Goal: Task Accomplishment & Management: Manage account settings

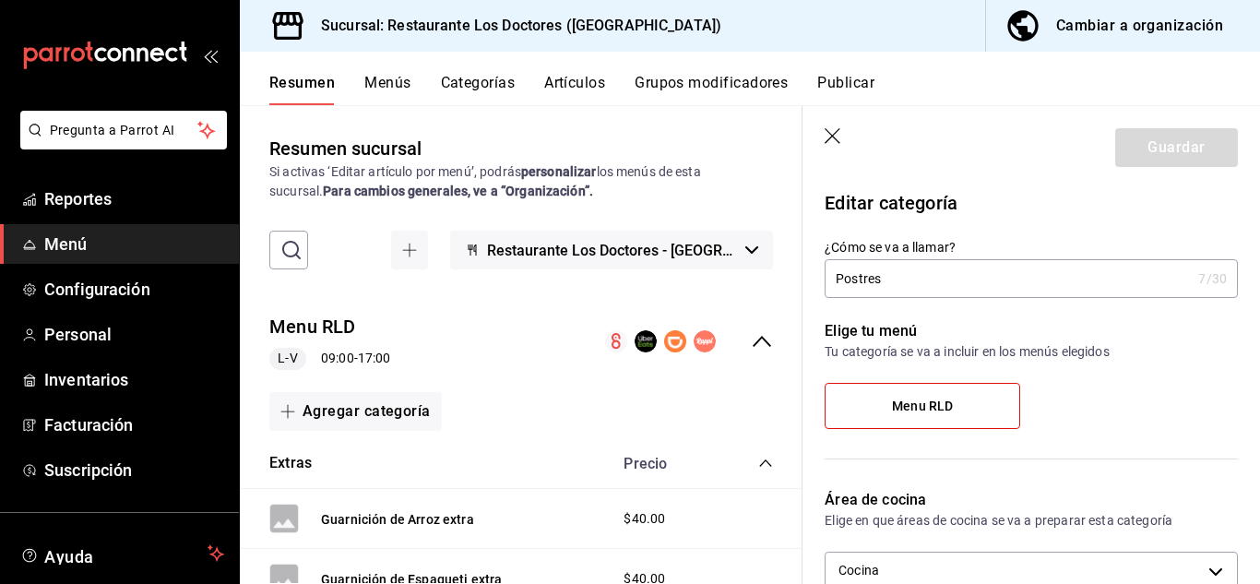
scroll to position [2381, 0]
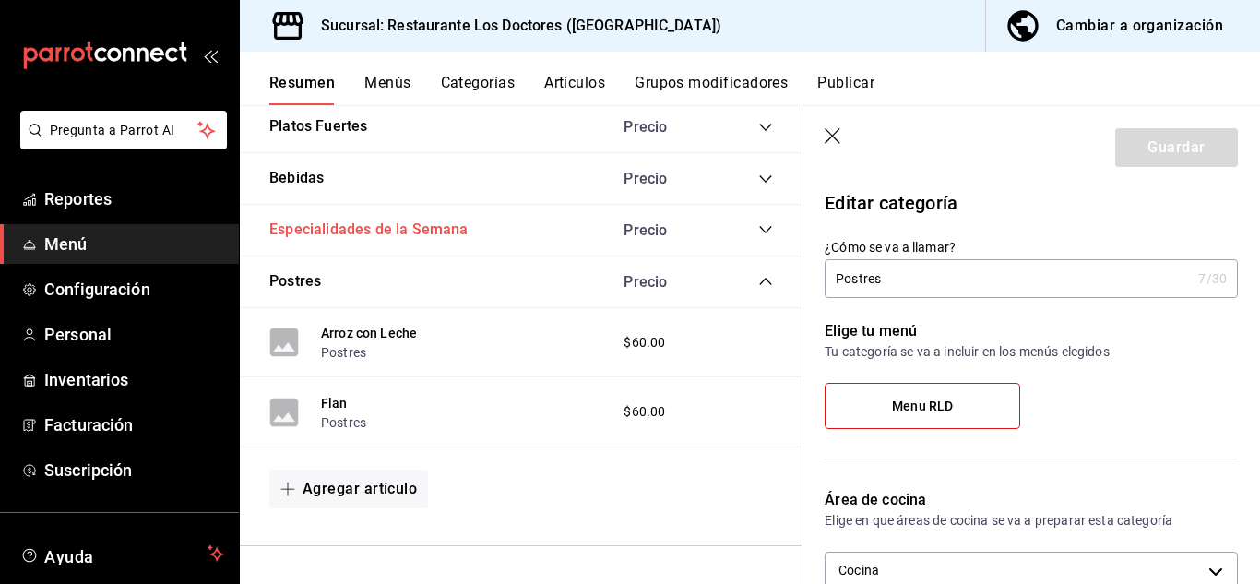
click at [303, 229] on button "Especialidades de la Semana" at bounding box center [368, 230] width 199 height 21
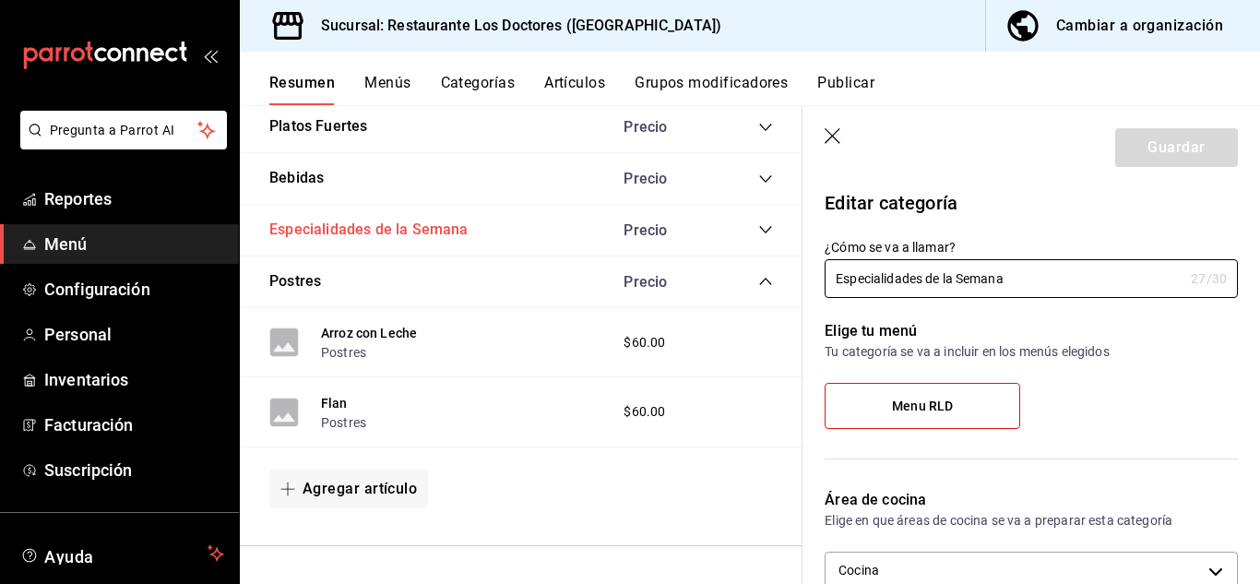
type input "7485743d-9bb1-4876-bfd2-be045ffcf3b6"
radio input "false"
radio input "true"
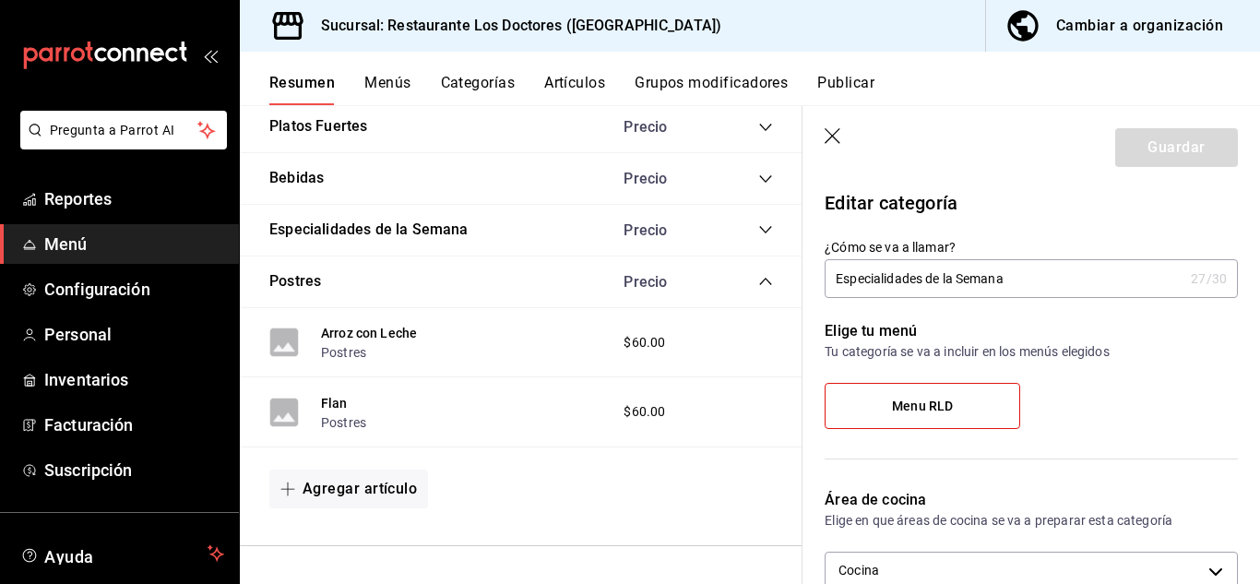
click at [758, 231] on icon "collapse-category-row" at bounding box center [765, 229] width 15 height 15
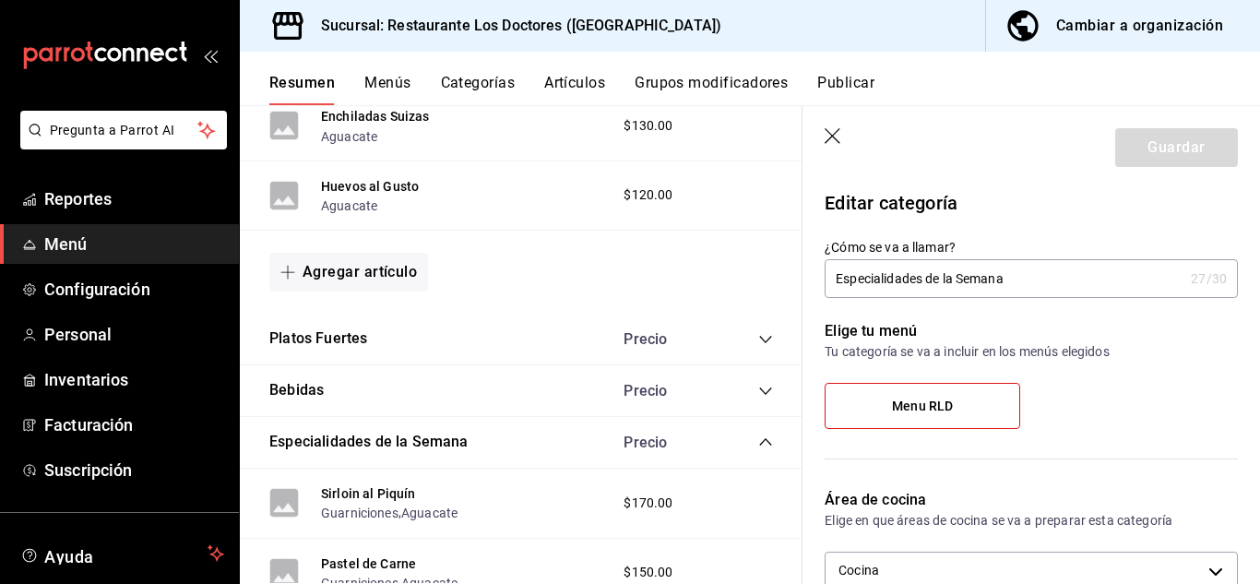
scroll to position [2149, 0]
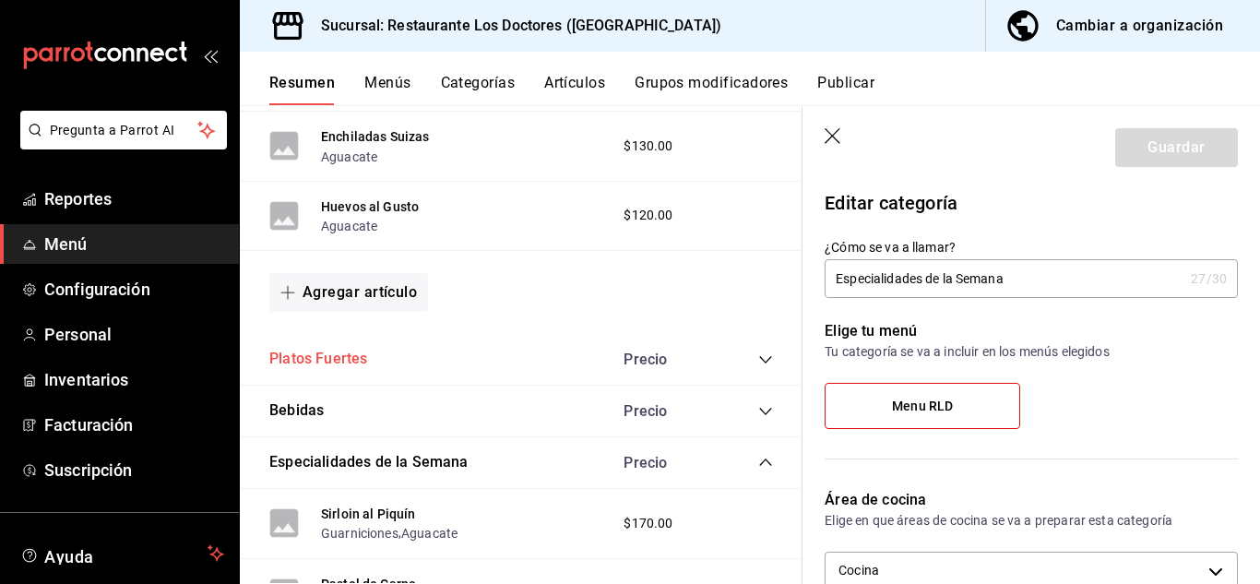
click at [297, 351] on button "Platos Fuertes" at bounding box center [318, 359] width 98 height 21
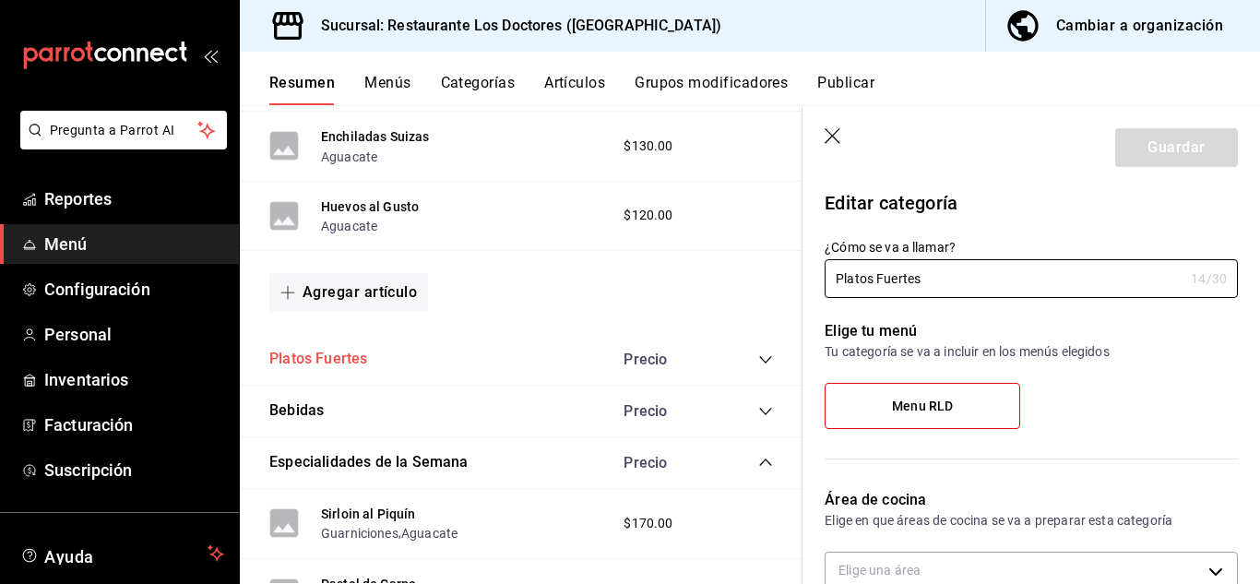
type input "7485743d-9bb1-4876-bfd2-be045ffcf3b6"
radio input "false"
radio input "true"
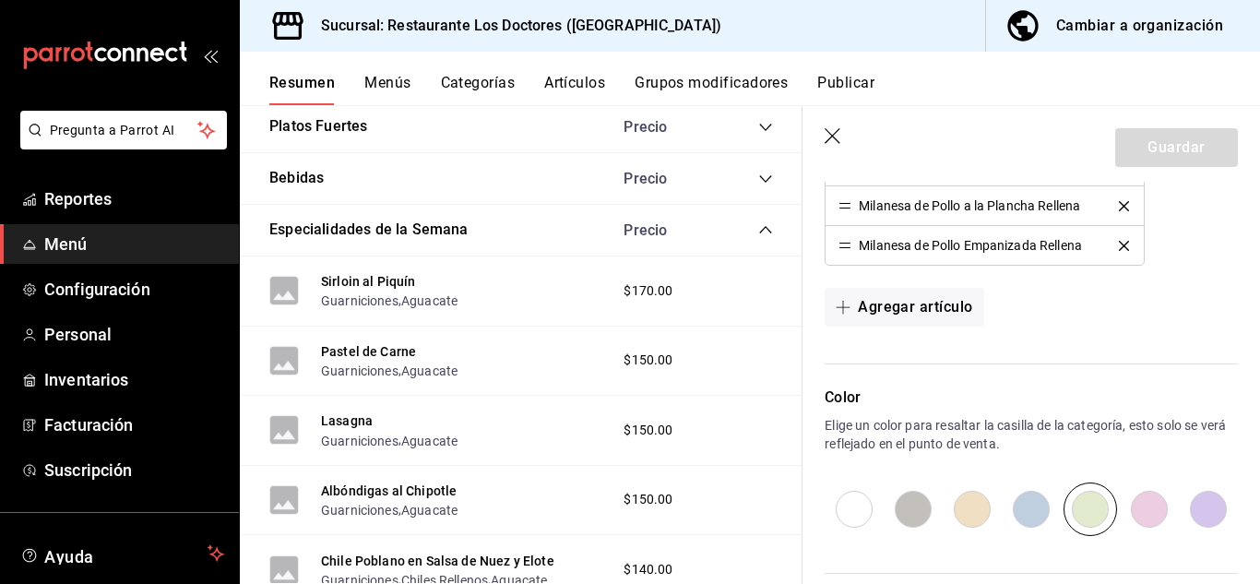
scroll to position [2408, 0]
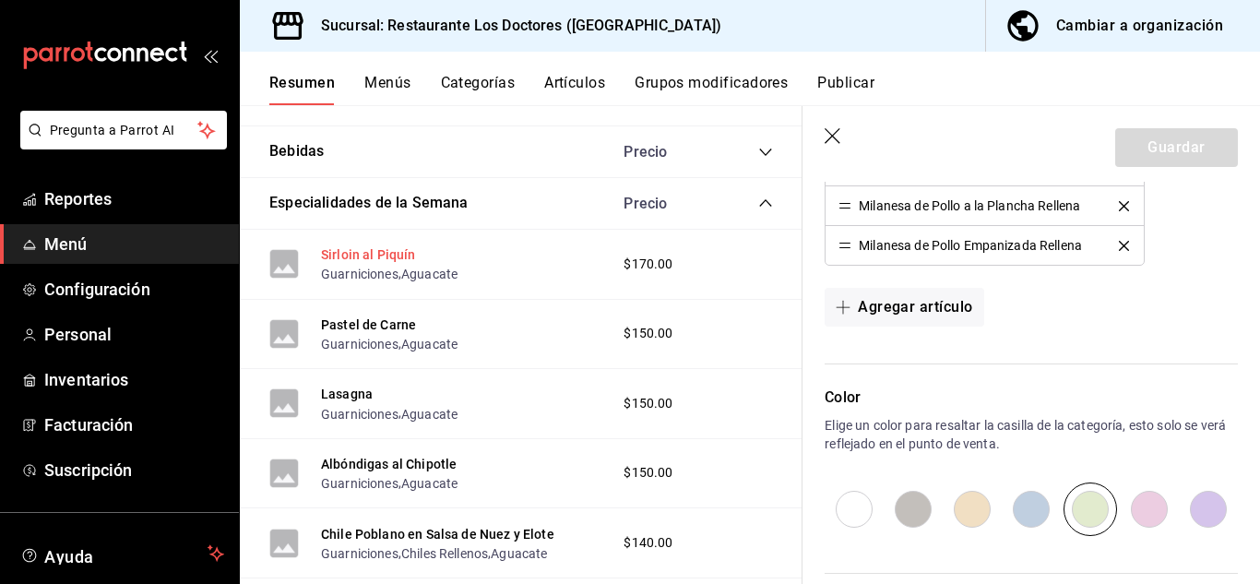
click at [349, 257] on button "Sirloin al Piquín" at bounding box center [368, 254] width 95 height 18
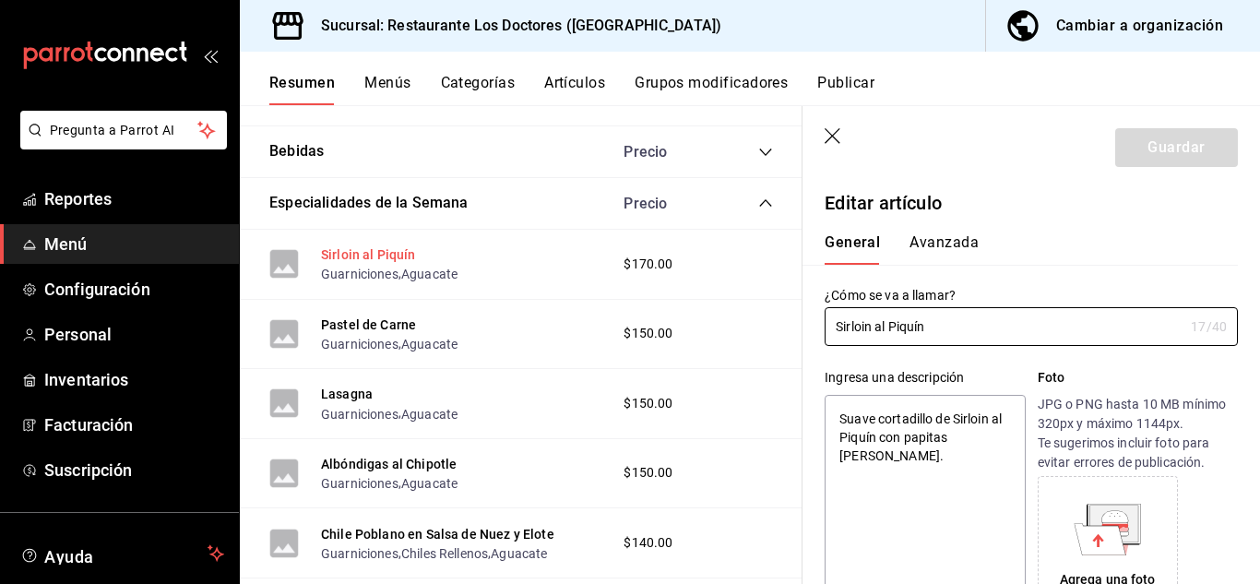
type textarea "x"
type input "$170.00"
type textarea "x"
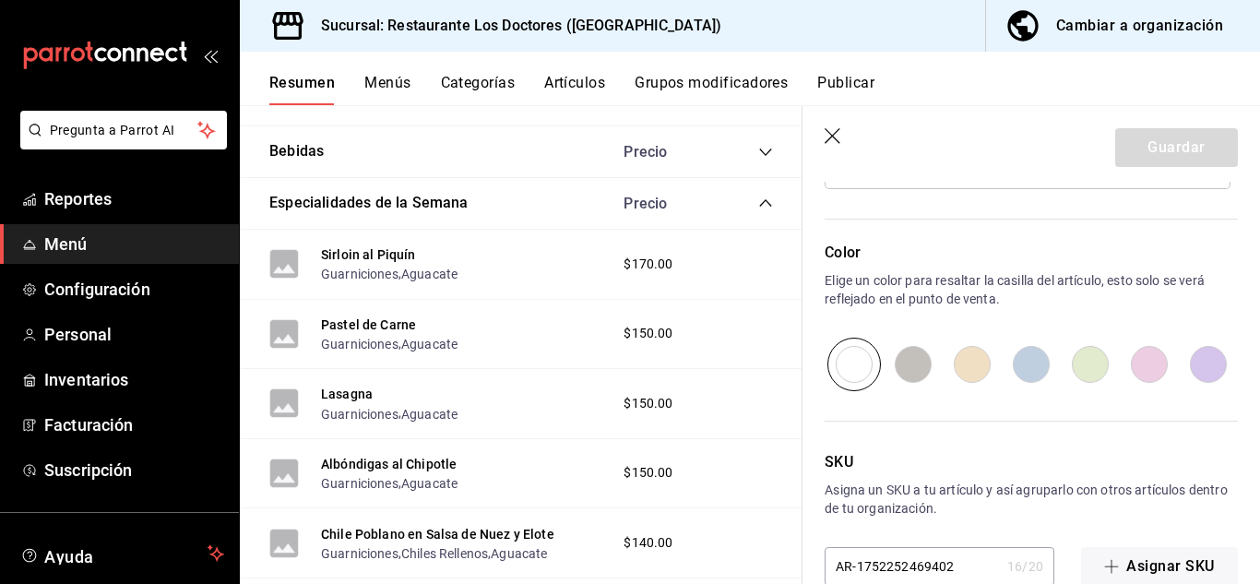
scroll to position [1060, 0]
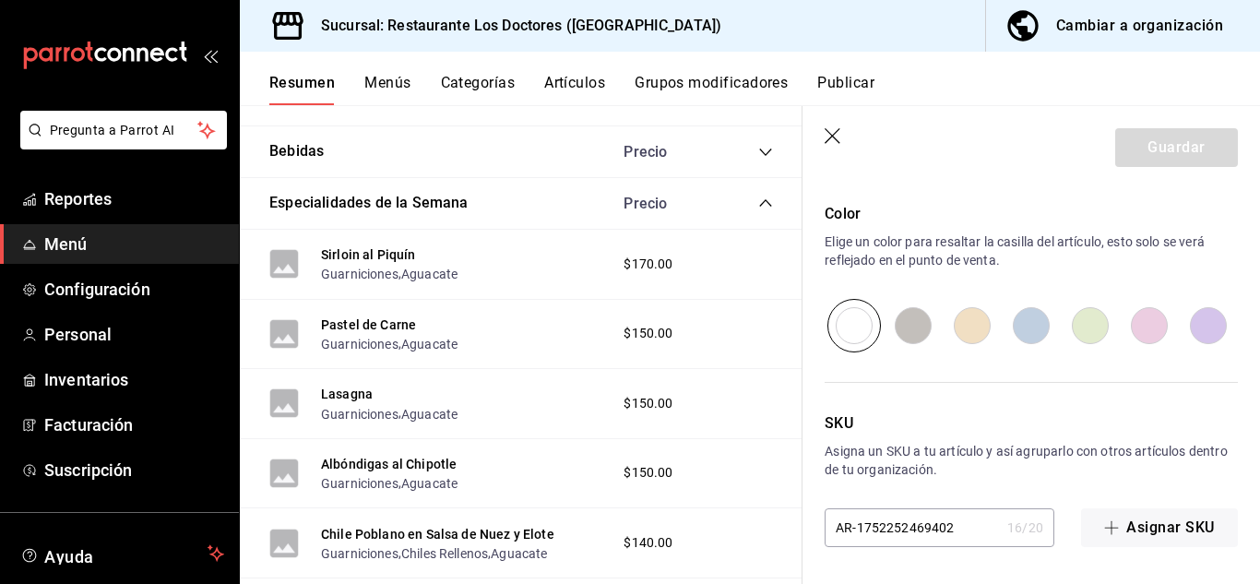
click at [694, 85] on button "Grupos modificadores" at bounding box center [711, 89] width 153 height 31
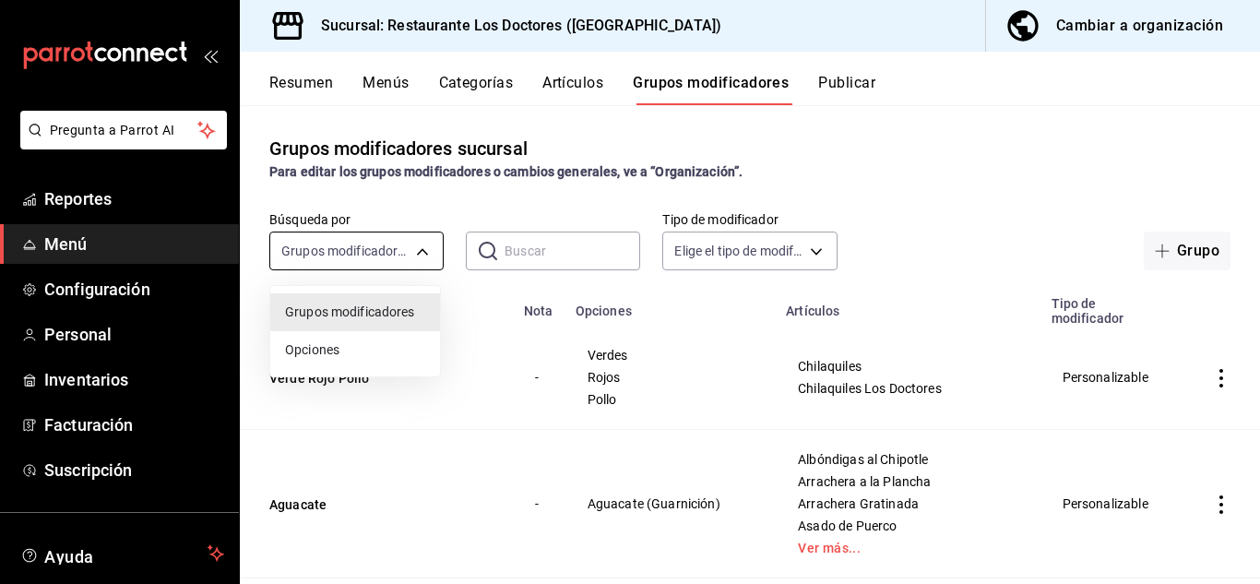
click at [403, 258] on body "Pregunta a Parrot AI Reportes Menú Configuración Personal Inventarios Facturaci…" at bounding box center [630, 292] width 1260 height 584
click at [1045, 186] on div at bounding box center [630, 292] width 1260 height 584
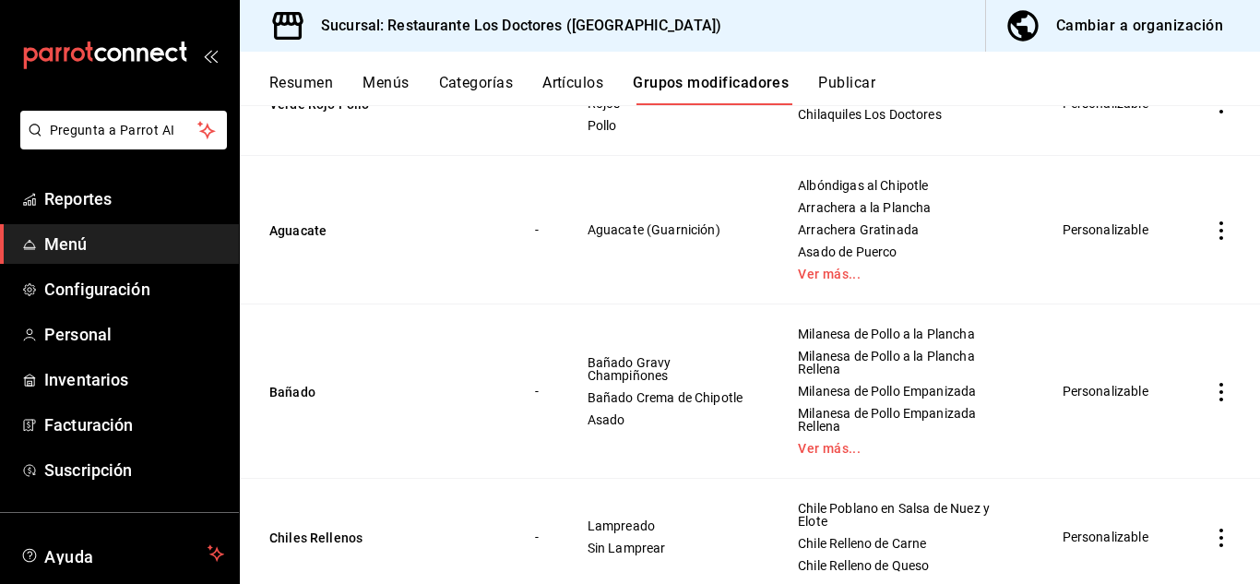
scroll to position [272, 0]
click at [1212, 227] on icon "actions" at bounding box center [1221, 232] width 18 height 18
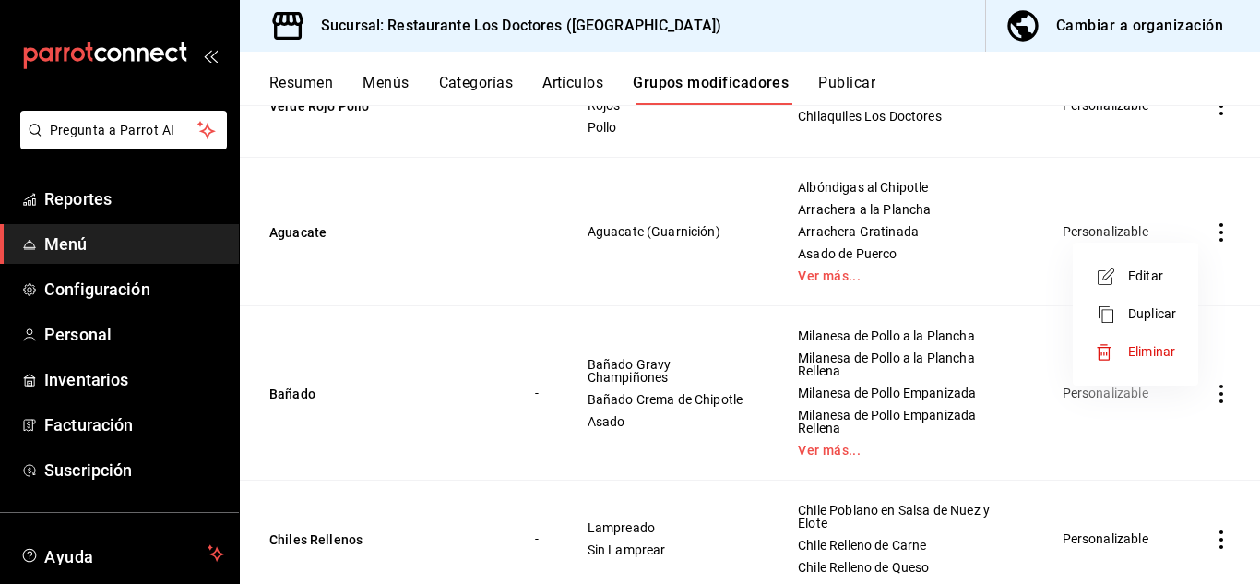
click at [818, 276] on div at bounding box center [630, 292] width 1260 height 584
click at [818, 276] on link "Ver más..." at bounding box center [907, 275] width 219 height 13
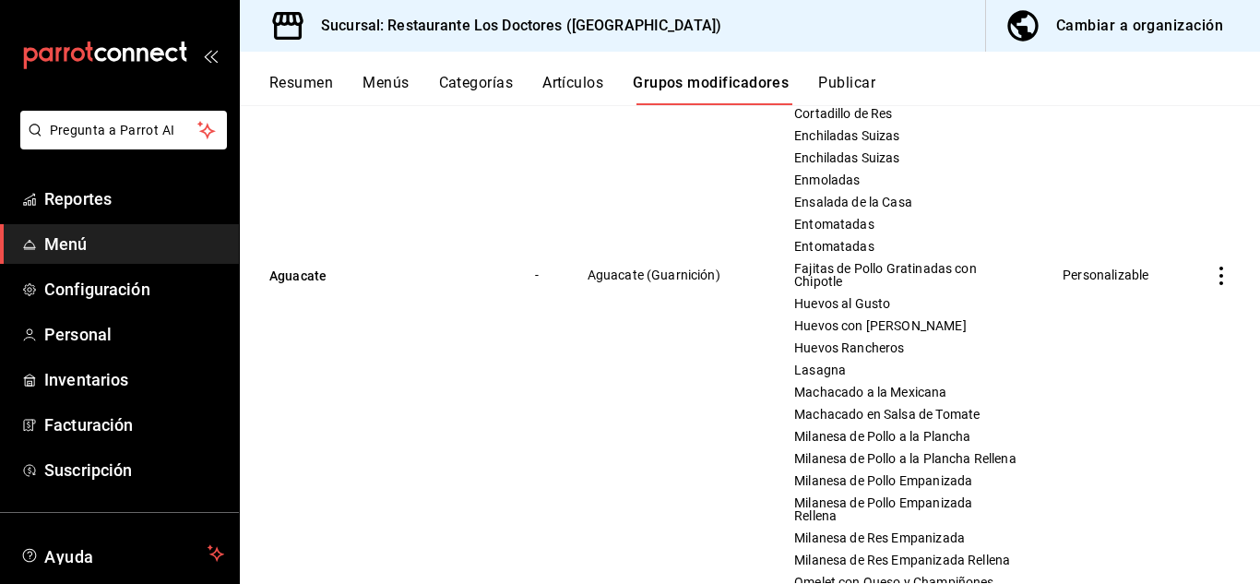
scroll to position [562, 0]
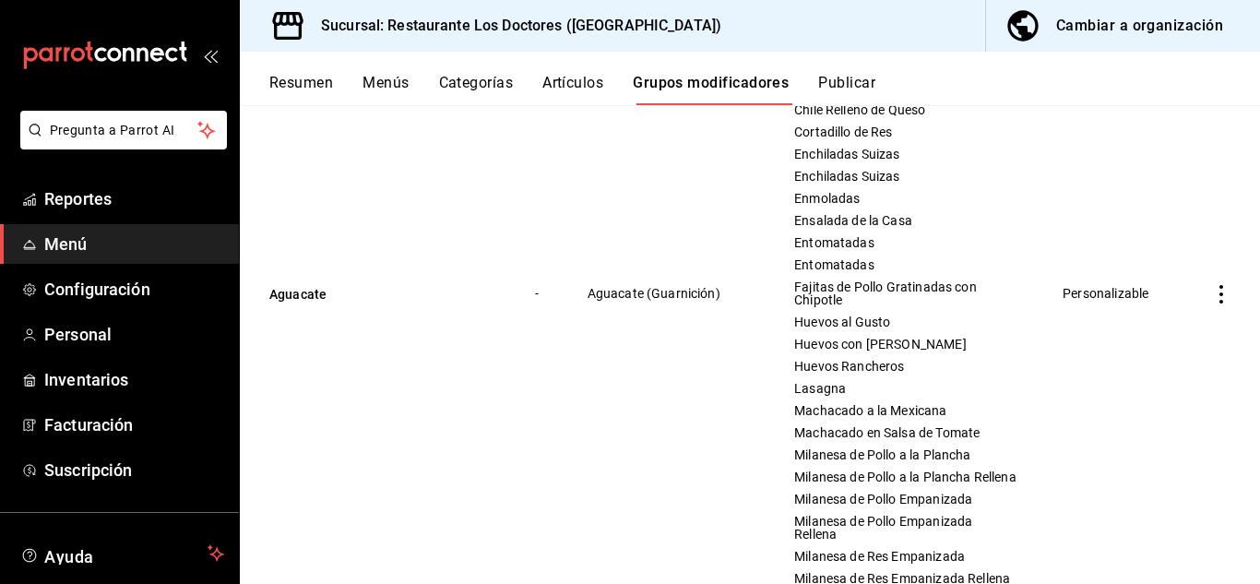
click at [1212, 303] on icon "actions" at bounding box center [1221, 294] width 18 height 18
click at [1135, 352] on span "Editar" at bounding box center [1152, 350] width 48 height 19
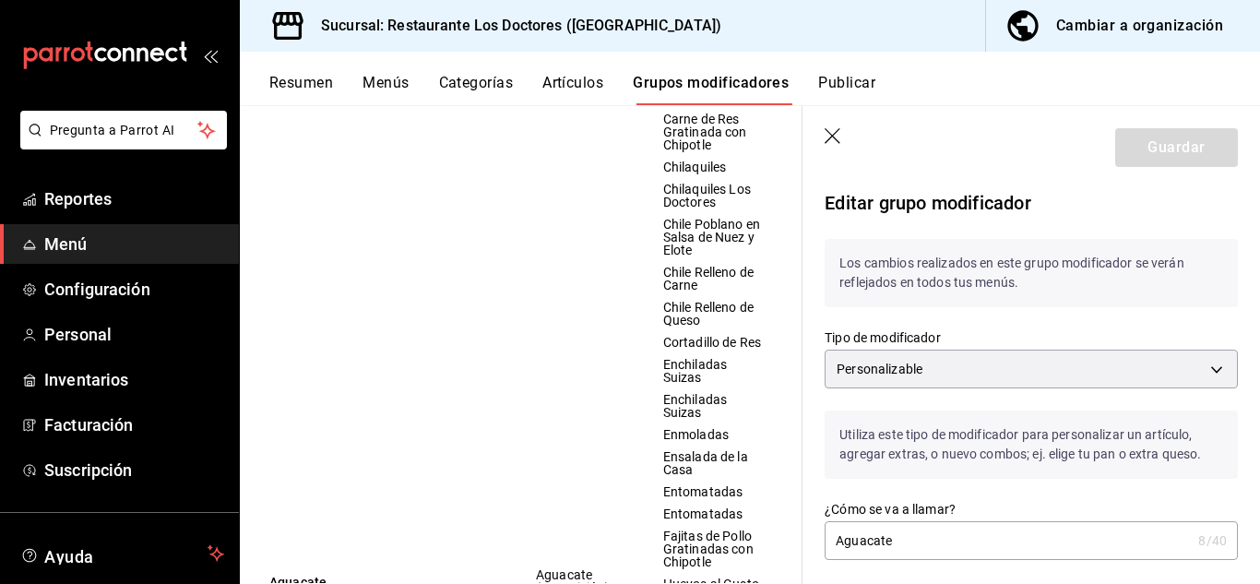
click at [828, 136] on icon "button" at bounding box center [834, 137] width 18 height 18
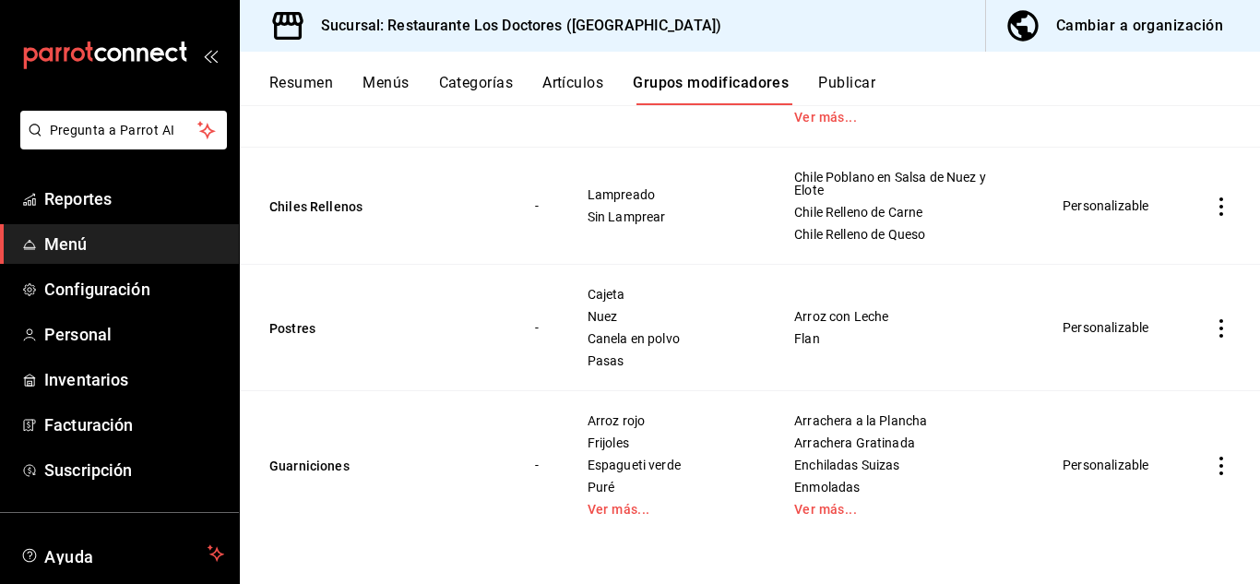
scroll to position [1335, 0]
click at [1212, 330] on icon "actions" at bounding box center [1221, 328] width 18 height 18
click at [1131, 370] on span "Editar" at bounding box center [1152, 370] width 48 height 19
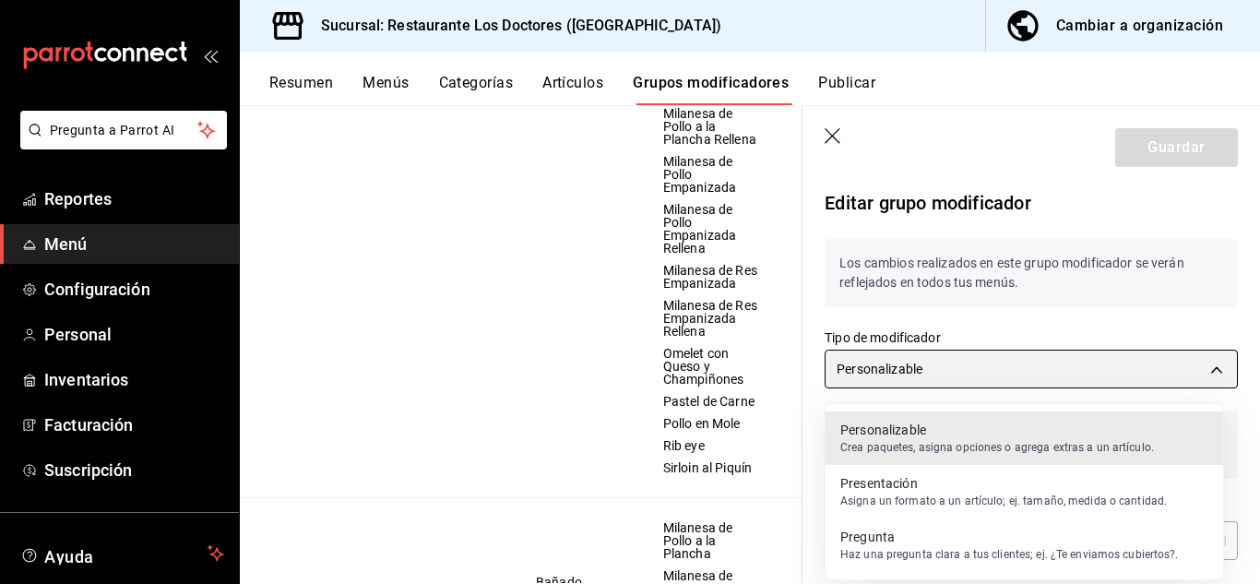
click at [906, 371] on body "Pregunta a Parrot AI Reportes Menú Configuración Personal Inventarios Facturaci…" at bounding box center [630, 292] width 1260 height 584
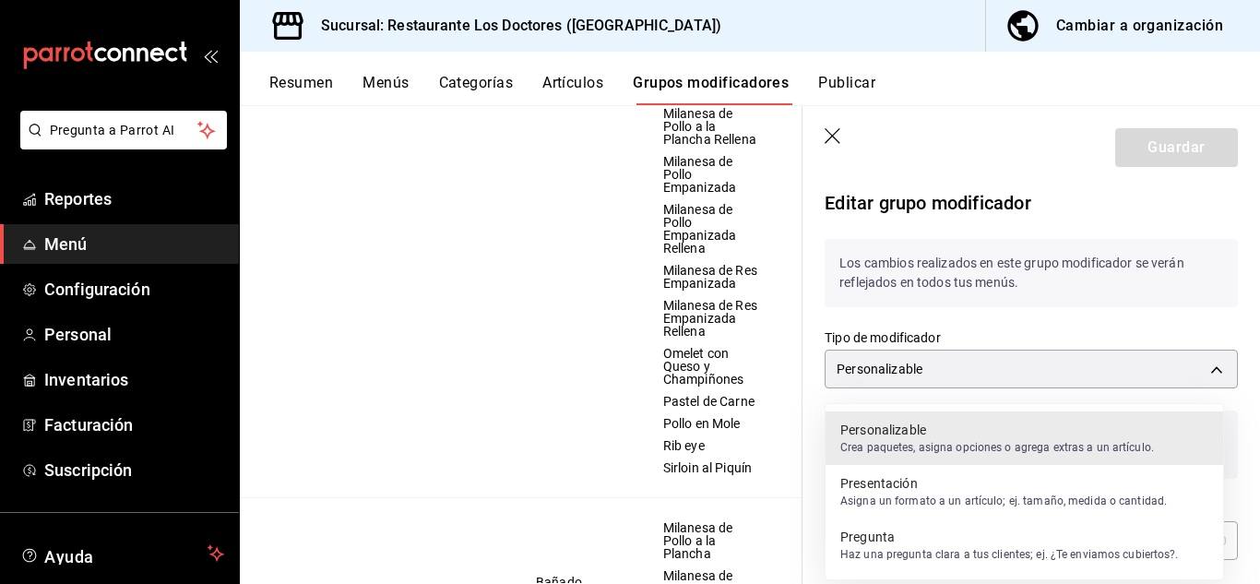
drag, startPoint x: 1252, startPoint y: 183, endPoint x: 1258, endPoint y: 225, distance: 42.9
click at [1258, 225] on div at bounding box center [630, 292] width 1260 height 584
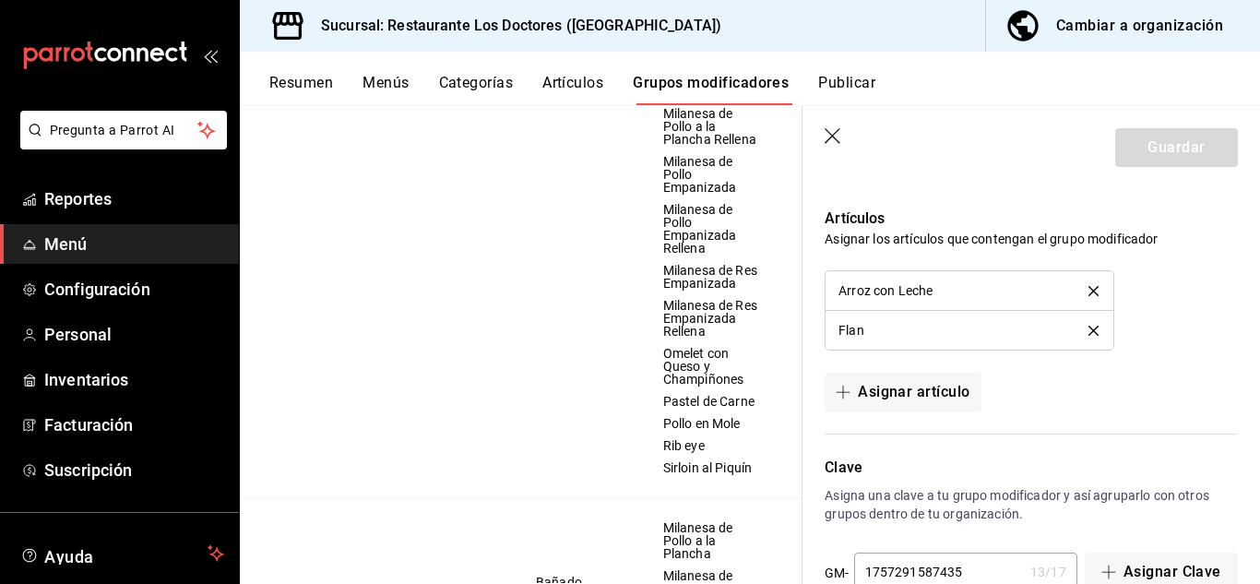
scroll to position [1399, 0]
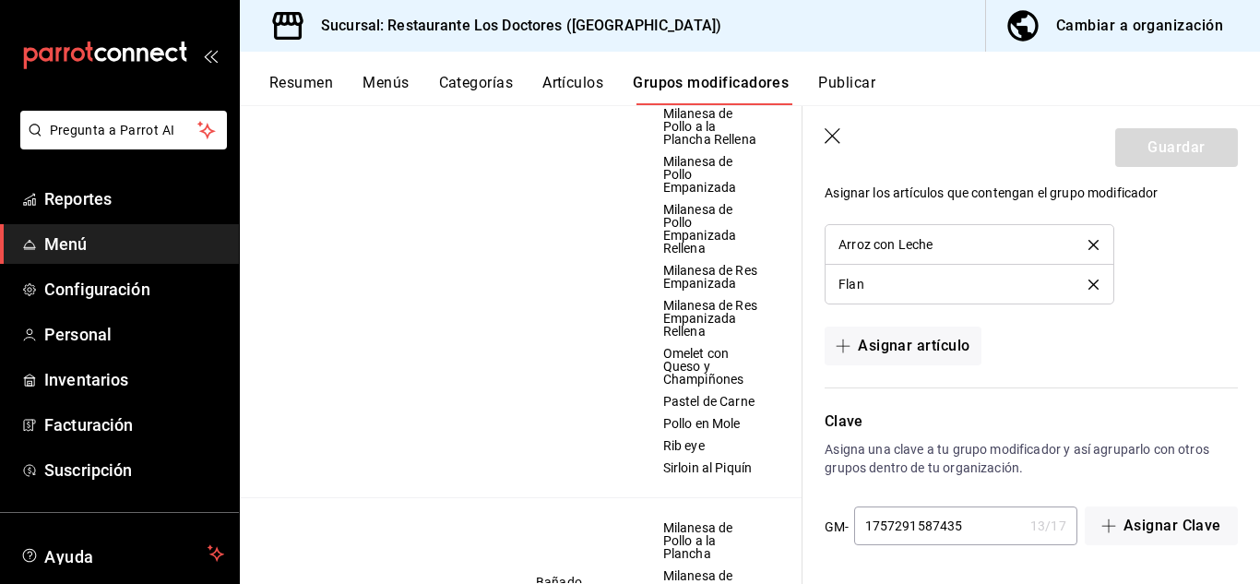
click at [849, 81] on button "Publicar" at bounding box center [846, 89] width 57 height 31
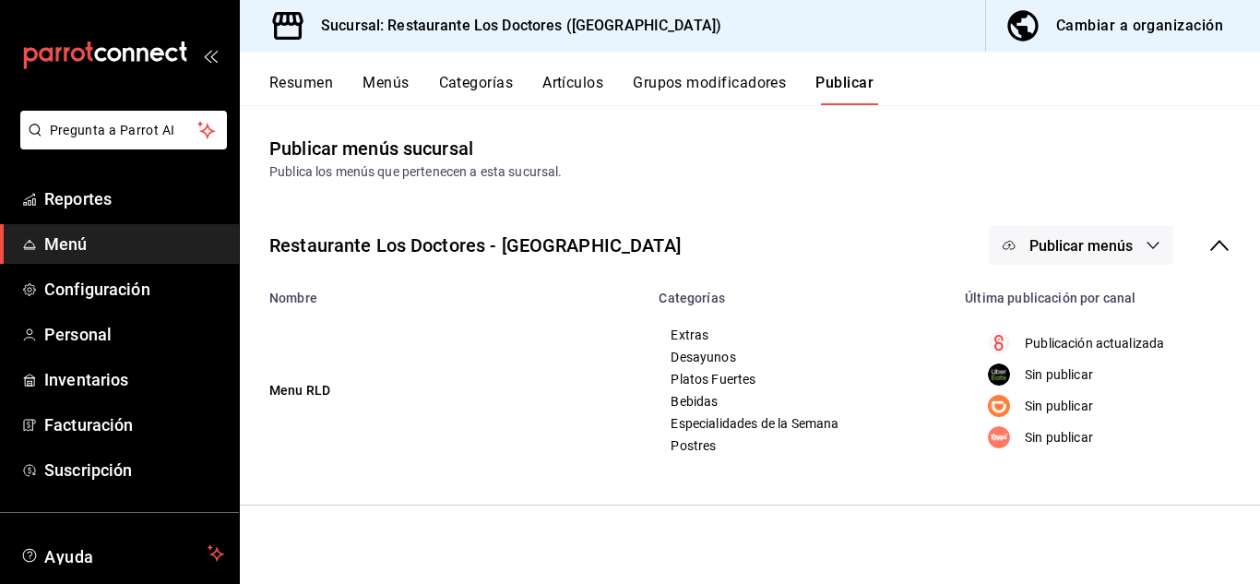
click at [376, 76] on button "Menús" at bounding box center [385, 89] width 46 height 31
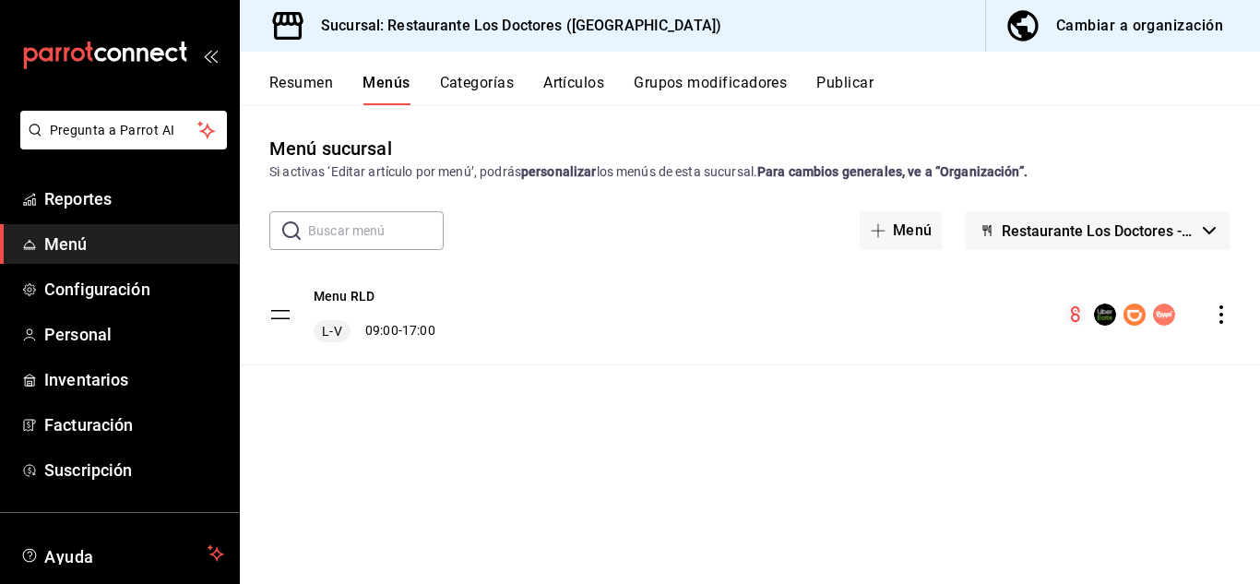
click at [479, 86] on button "Categorías" at bounding box center [477, 89] width 75 height 31
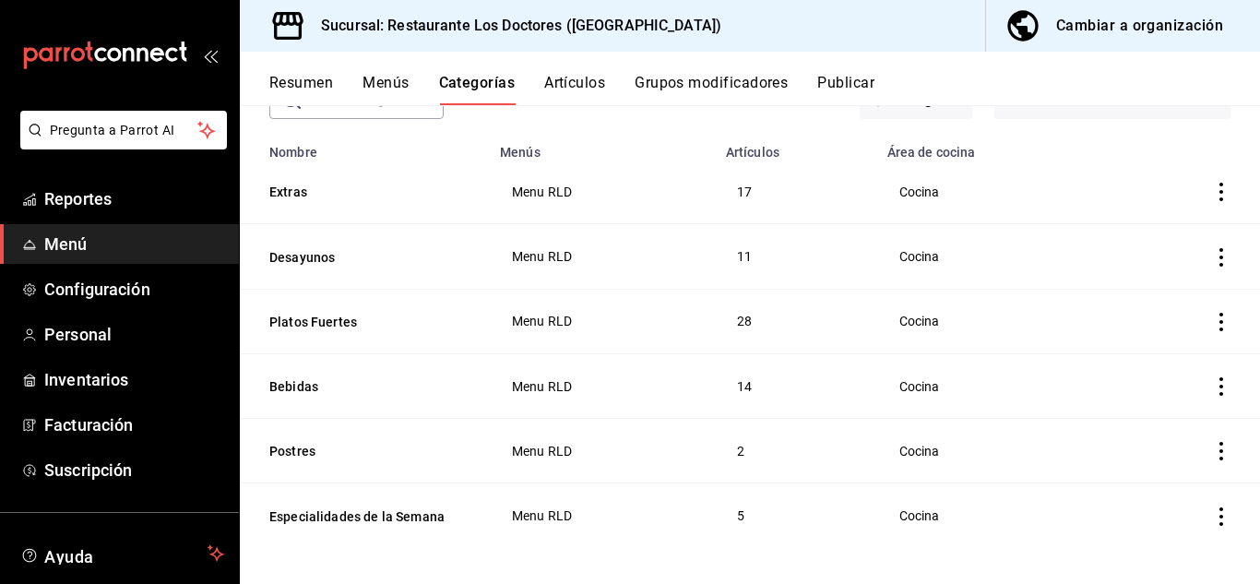
scroll to position [136, 0]
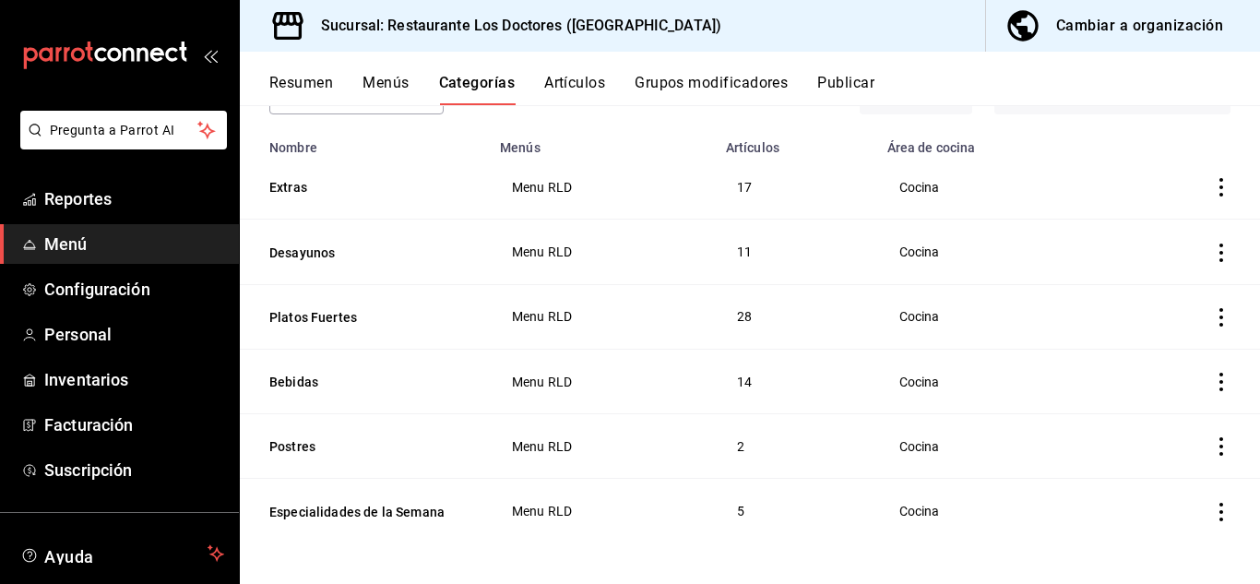
click at [1212, 451] on icon "actions" at bounding box center [1221, 446] width 18 height 18
click at [80, 329] on div at bounding box center [630, 292] width 1260 height 584
click at [80, 329] on span "Personal" at bounding box center [134, 334] width 180 height 25
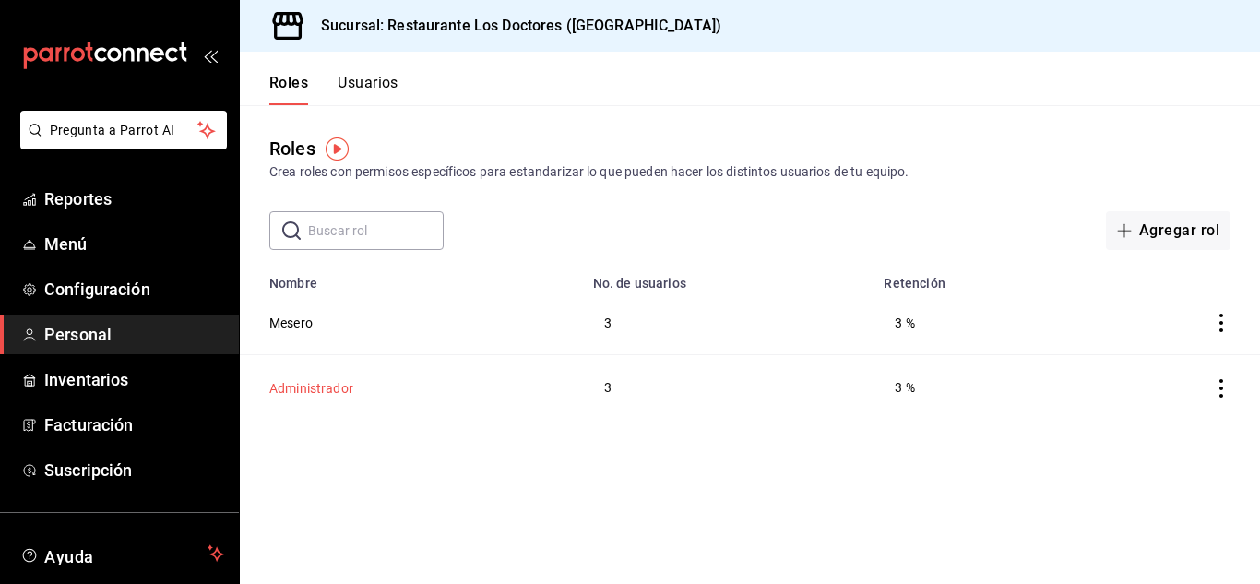
click at [314, 384] on button "Administrador" at bounding box center [311, 388] width 84 height 18
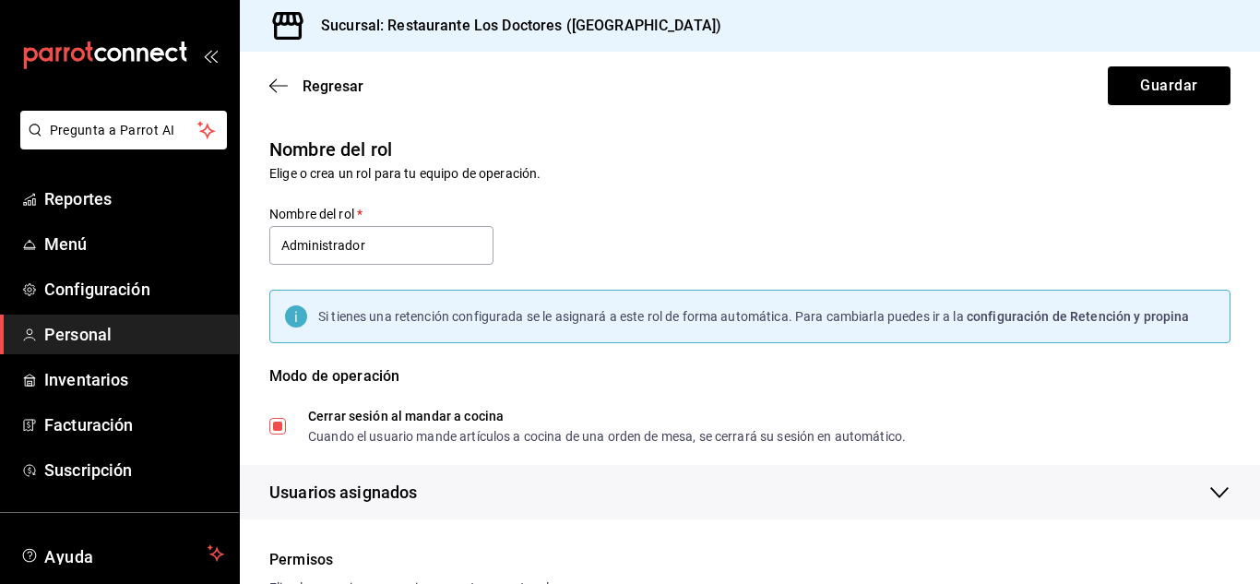
click at [276, 428] on input "Cerrar sesión al mandar a cocina Cuando el usuario mande artículos a cocina de …" at bounding box center [277, 426] width 17 height 17
checkbox input "false"
click at [1166, 92] on button "Guardar" at bounding box center [1169, 85] width 123 height 39
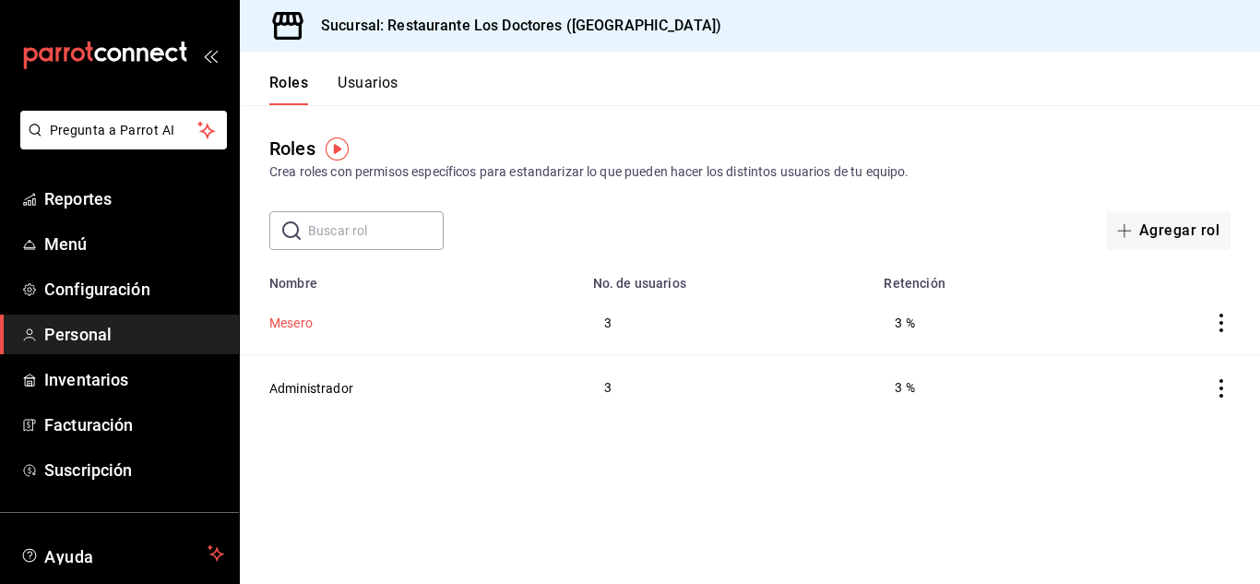
click at [295, 324] on button "Mesero" at bounding box center [290, 323] width 43 height 18
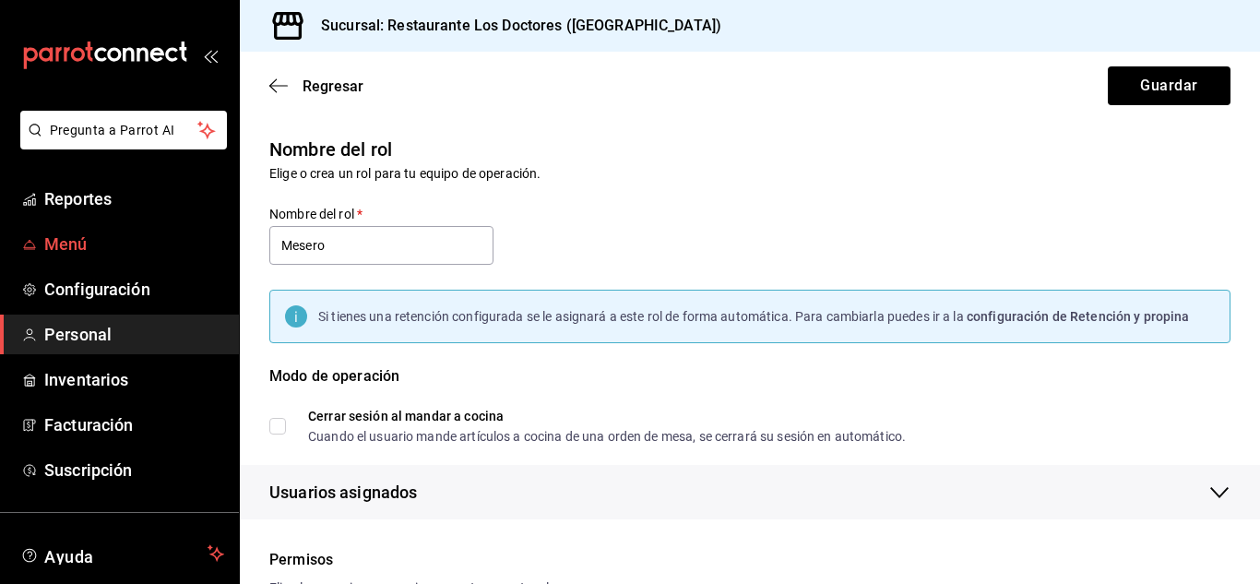
click at [67, 244] on span "Menú" at bounding box center [134, 243] width 180 height 25
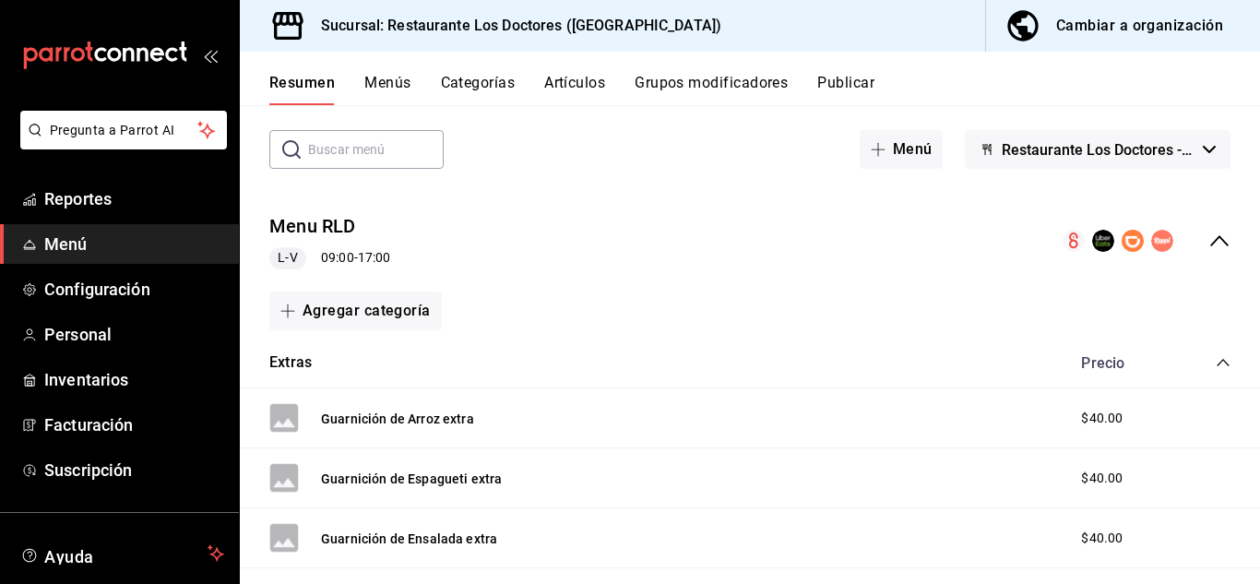
scroll to position [49, 0]
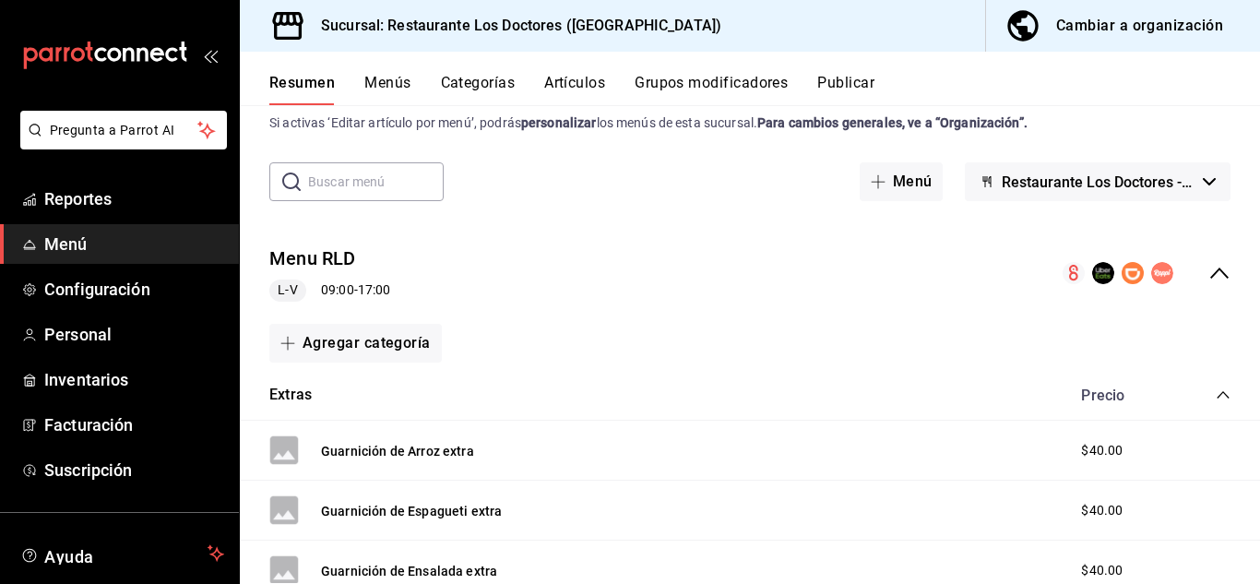
click at [469, 79] on button "Categorías" at bounding box center [478, 89] width 75 height 31
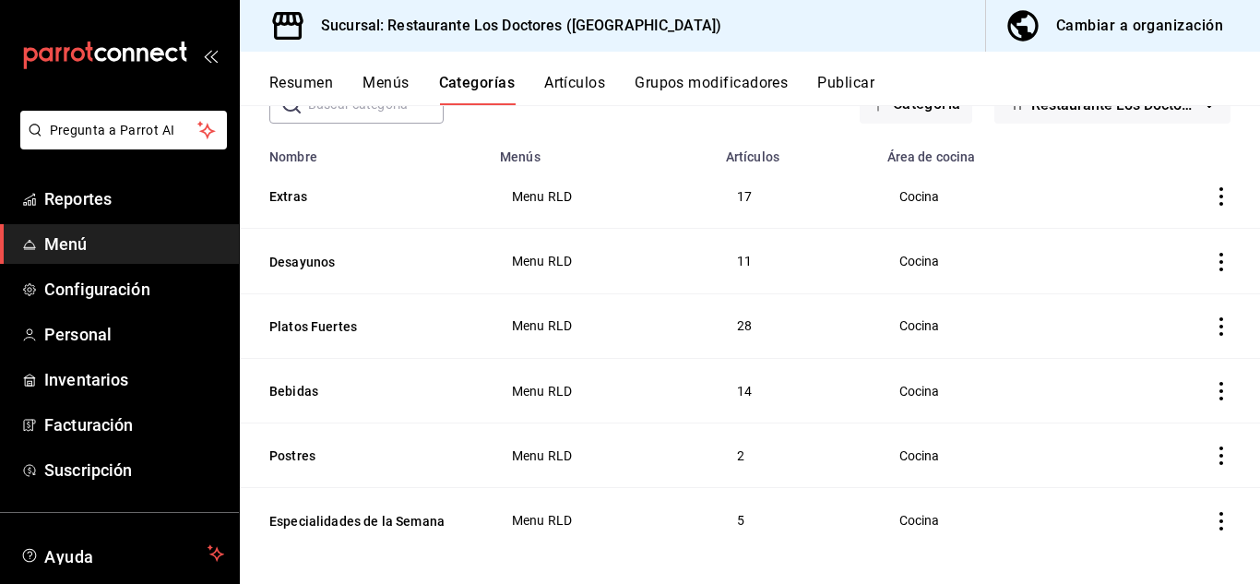
scroll to position [136, 0]
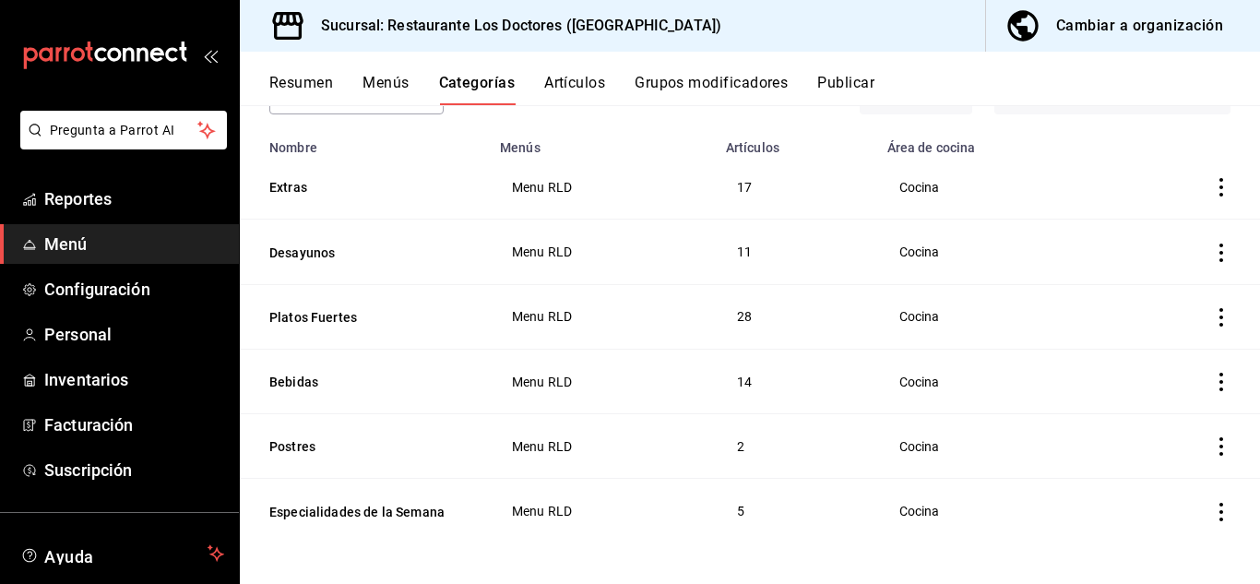
click at [74, 241] on span "Menú" at bounding box center [134, 243] width 180 height 25
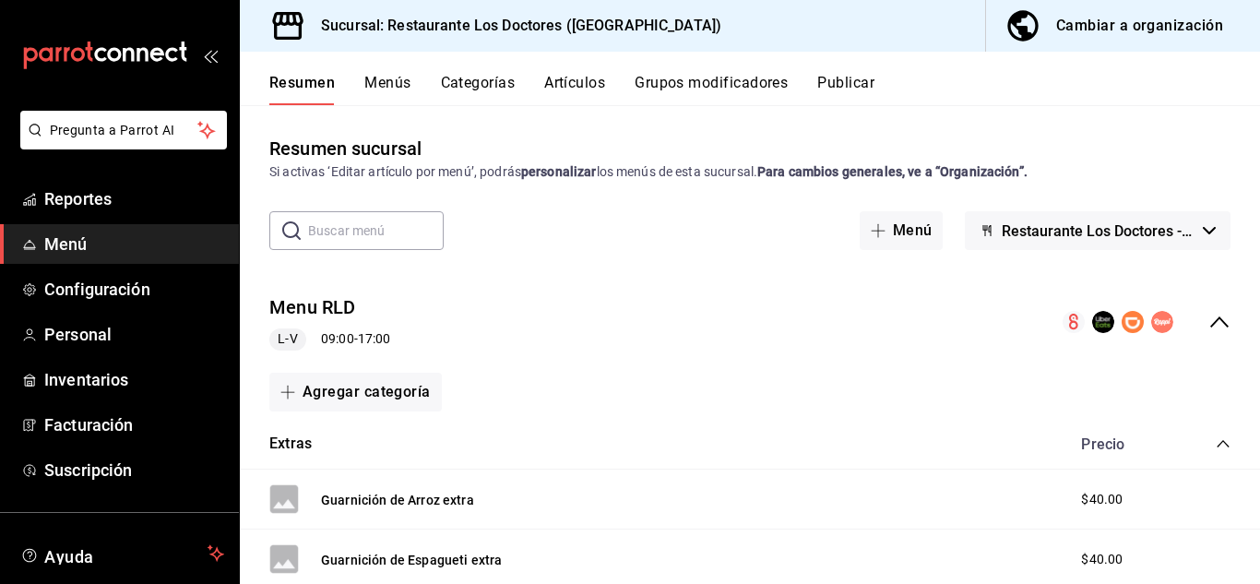
click at [691, 86] on button "Grupos modificadores" at bounding box center [711, 89] width 153 height 31
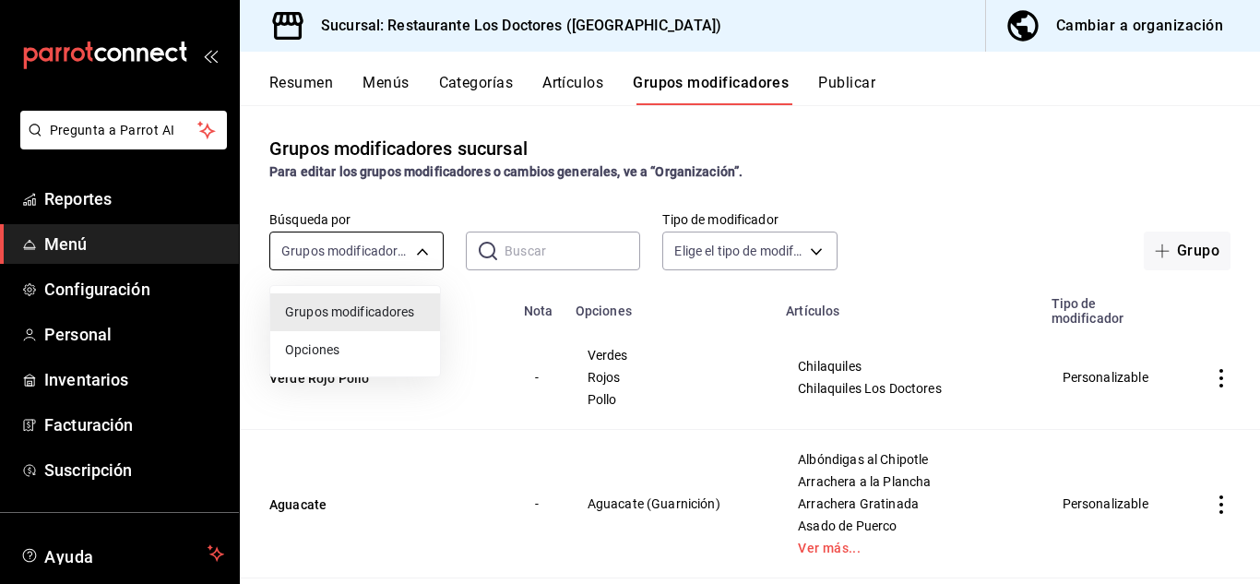
click at [350, 250] on body "Pregunta a Parrot AI Reportes Menú Configuración Personal Inventarios Facturaci…" at bounding box center [630, 292] width 1260 height 584
click at [508, 236] on div at bounding box center [630, 292] width 1260 height 584
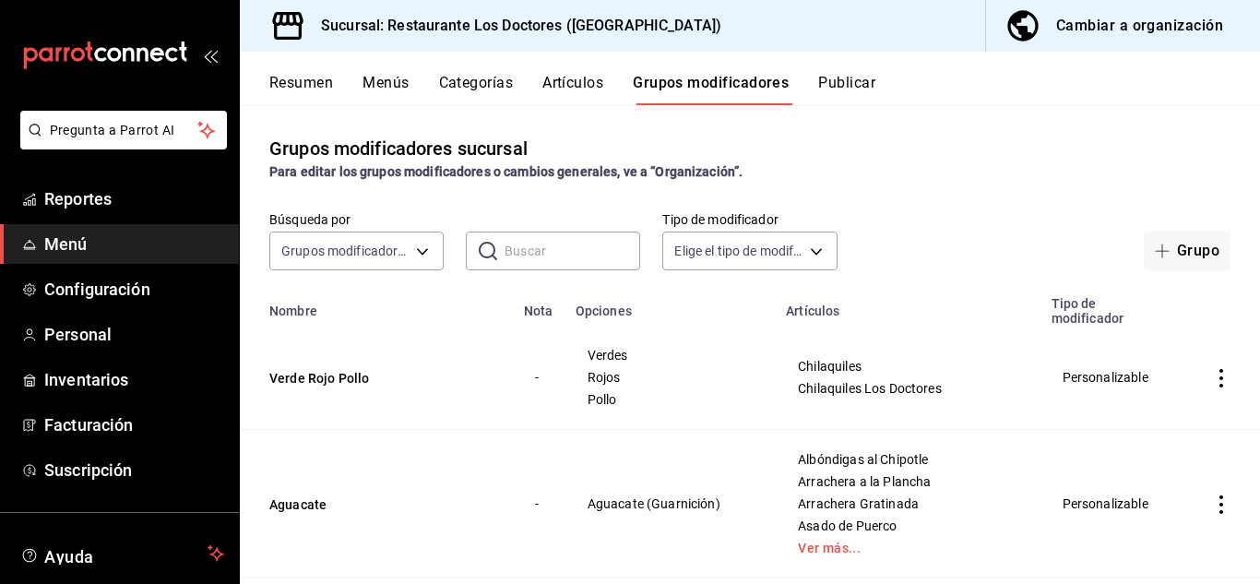
click at [508, 250] on input "text" at bounding box center [572, 250] width 136 height 37
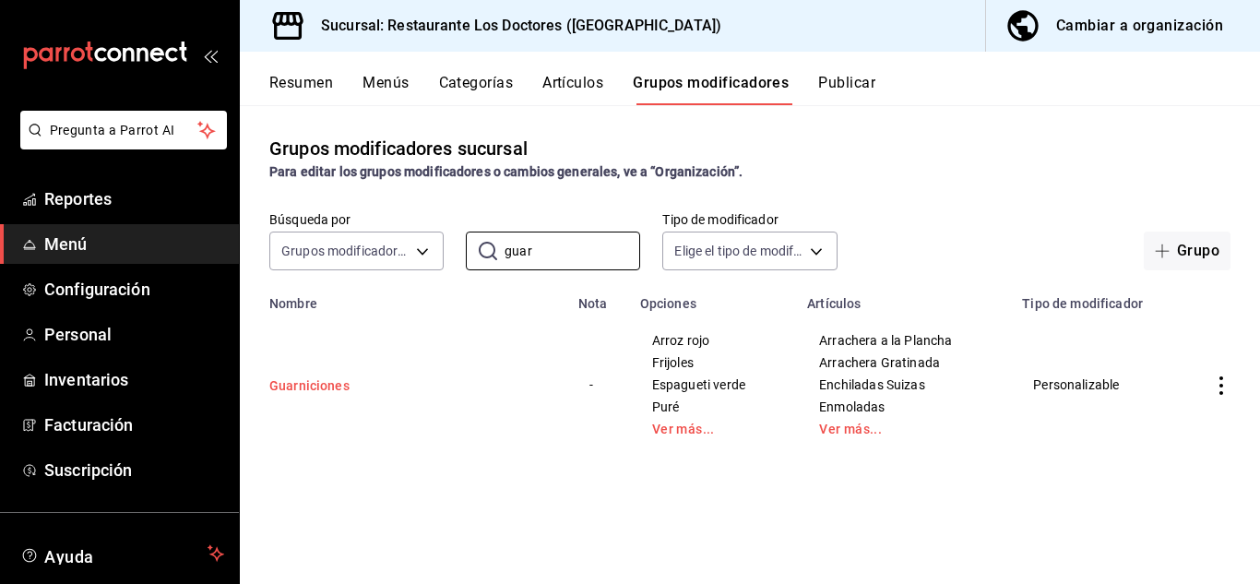
type input "guar"
click at [300, 391] on button "Guarniciones" at bounding box center [379, 385] width 221 height 18
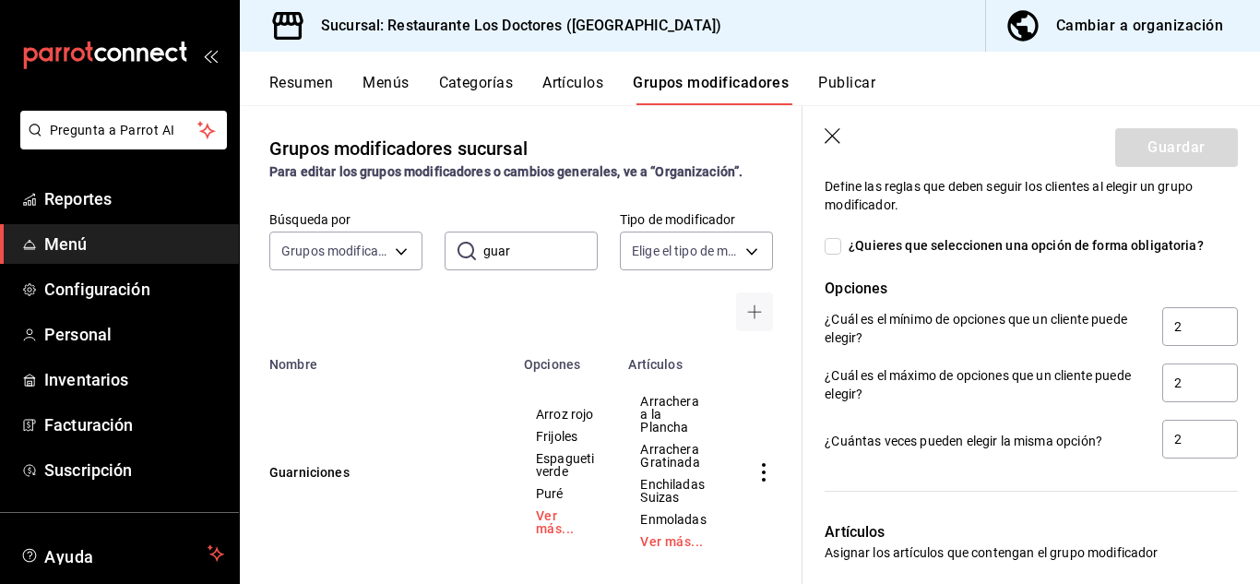
scroll to position [1170, 0]
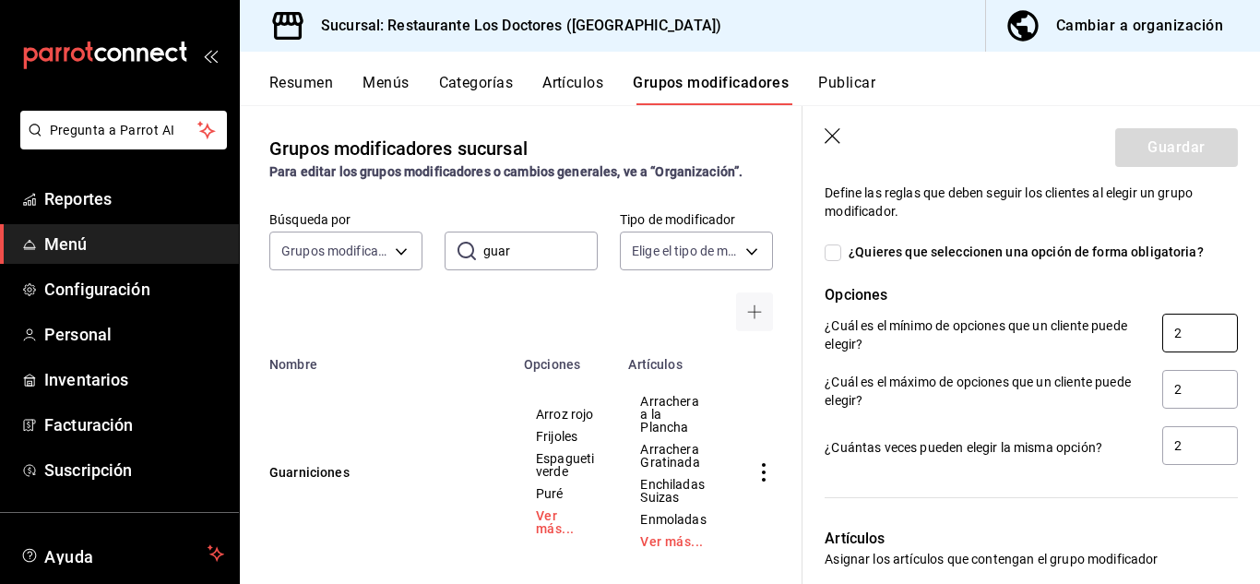
click at [1166, 341] on input "2" at bounding box center [1200, 333] width 76 height 39
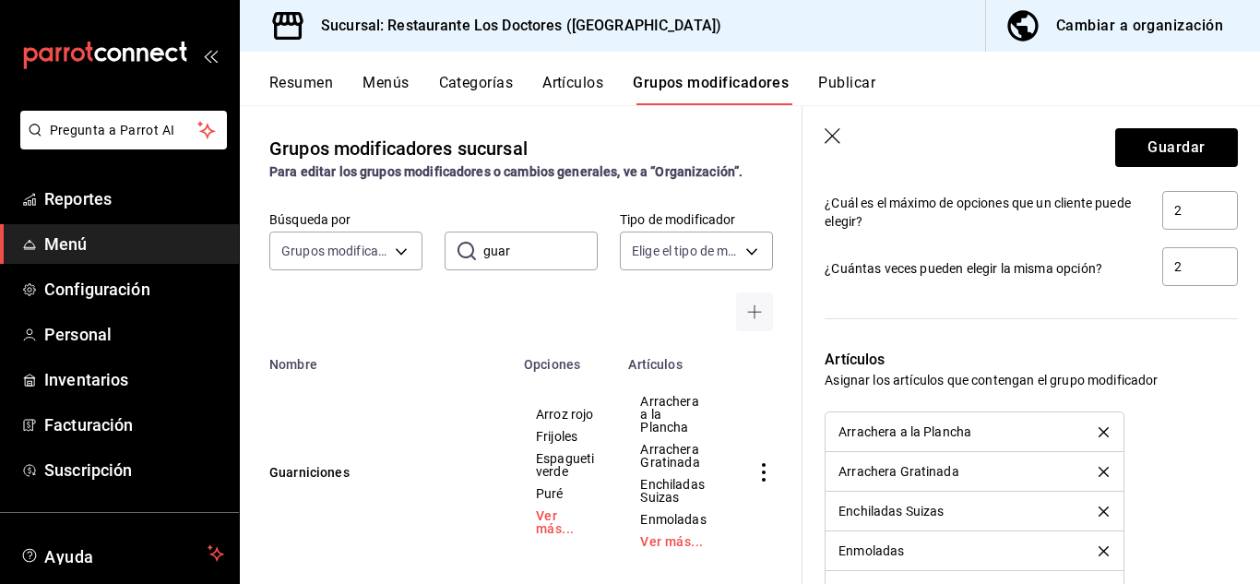
scroll to position [1269, 0]
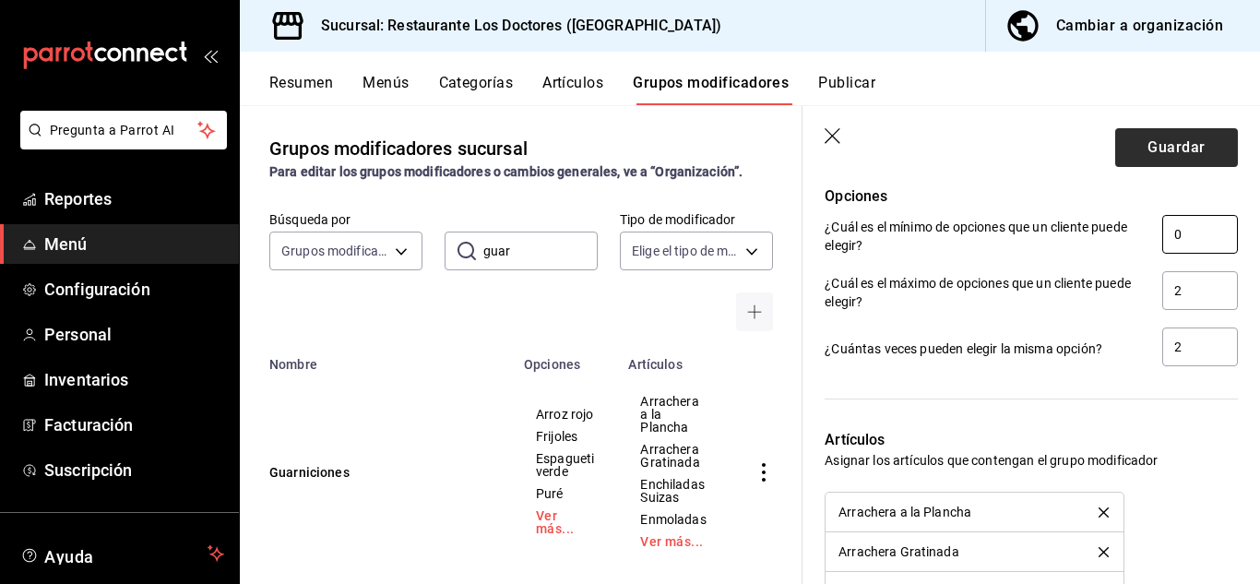
type input "0"
click at [1181, 146] on button "Guardar" at bounding box center [1176, 147] width 123 height 39
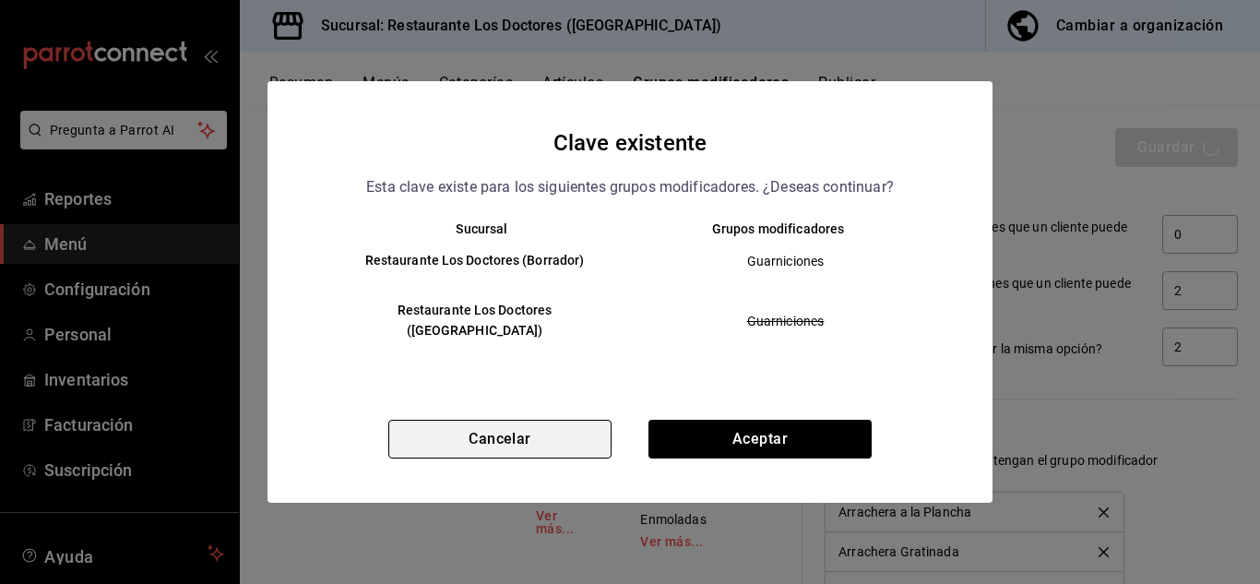
click at [526, 430] on button "Cancelar" at bounding box center [499, 439] width 223 height 39
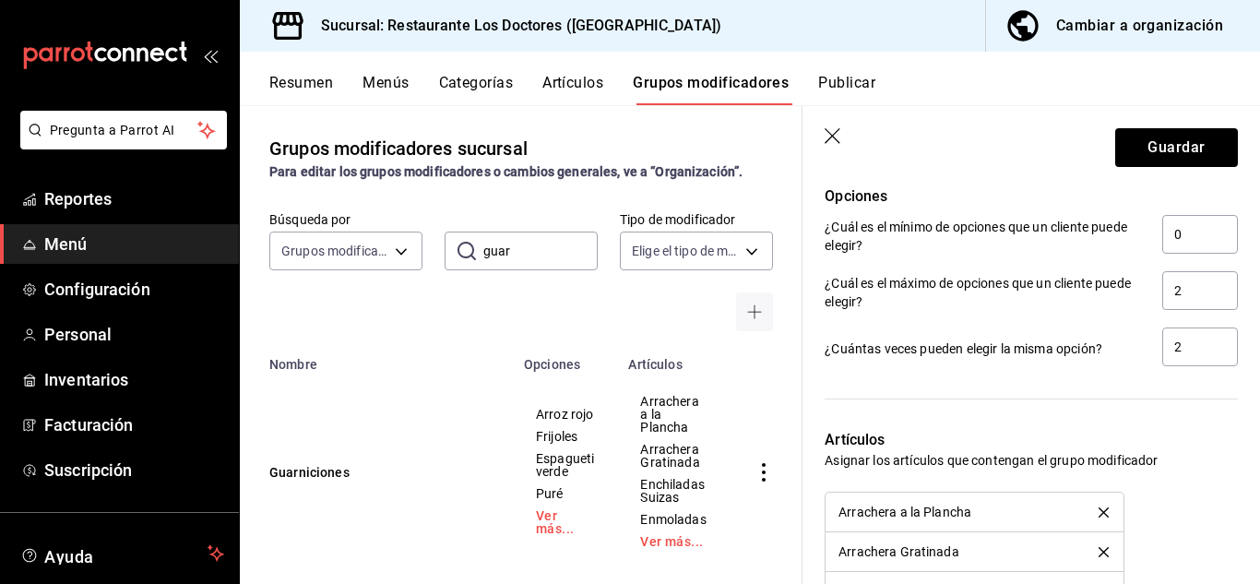
click at [748, 433] on td "simple table" at bounding box center [766, 471] width 73 height 199
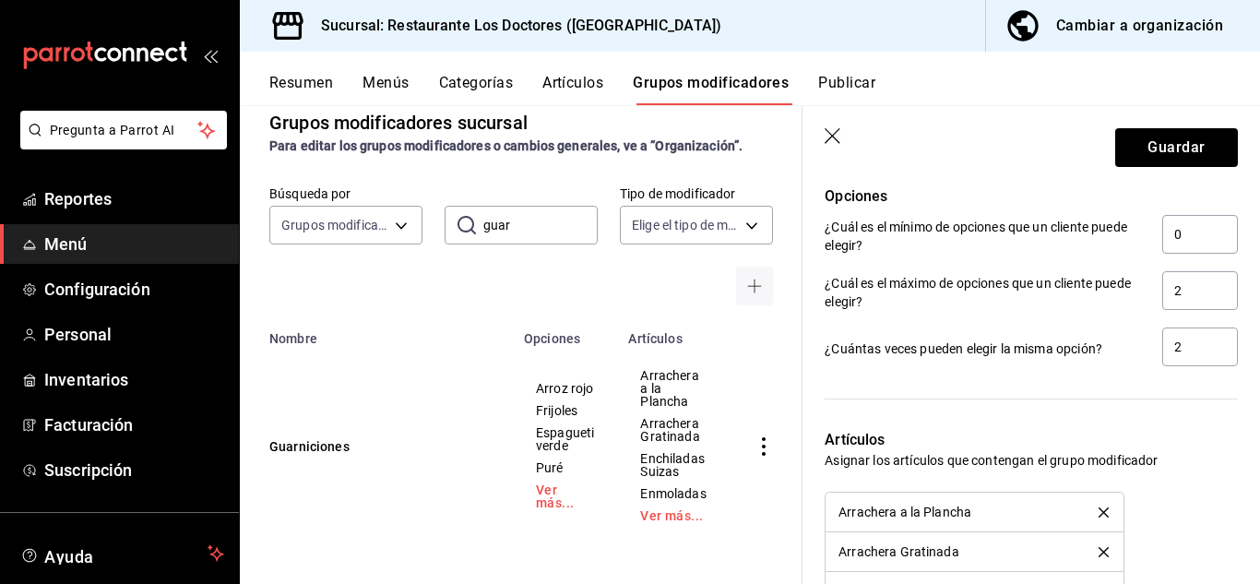
scroll to position [33, 0]
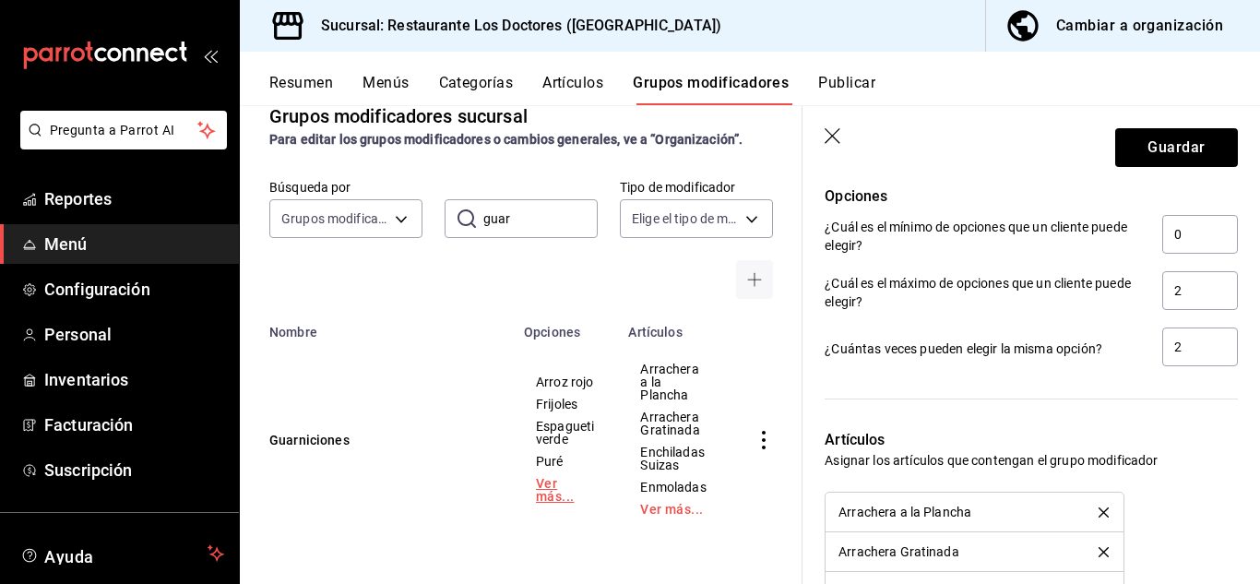
click at [551, 488] on link "Ver más..." at bounding box center [565, 490] width 58 height 26
click at [301, 431] on button "Guarniciones" at bounding box center [379, 440] width 221 height 18
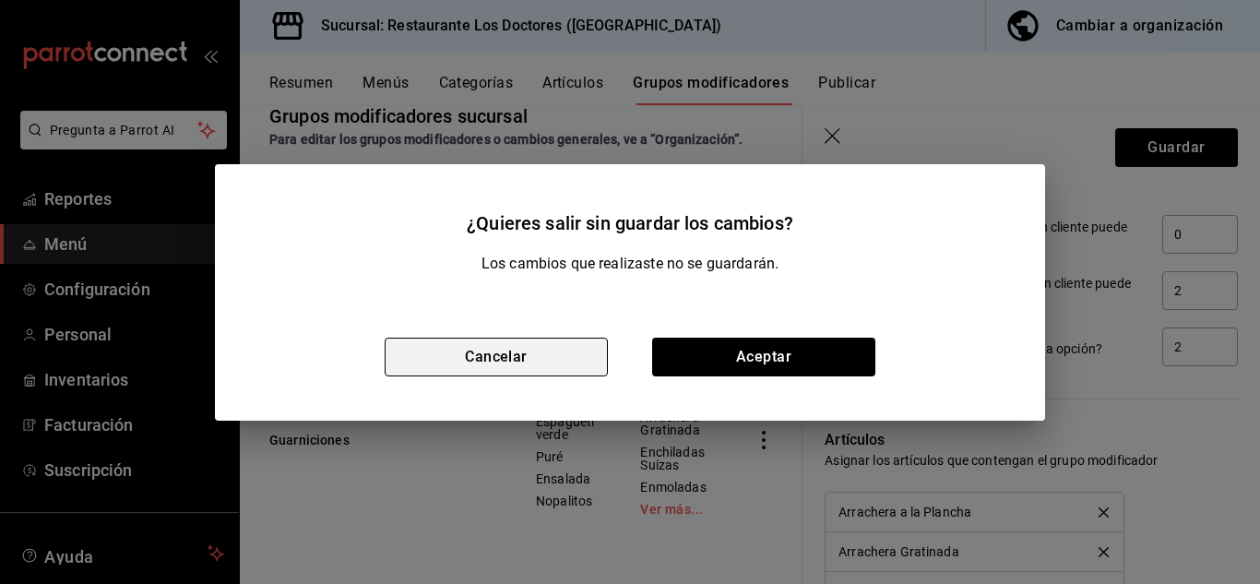
click at [495, 356] on button "Cancelar" at bounding box center [496, 357] width 223 height 39
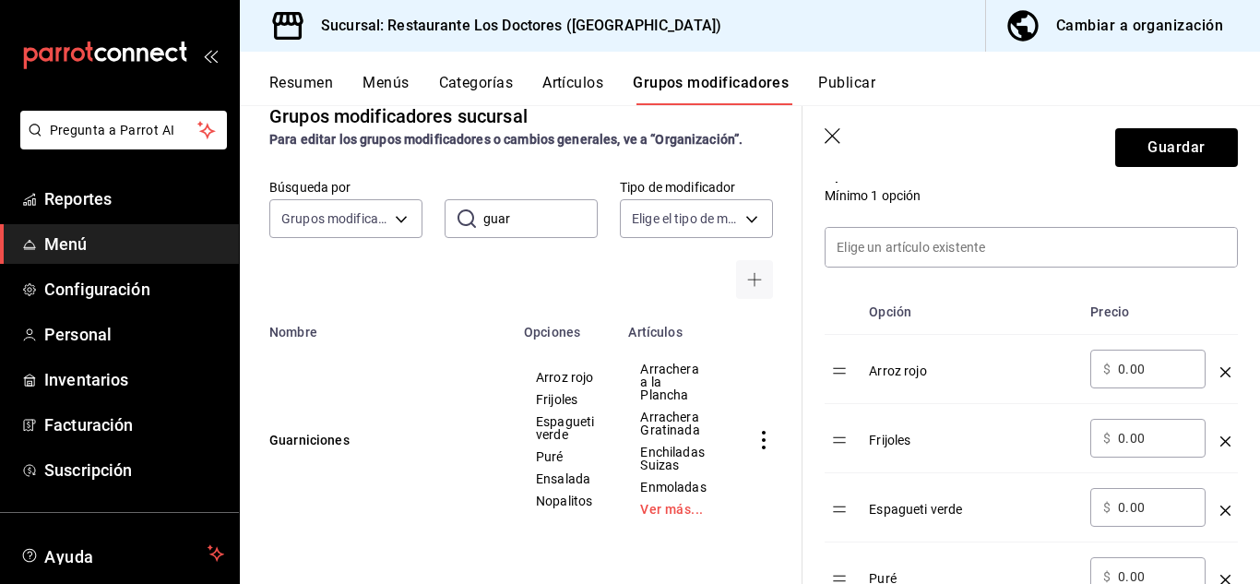
scroll to position [456, 0]
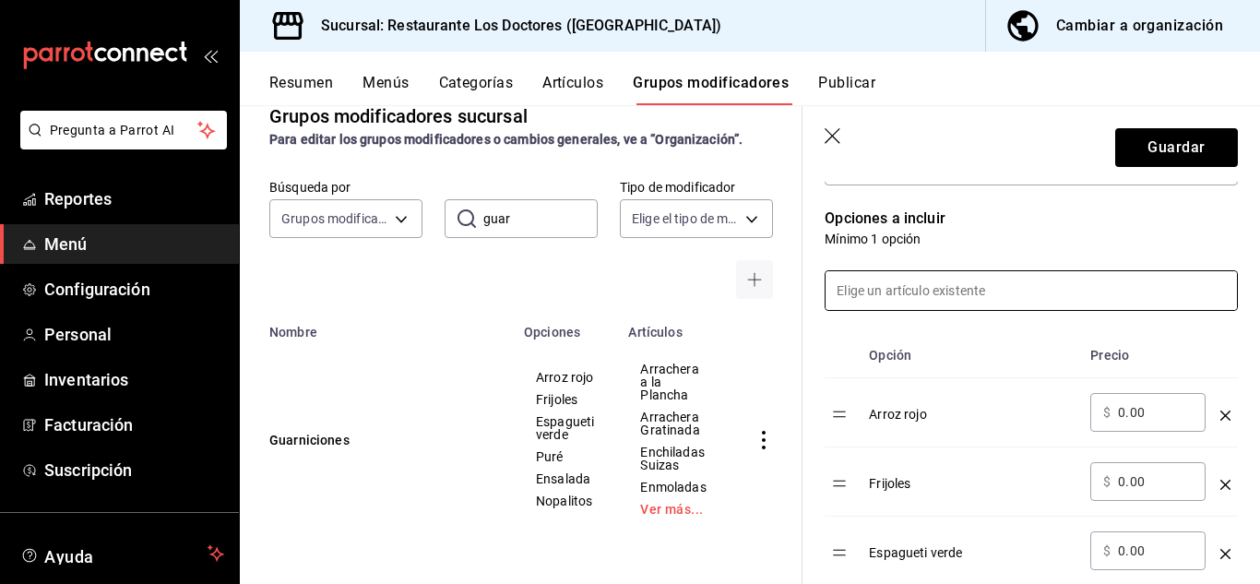
click at [896, 294] on input at bounding box center [1030, 290] width 411 height 39
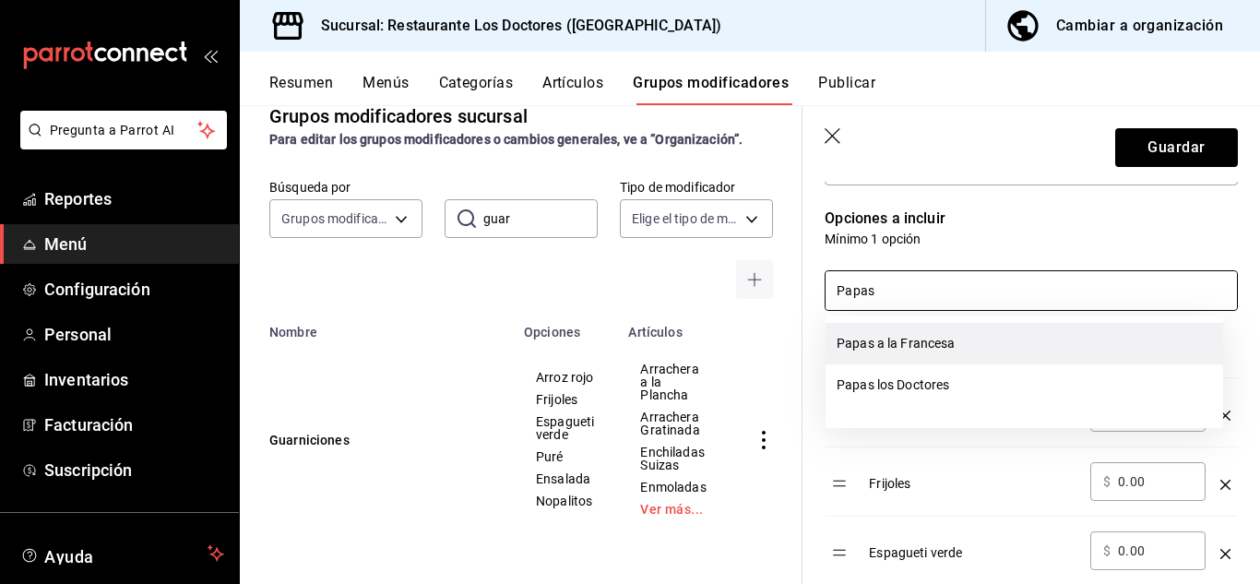
click at [906, 342] on li "Papas a la Francesa" at bounding box center [1024, 344] width 398 height 42
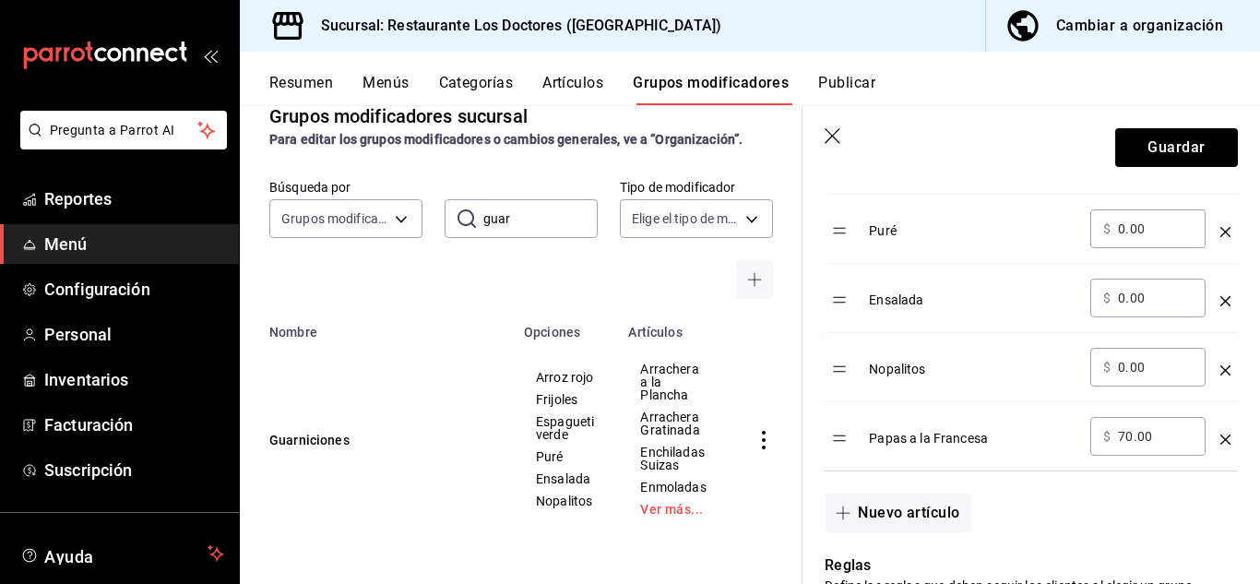
scroll to position [853, 0]
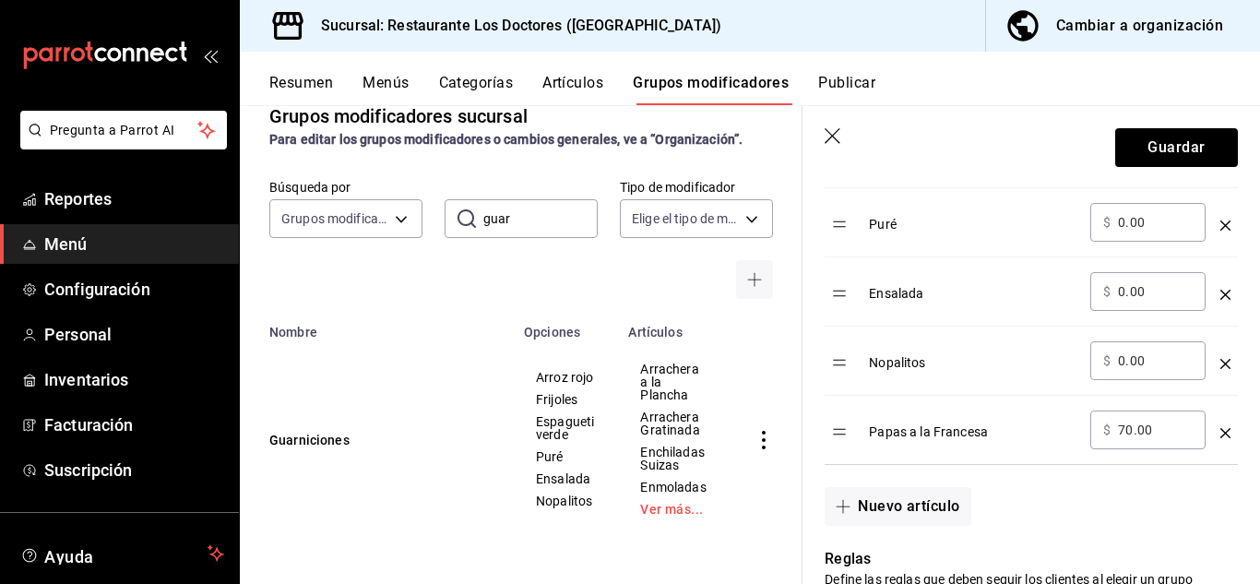
type input "Papas"
click at [1126, 431] on input "70.00" at bounding box center [1155, 430] width 75 height 18
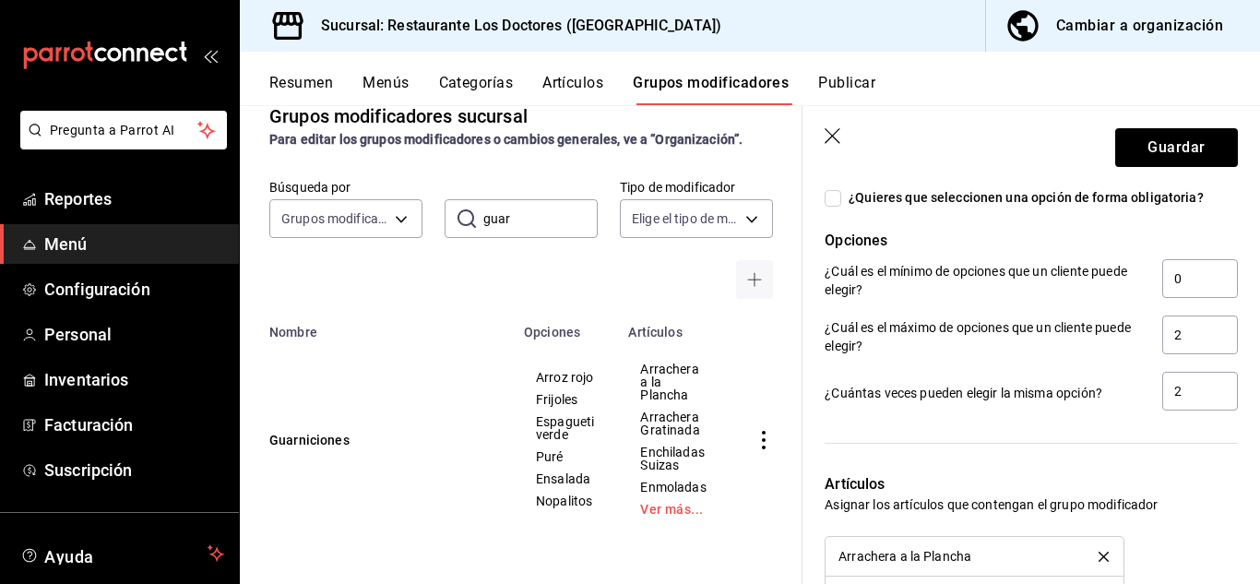
scroll to position [1300, 0]
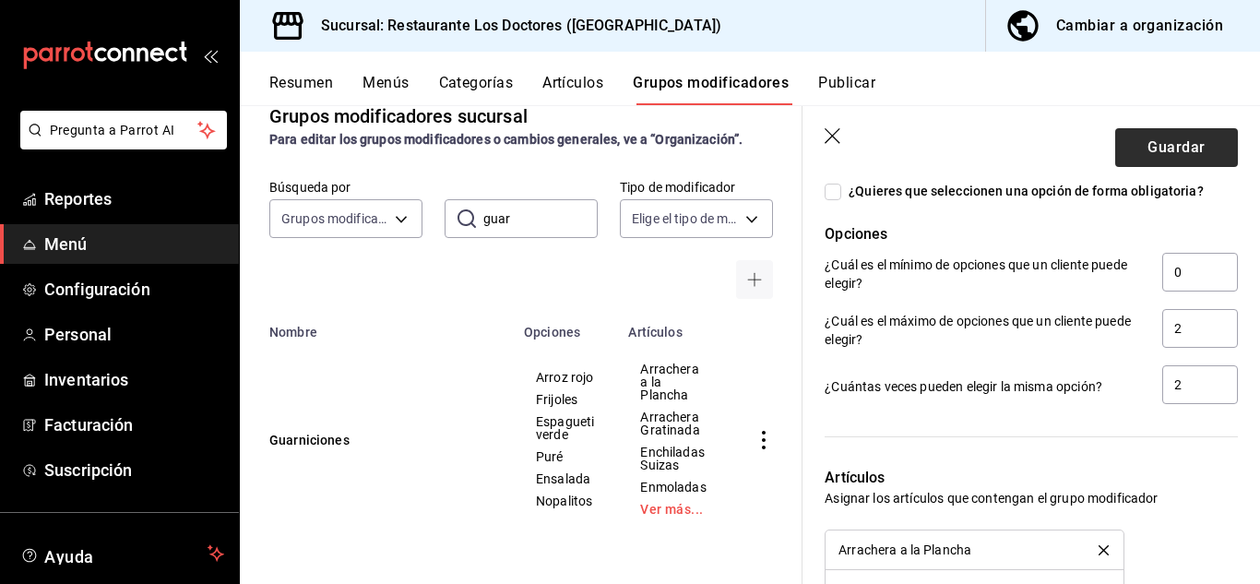
type input "20.00"
click at [1154, 153] on button "Guardar" at bounding box center [1176, 147] width 123 height 39
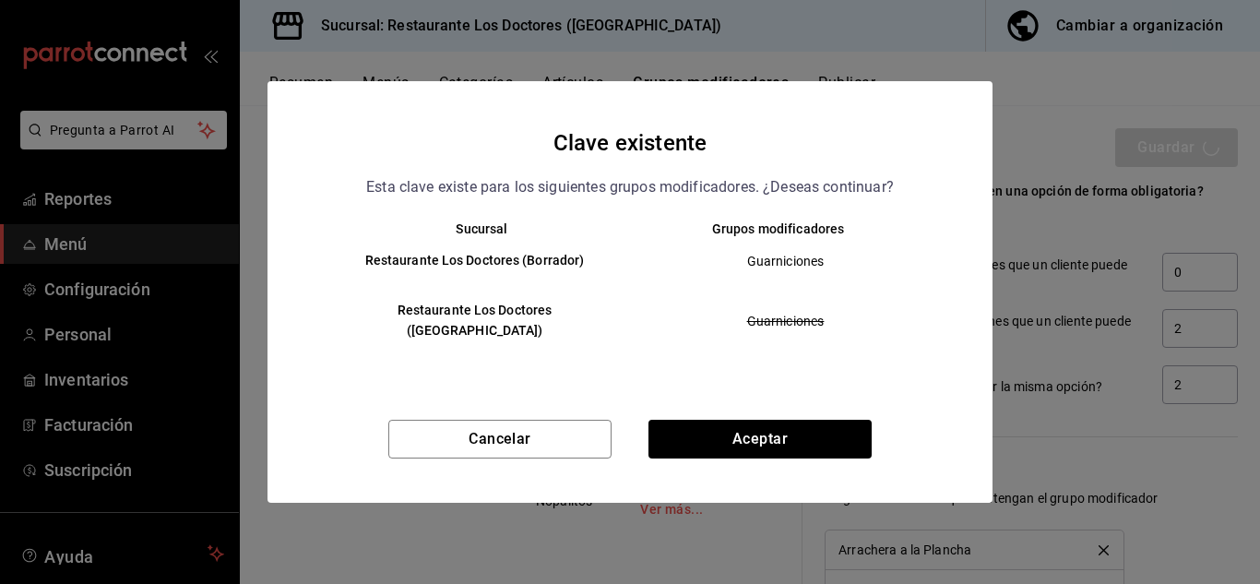
click at [1199, 461] on div "Clave existente Esta clave existe para los siguientes grupos modificadores. ¿De…" at bounding box center [630, 292] width 1260 height 584
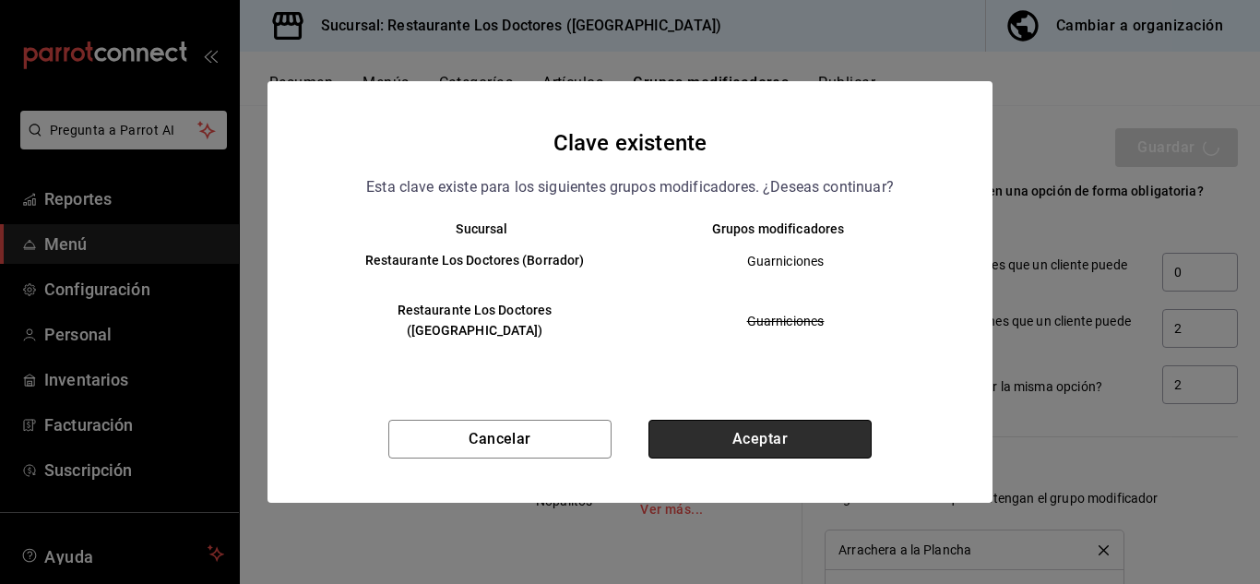
click at [812, 433] on button "Aceptar" at bounding box center [759, 439] width 223 height 39
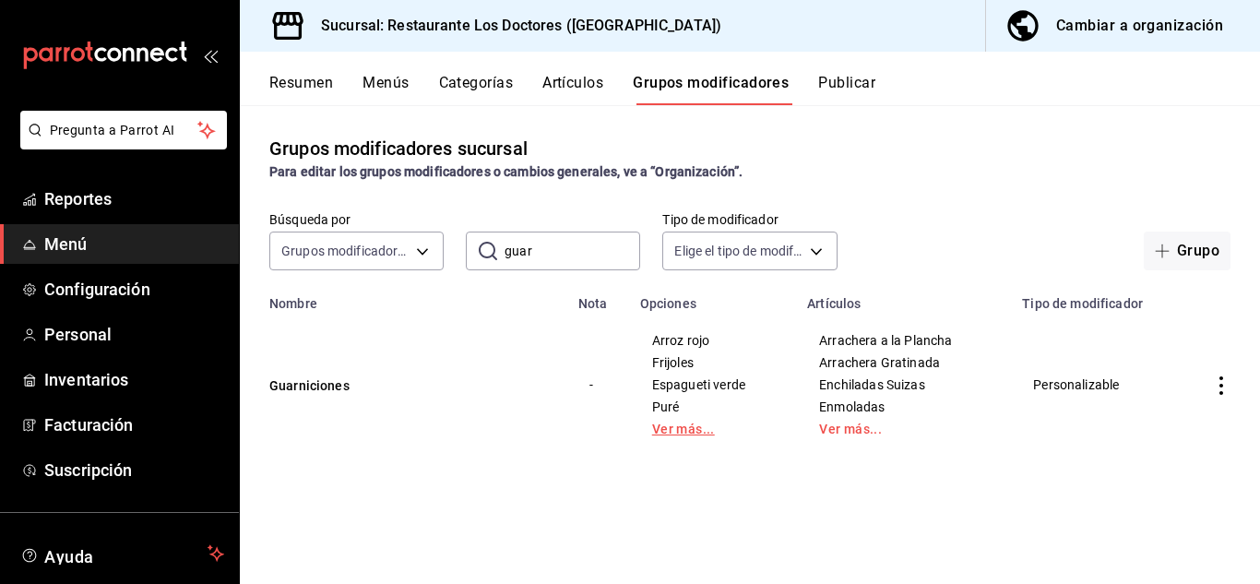
click at [675, 430] on link "Ver más..." at bounding box center [712, 428] width 121 height 13
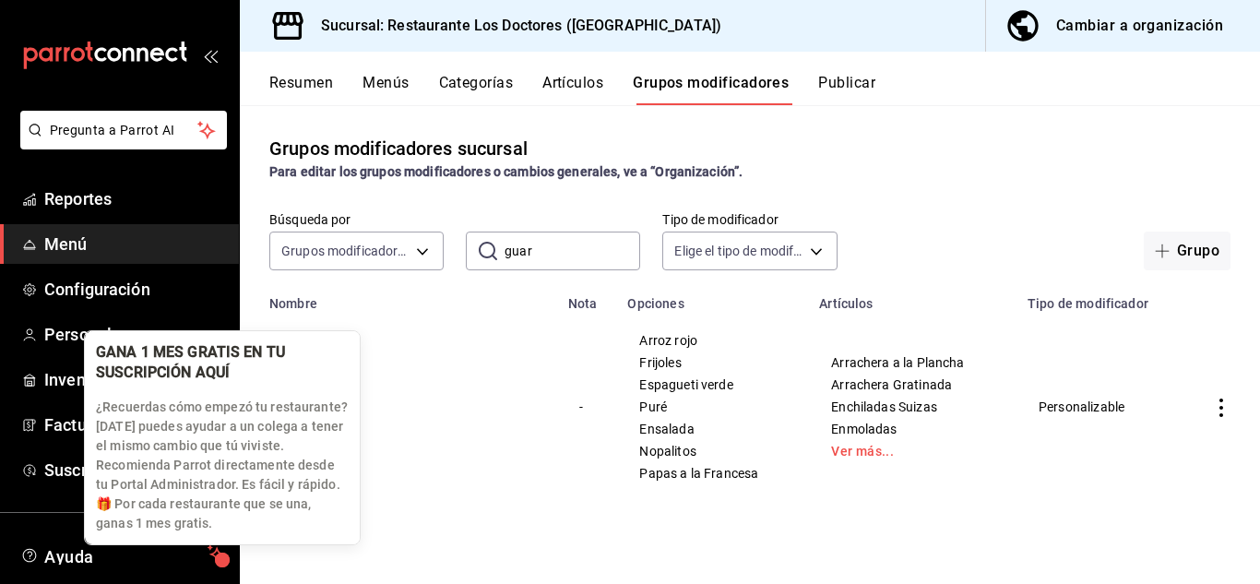
scroll to position [37, 0]
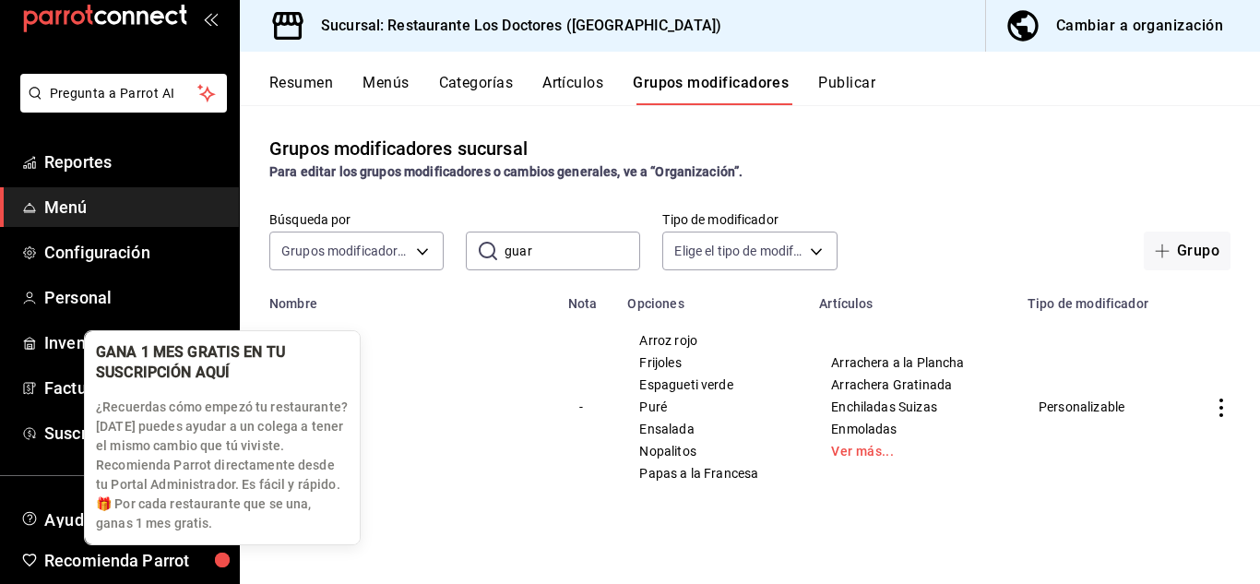
click at [230, 567] on div "button" at bounding box center [222, 559] width 15 height 15
click at [231, 576] on div "button" at bounding box center [222, 560] width 41 height 41
click at [231, 569] on div "button" at bounding box center [221, 559] width 19 height 19
click at [231, 576] on div "button" at bounding box center [223, 560] width 56 height 56
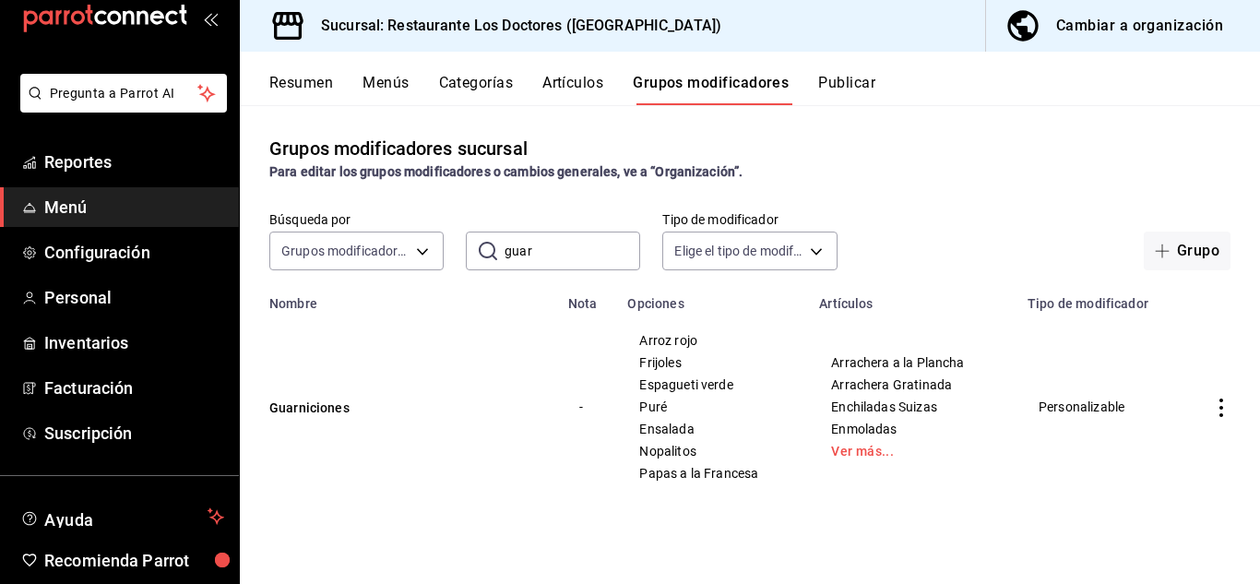
click at [455, 545] on div "Grupos modificadores sucursal Para editar los grupos modificadores o cambios ge…" at bounding box center [750, 344] width 1020 height 478
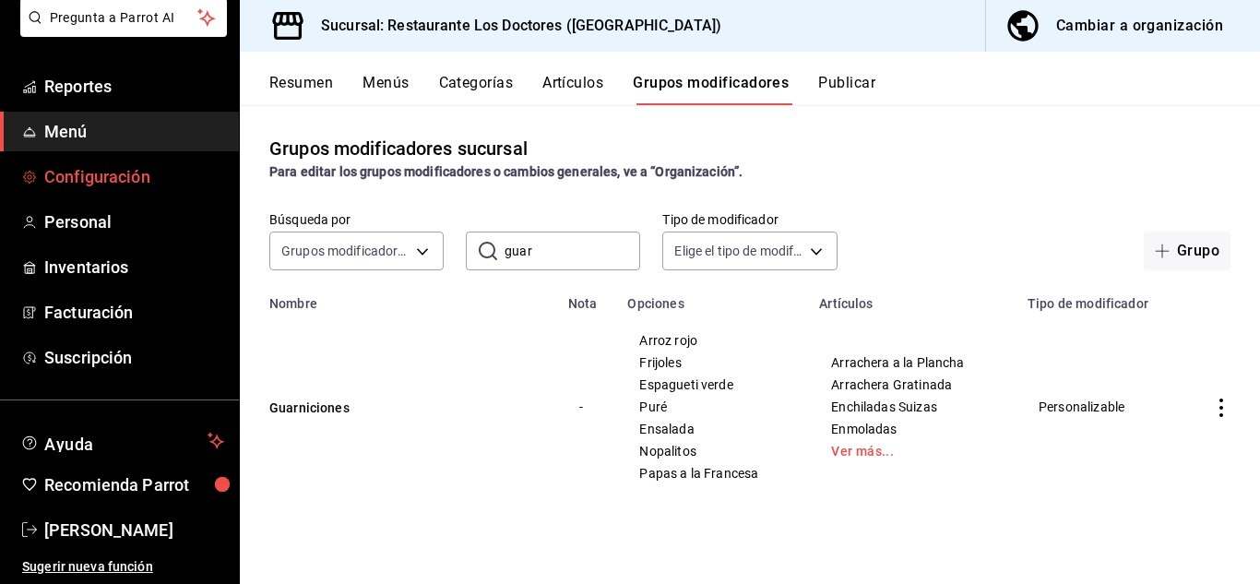
click at [110, 163] on link "Configuración" at bounding box center [119, 177] width 239 height 40
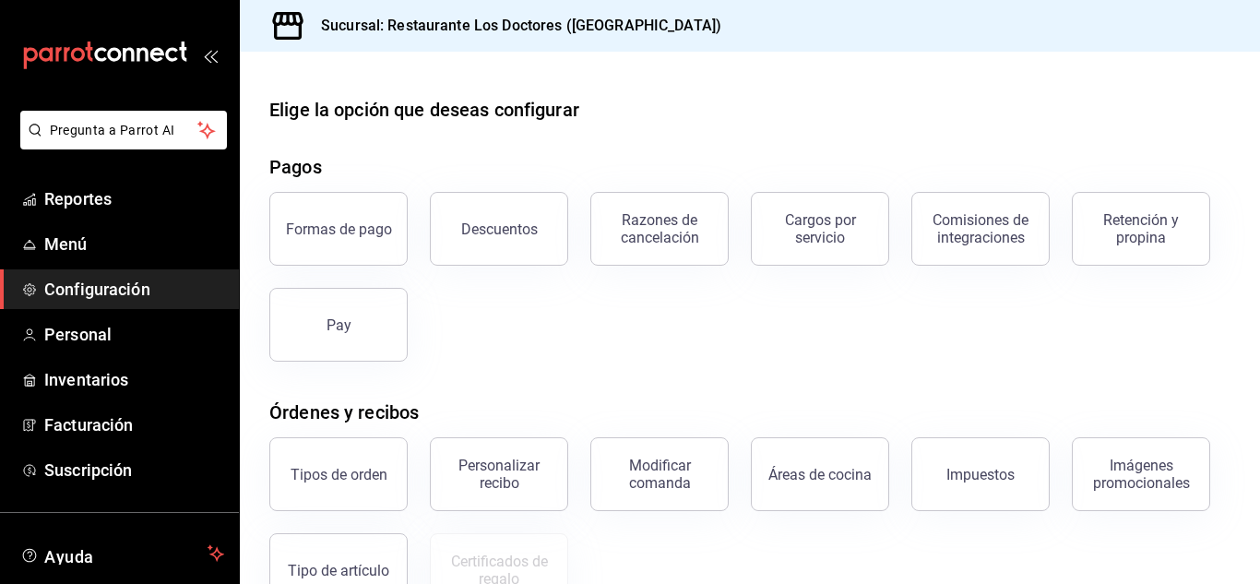
scroll to position [100, 0]
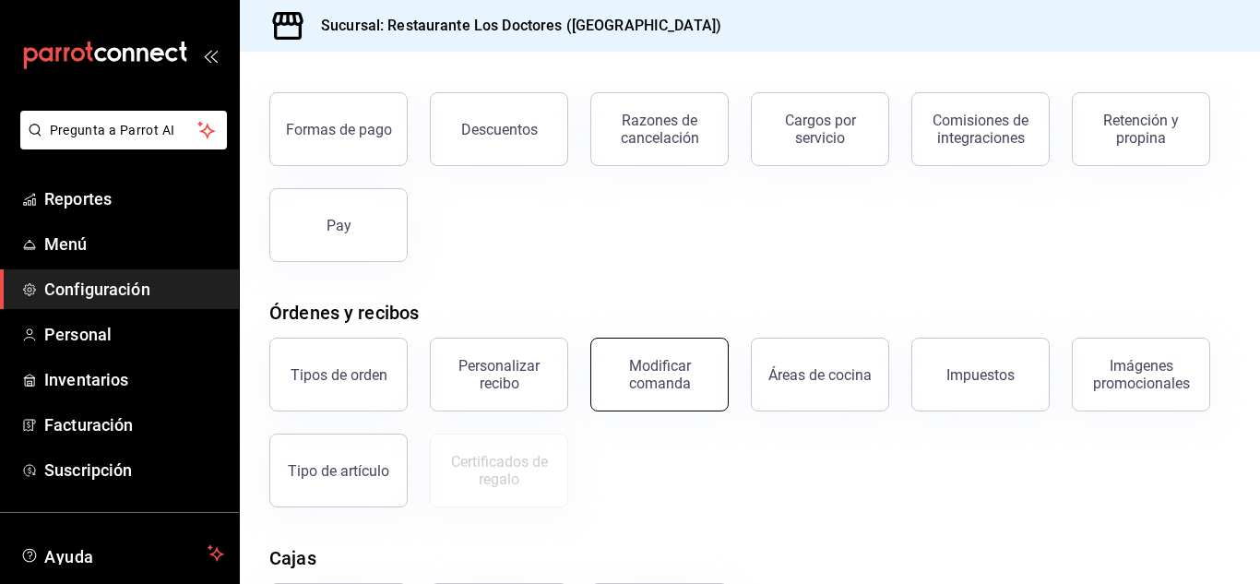
click at [689, 374] on div "Modificar comanda" at bounding box center [659, 374] width 114 height 35
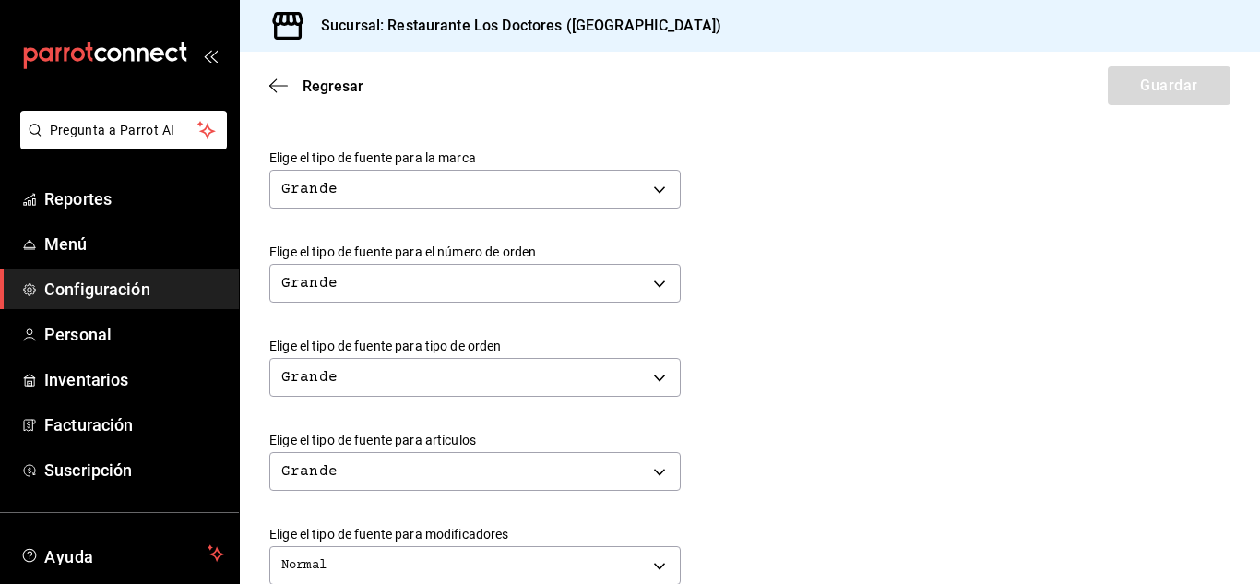
scroll to position [449, 0]
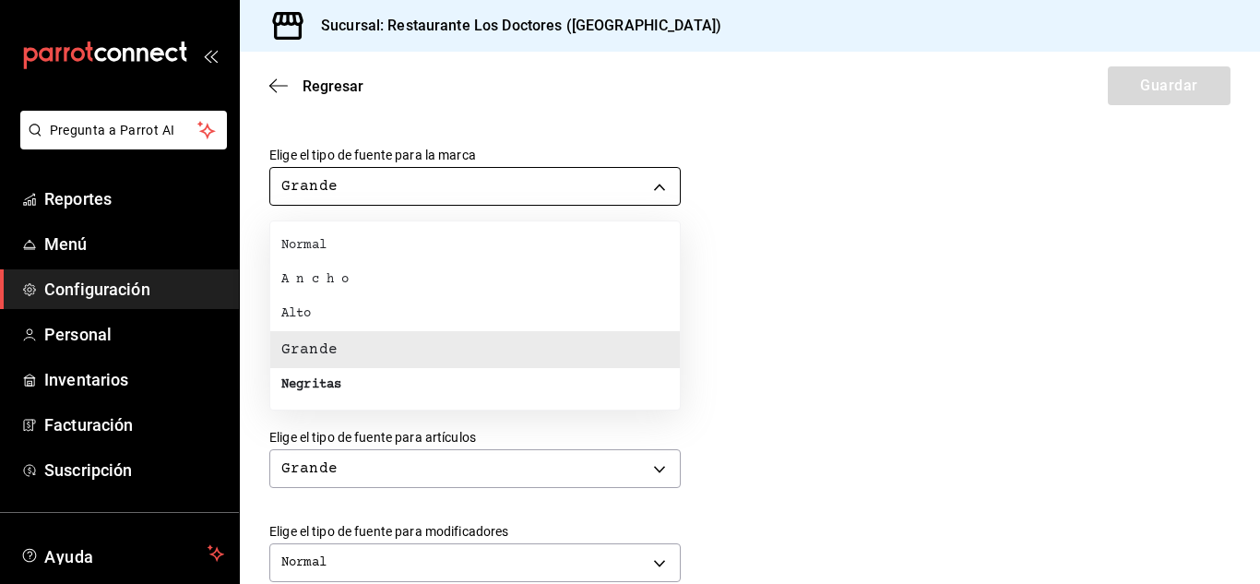
click at [550, 185] on body "Pregunta a Parrot AI Reportes Menú Configuración Personal Inventarios Facturaci…" at bounding box center [630, 292] width 1260 height 584
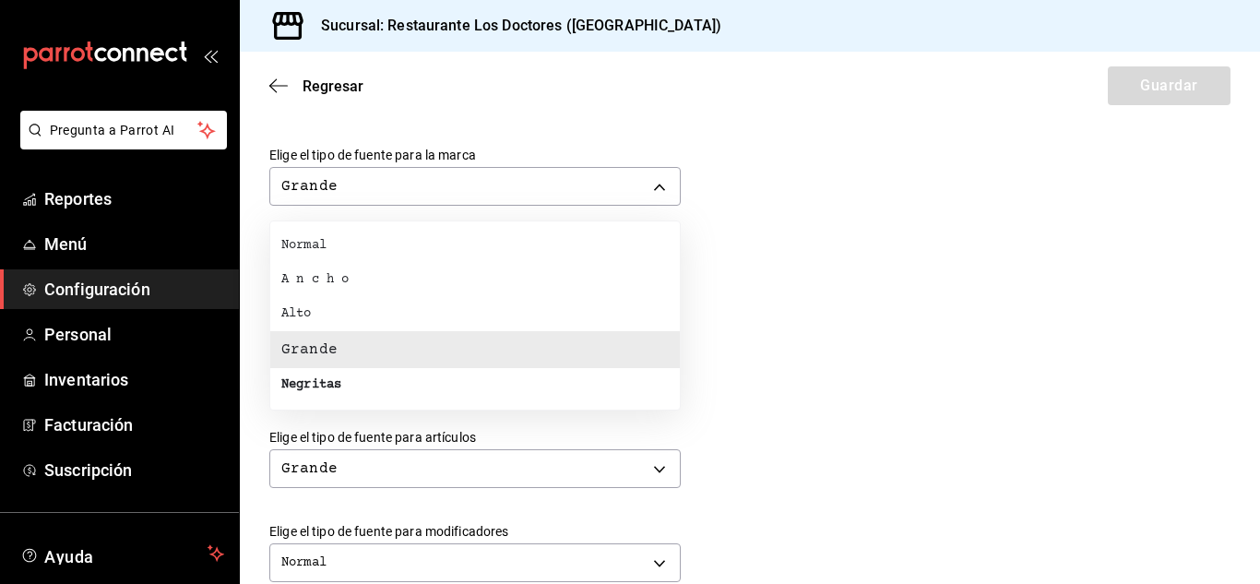
click at [779, 193] on div at bounding box center [630, 292] width 1260 height 584
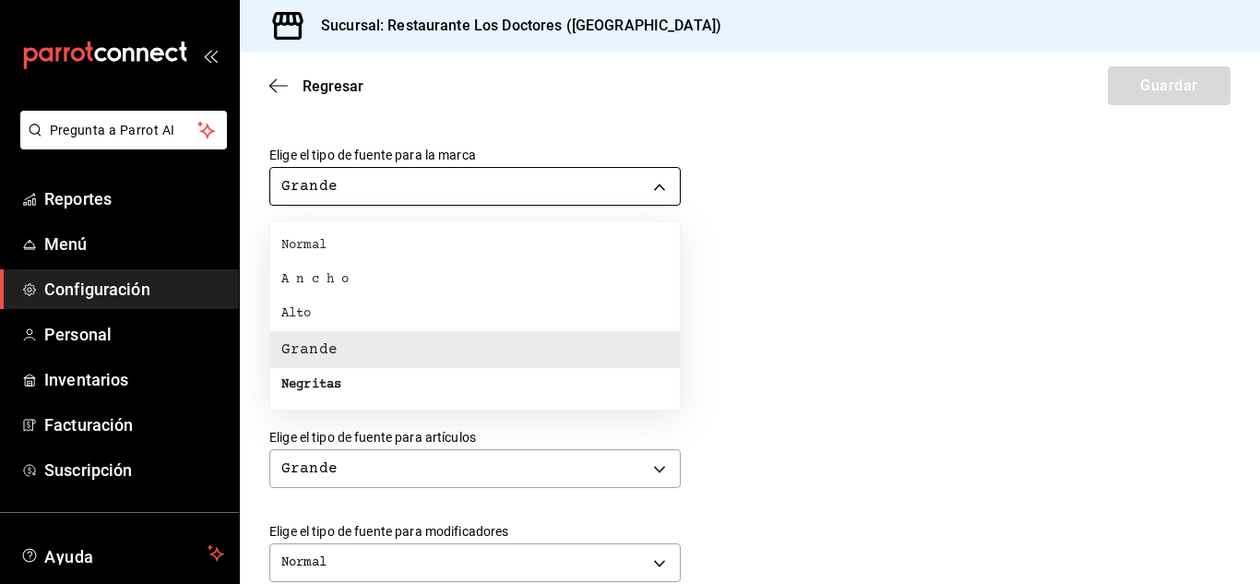
click at [498, 179] on body "Pregunta a Parrot AI Reportes Menú Configuración Personal Inventarios Facturaci…" at bounding box center [630, 292] width 1260 height 584
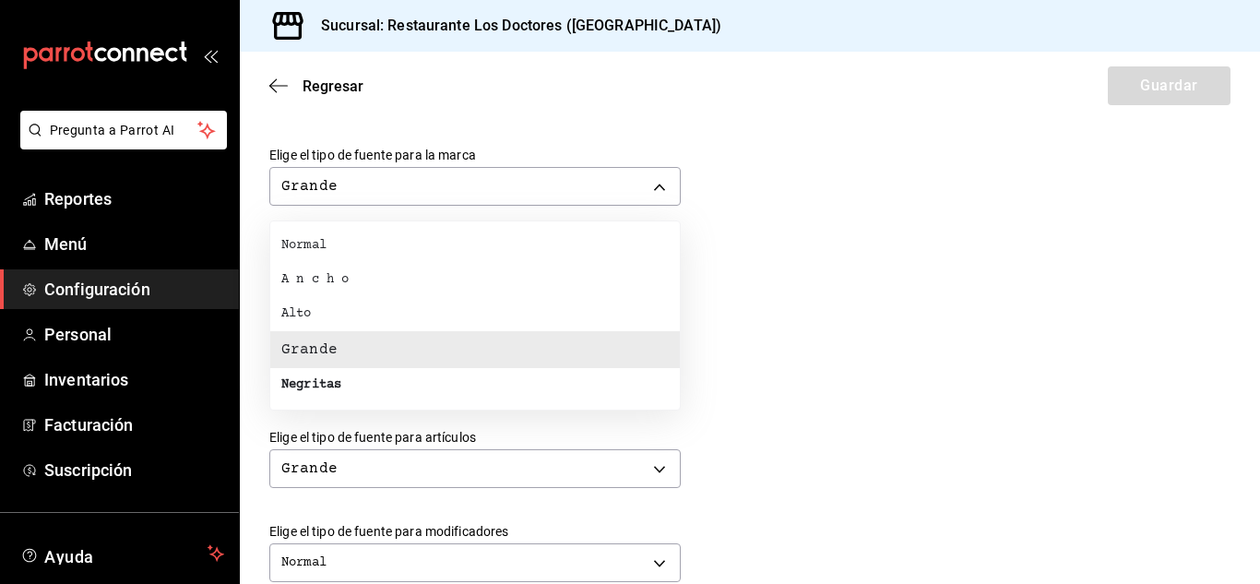
click at [846, 308] on div at bounding box center [630, 292] width 1260 height 584
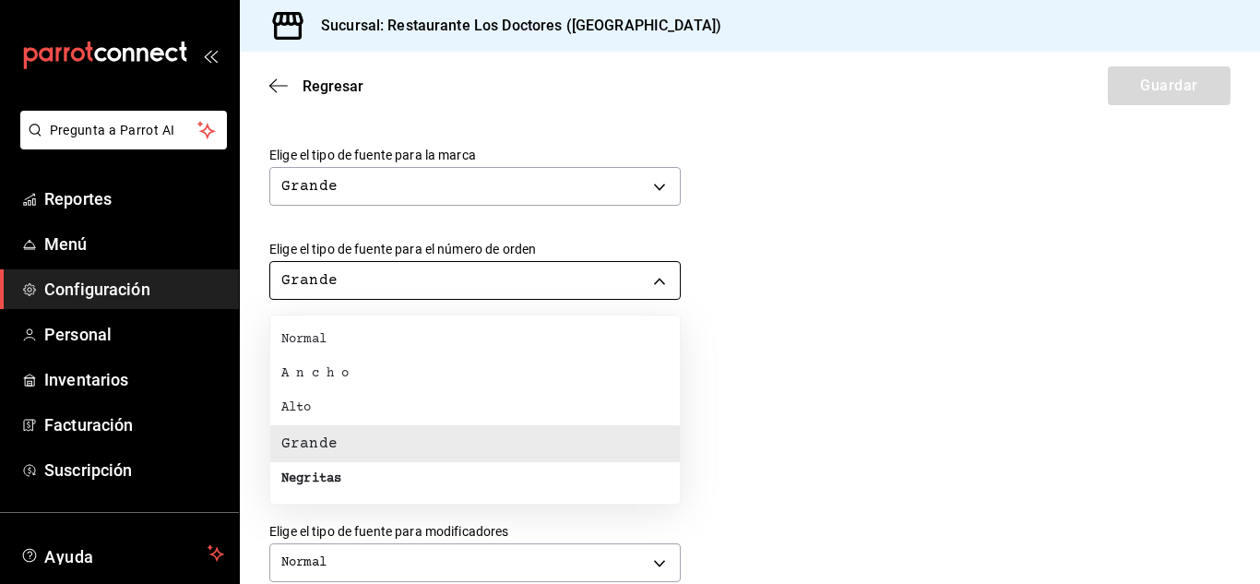
click at [389, 281] on body "Pregunta a Parrot AI Reportes Menú Configuración Personal Inventarios Facturaci…" at bounding box center [630, 292] width 1260 height 584
click at [389, 281] on div at bounding box center [630, 292] width 1260 height 584
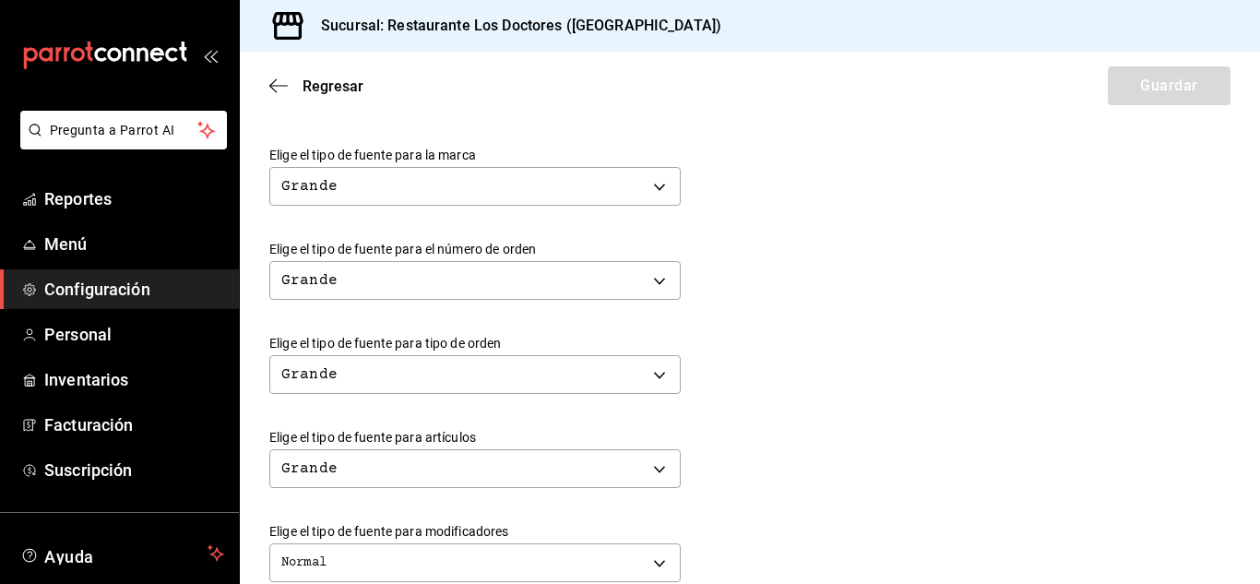
click at [802, 270] on div "Grande BIG" at bounding box center [749, 278] width 961 height 49
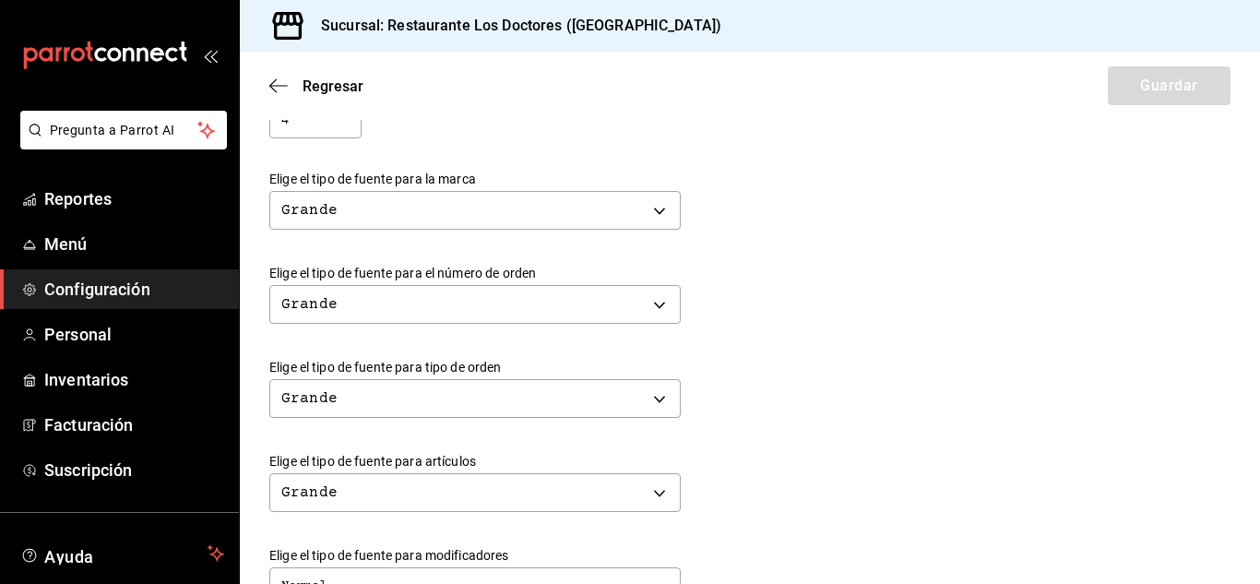
scroll to position [0, 0]
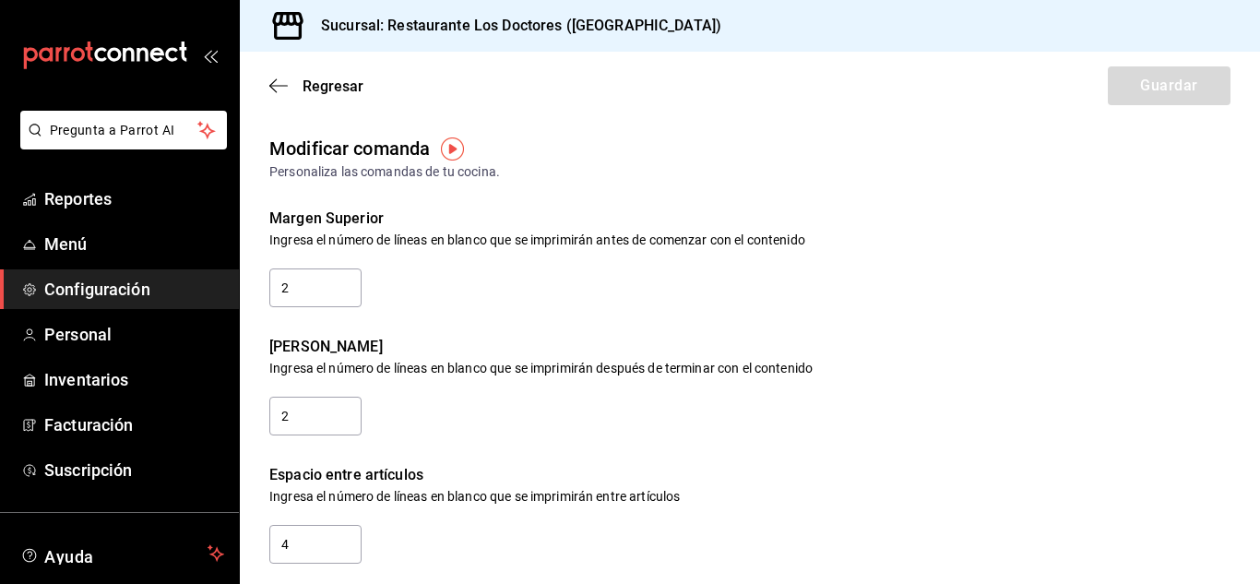
click at [822, 273] on div "Margen Superior Ingresa el número de líneas en blanco que se imprimirán antes d…" at bounding box center [735, 246] width 991 height 128
click at [72, 248] on span "Menú" at bounding box center [134, 243] width 180 height 25
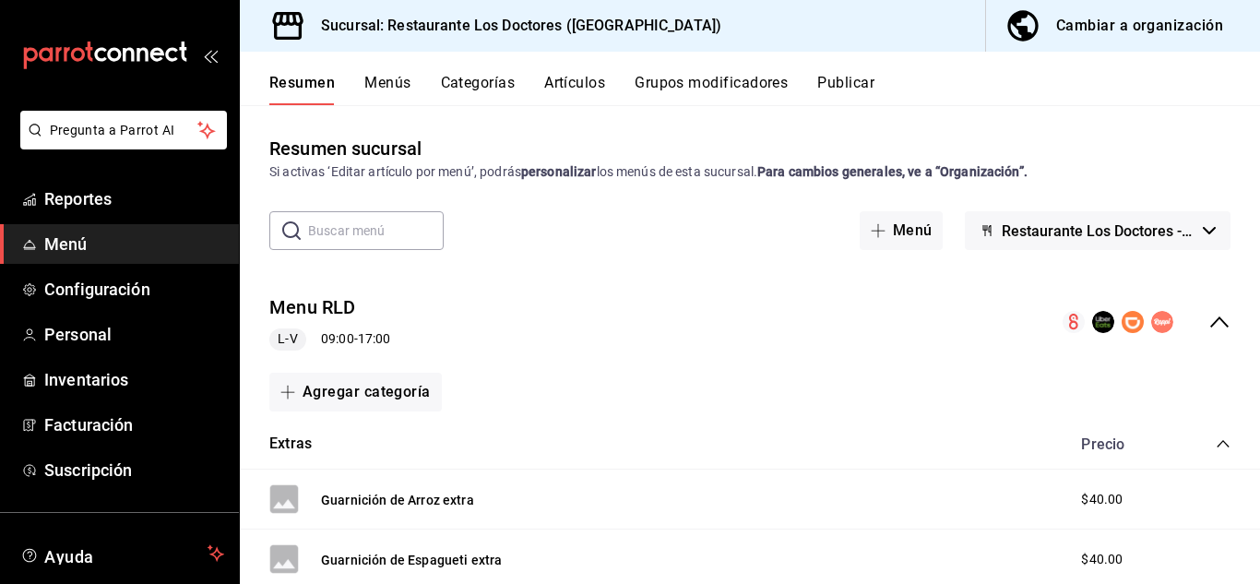
click at [378, 89] on button "Menús" at bounding box center [387, 89] width 46 height 31
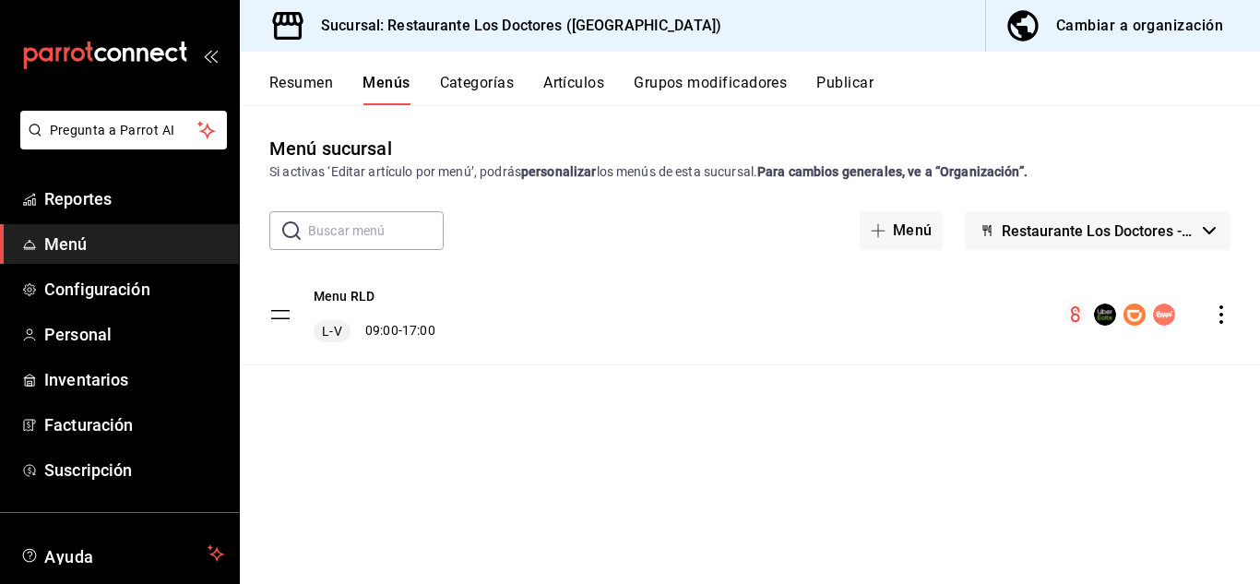
click at [305, 86] on button "Resumen" at bounding box center [301, 89] width 64 height 31
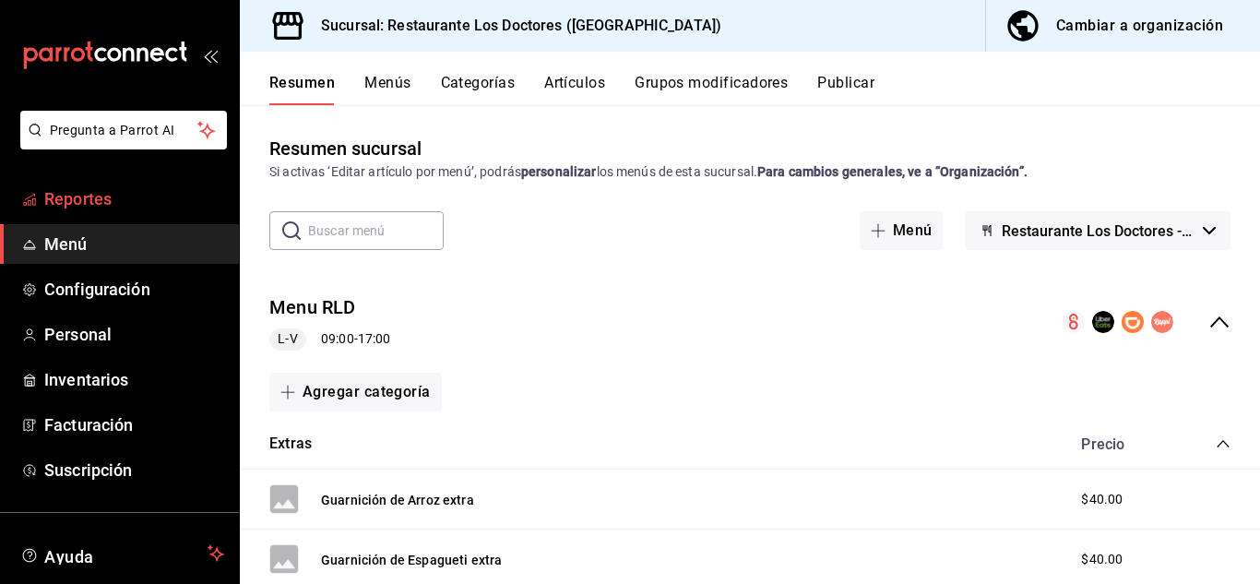
click at [59, 203] on span "Reportes" at bounding box center [134, 198] width 180 height 25
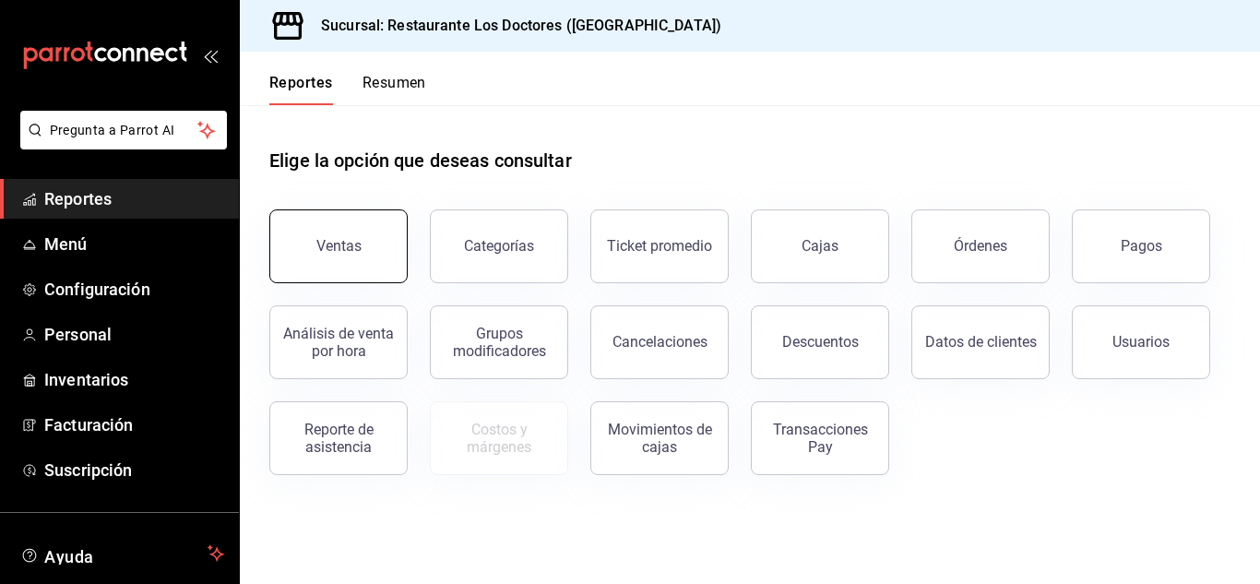
click at [335, 247] on div "Ventas" at bounding box center [338, 246] width 45 height 18
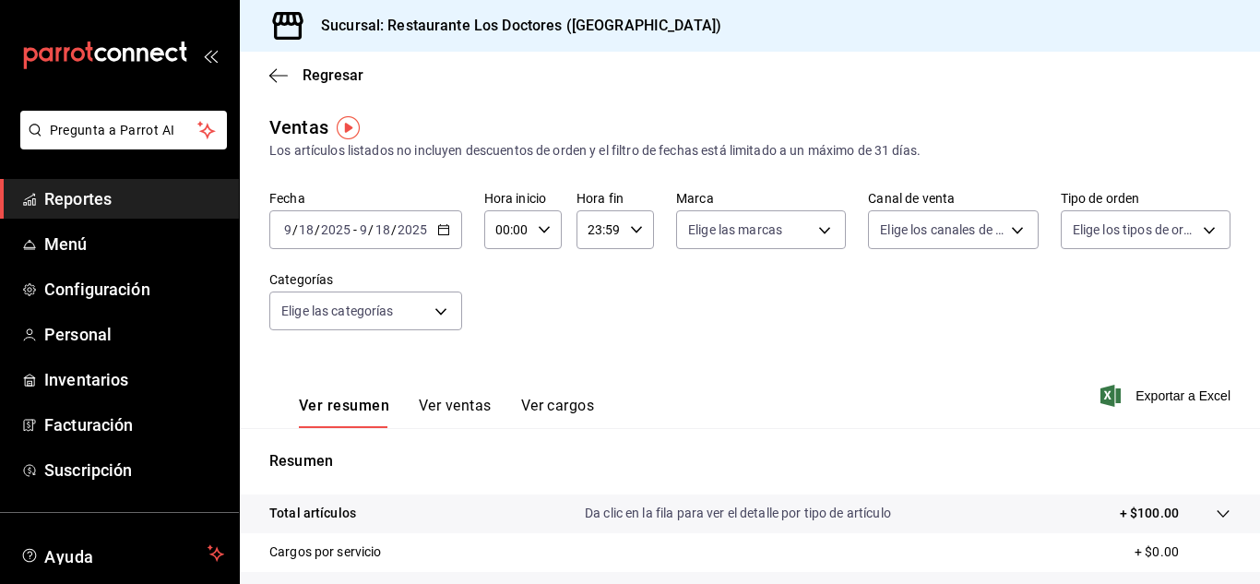
click at [362, 225] on input "9" at bounding box center [363, 229] width 9 height 15
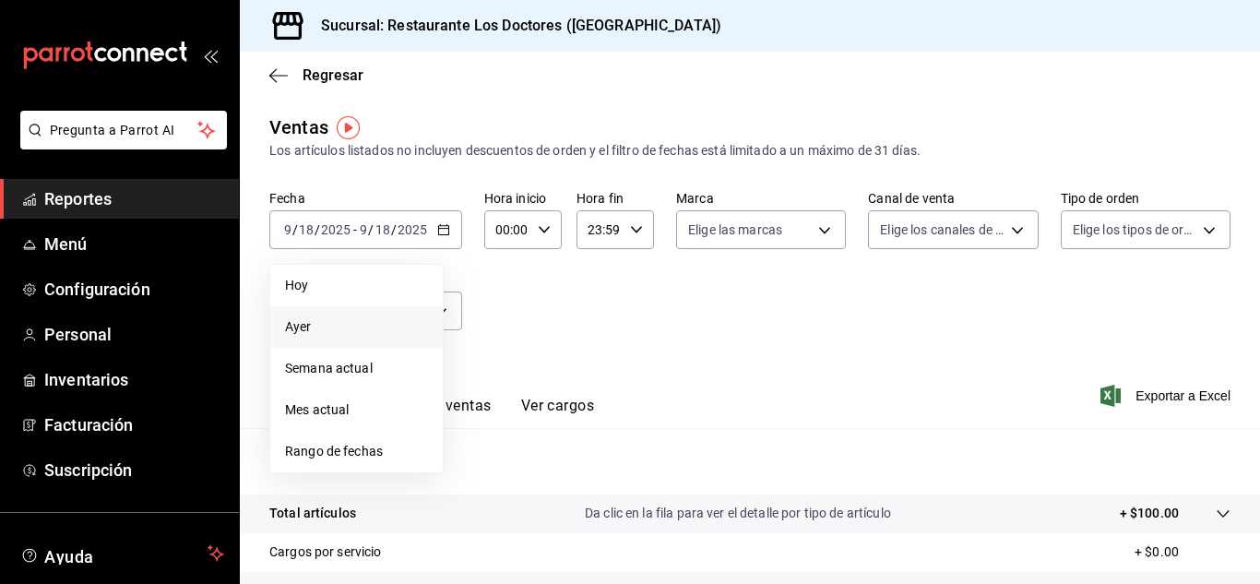
click at [288, 327] on span "Ayer" at bounding box center [356, 326] width 143 height 19
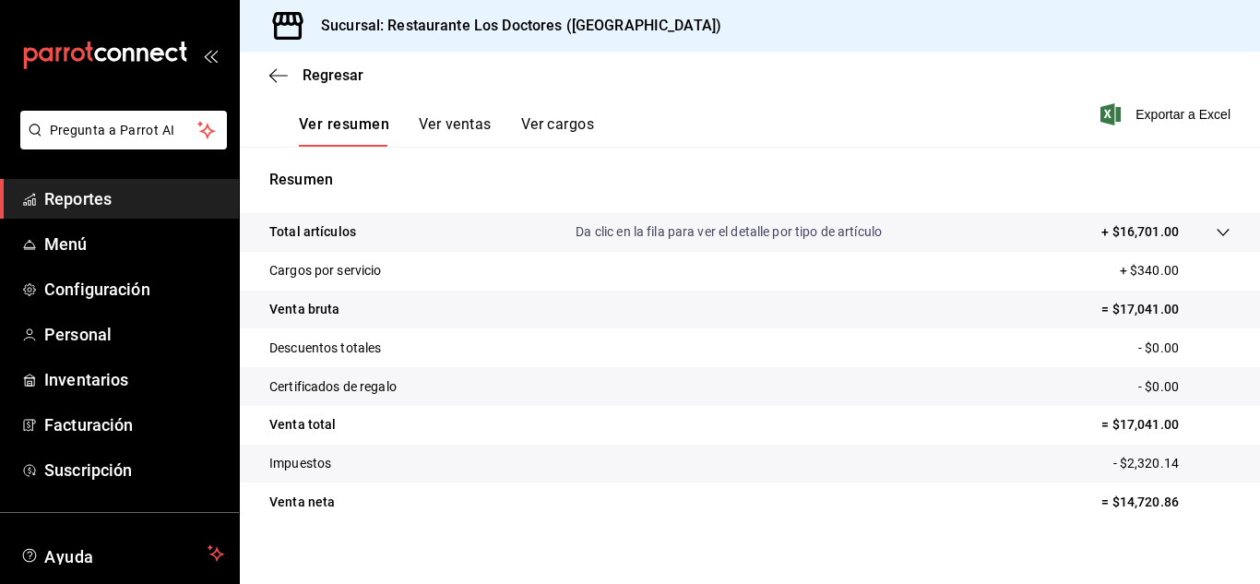
scroll to position [300, 0]
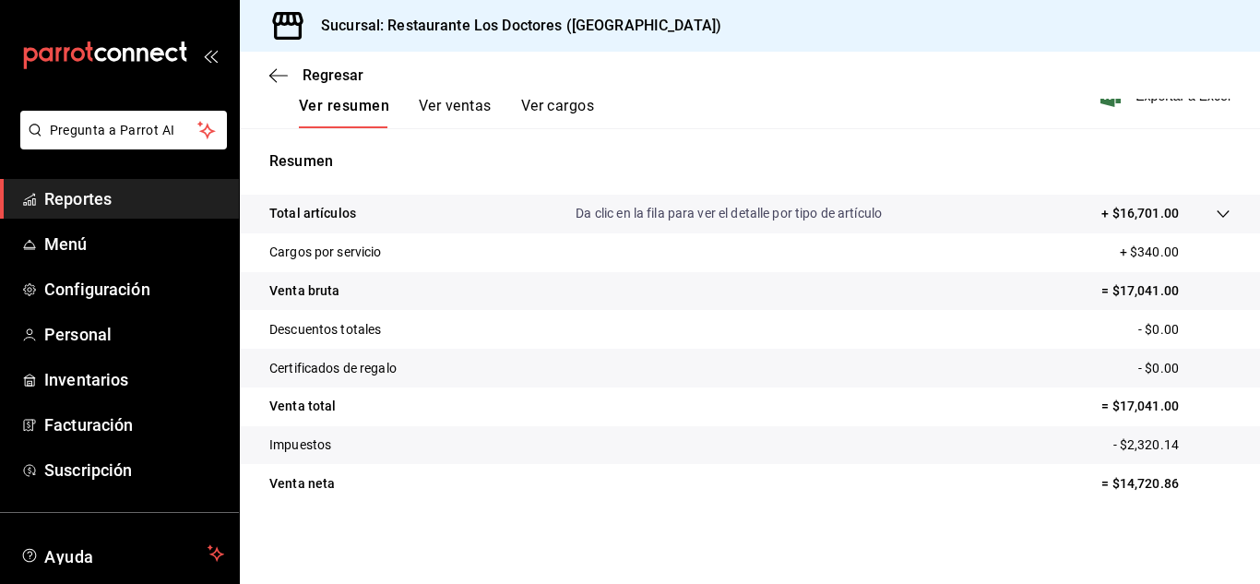
click at [1217, 213] on icon at bounding box center [1223, 213] width 12 height 7
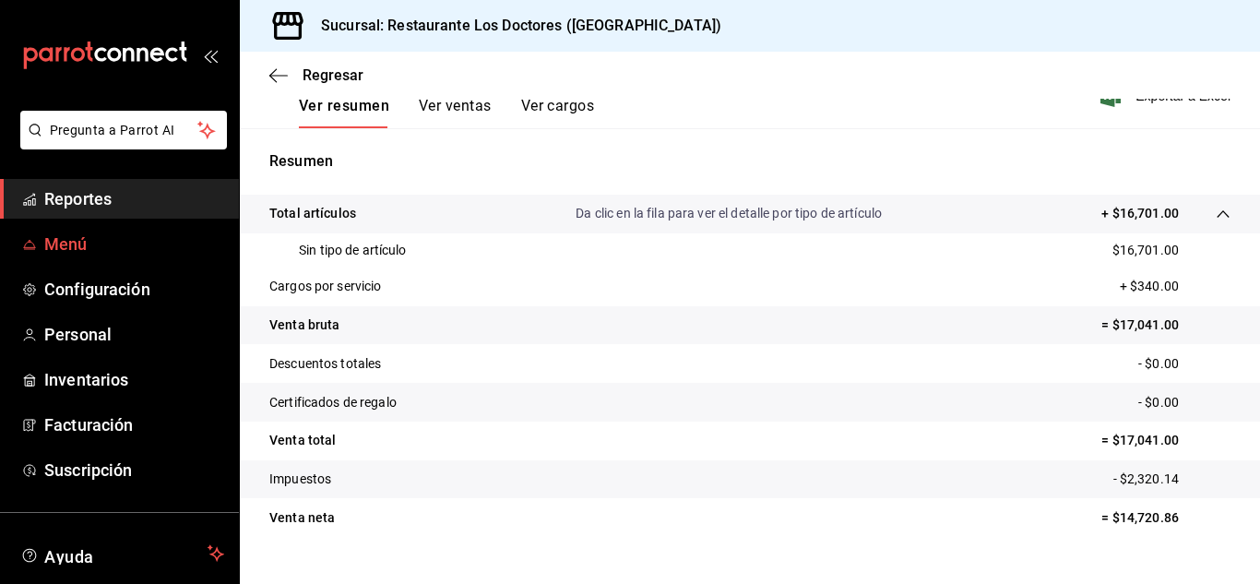
click at [84, 245] on span "Menú" at bounding box center [134, 243] width 180 height 25
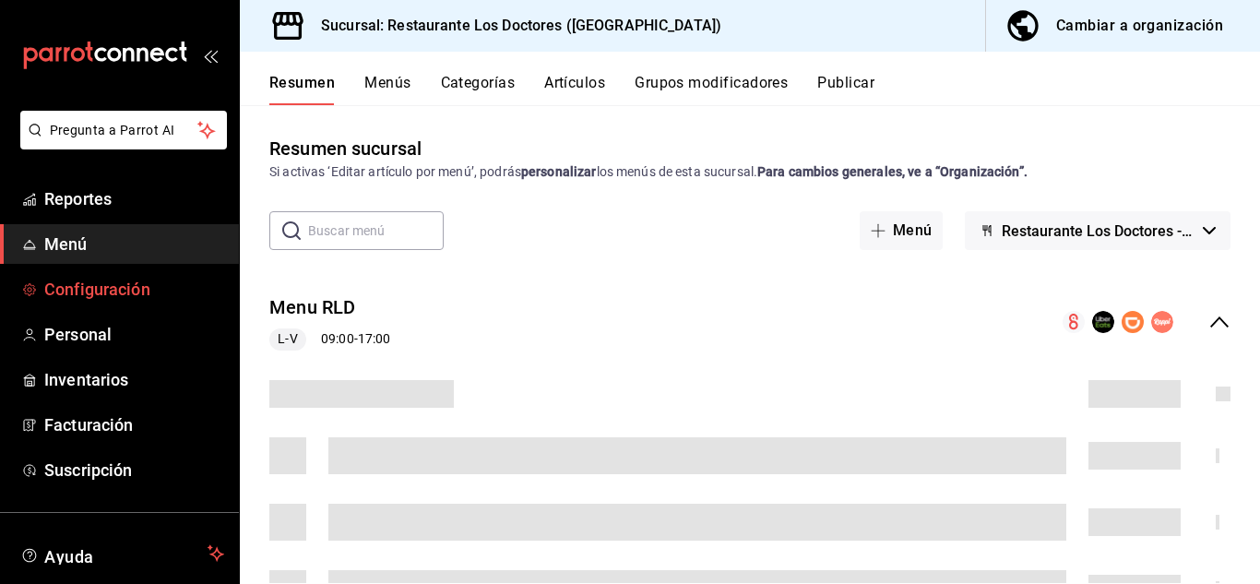
click at [99, 295] on span "Configuración" at bounding box center [134, 289] width 180 height 25
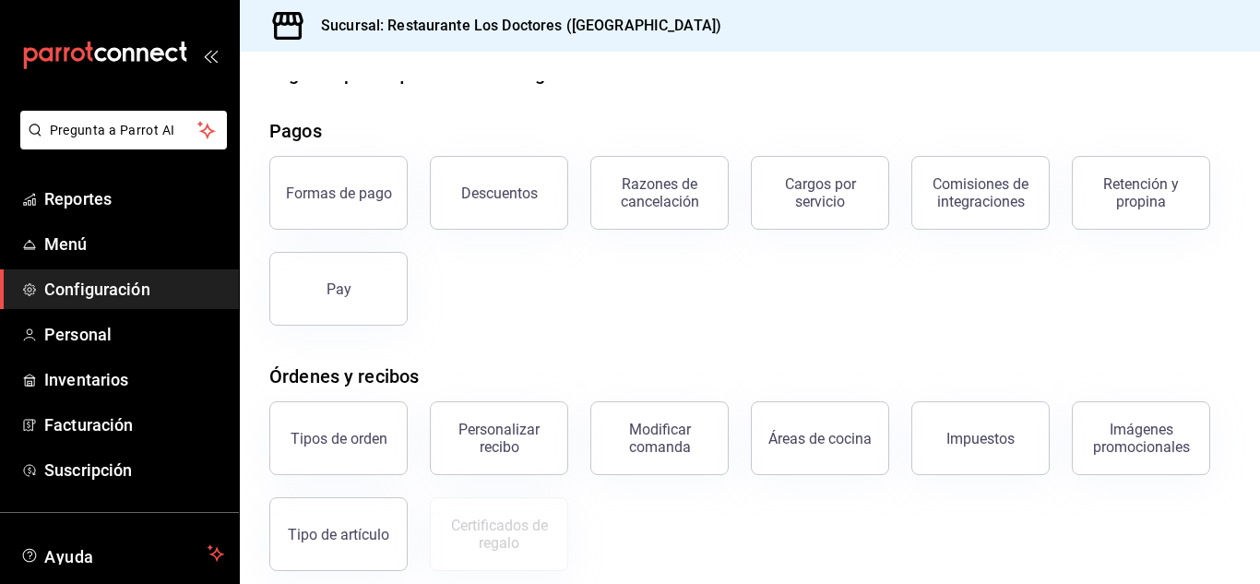
scroll to position [30, 0]
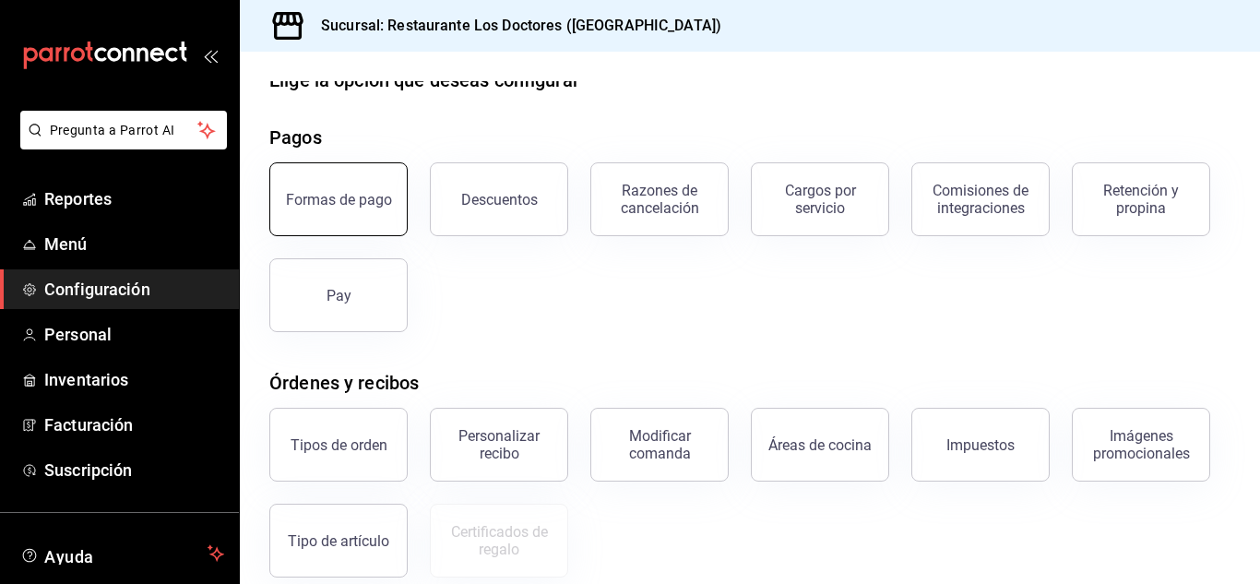
click at [346, 198] on div "Formas de pago" at bounding box center [339, 200] width 106 height 18
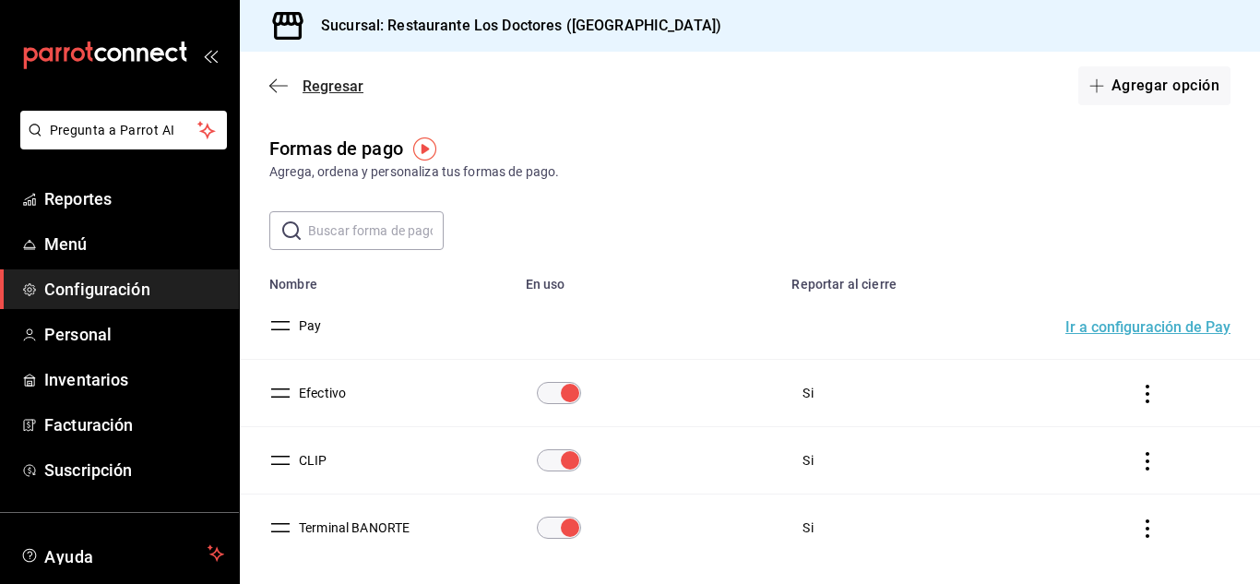
click at [334, 80] on span "Regresar" at bounding box center [333, 86] width 61 height 18
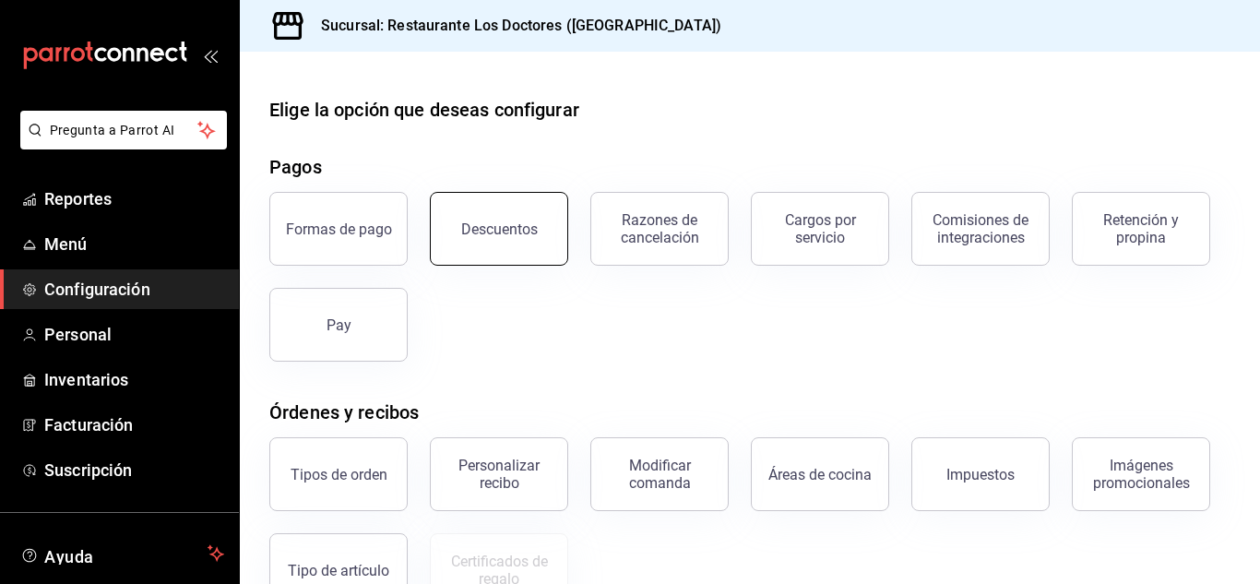
click at [525, 221] on div "Descuentos" at bounding box center [499, 229] width 77 height 18
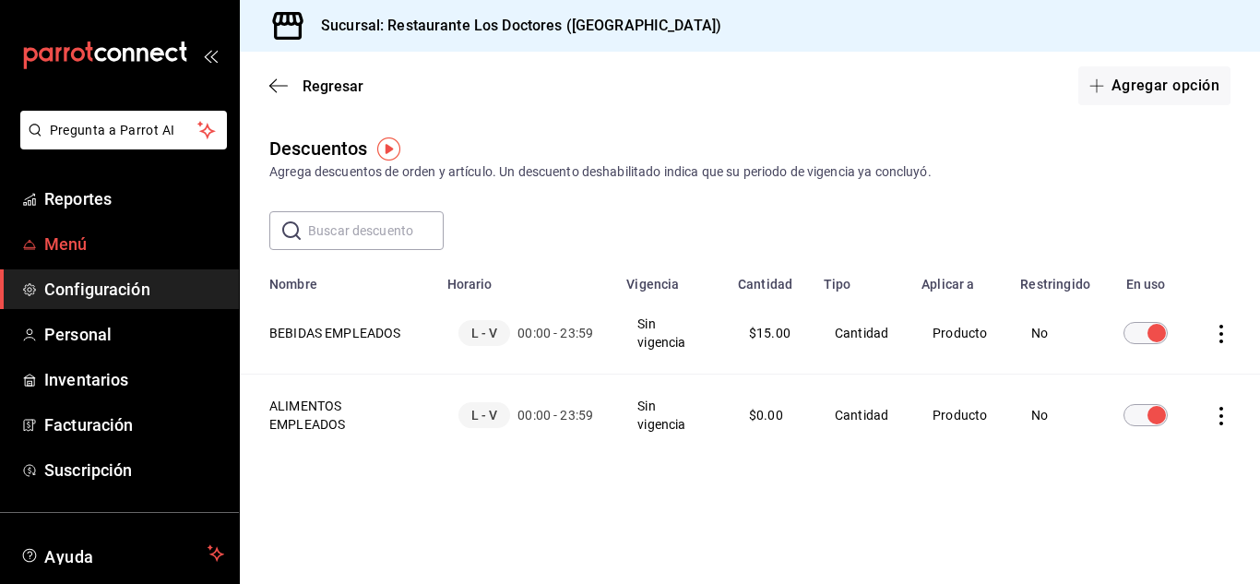
click at [72, 242] on span "Menú" at bounding box center [134, 243] width 180 height 25
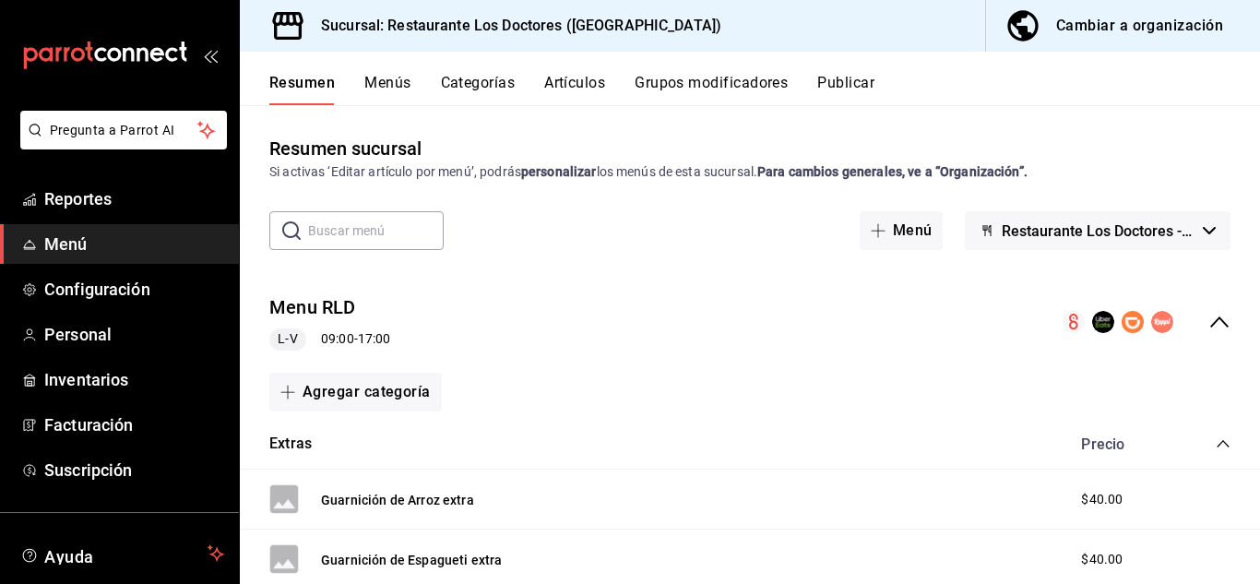
click at [710, 79] on button "Grupos modificadores" at bounding box center [711, 89] width 153 height 31
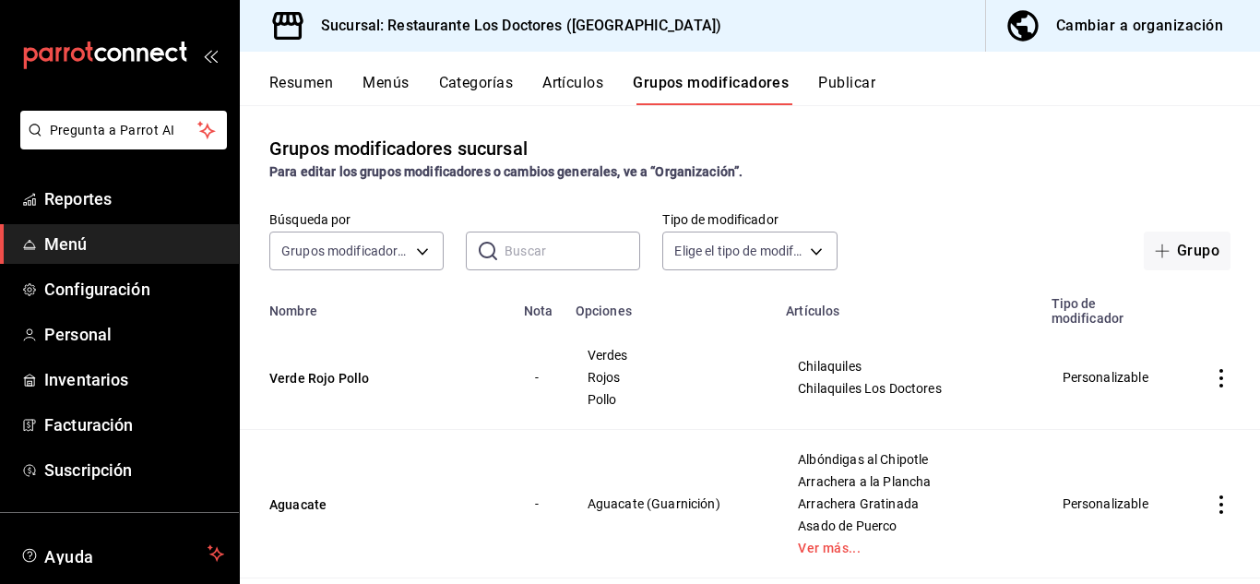
click at [1219, 507] on icon "actions" at bounding box center [1221, 504] width 4 height 18
click at [1147, 453] on span "Editar" at bounding box center [1152, 459] width 48 height 19
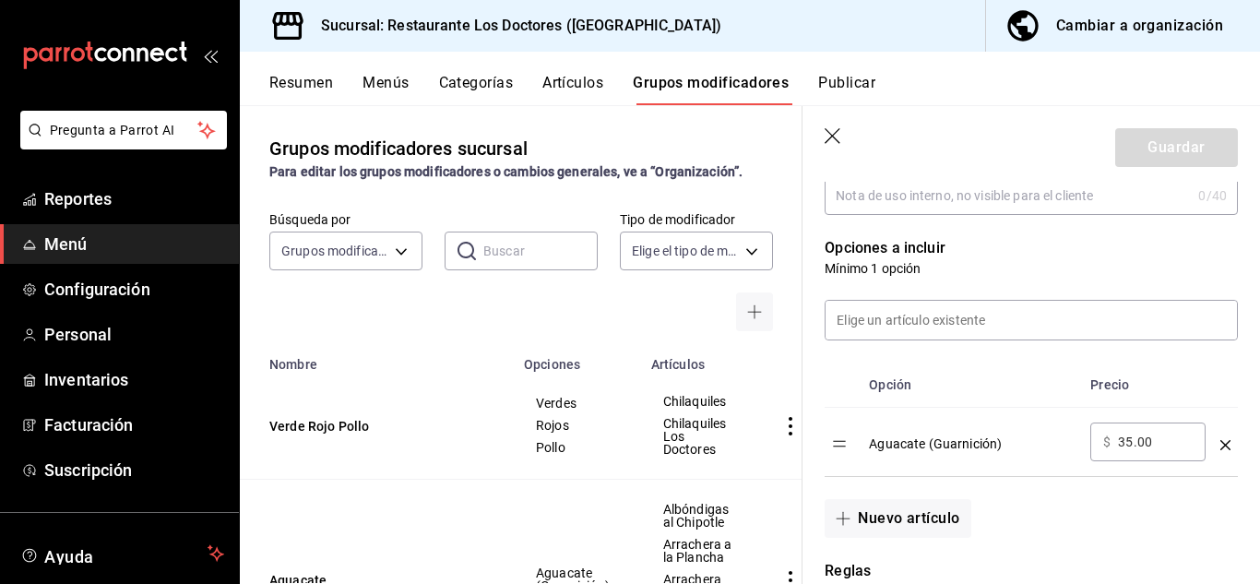
scroll to position [445, 0]
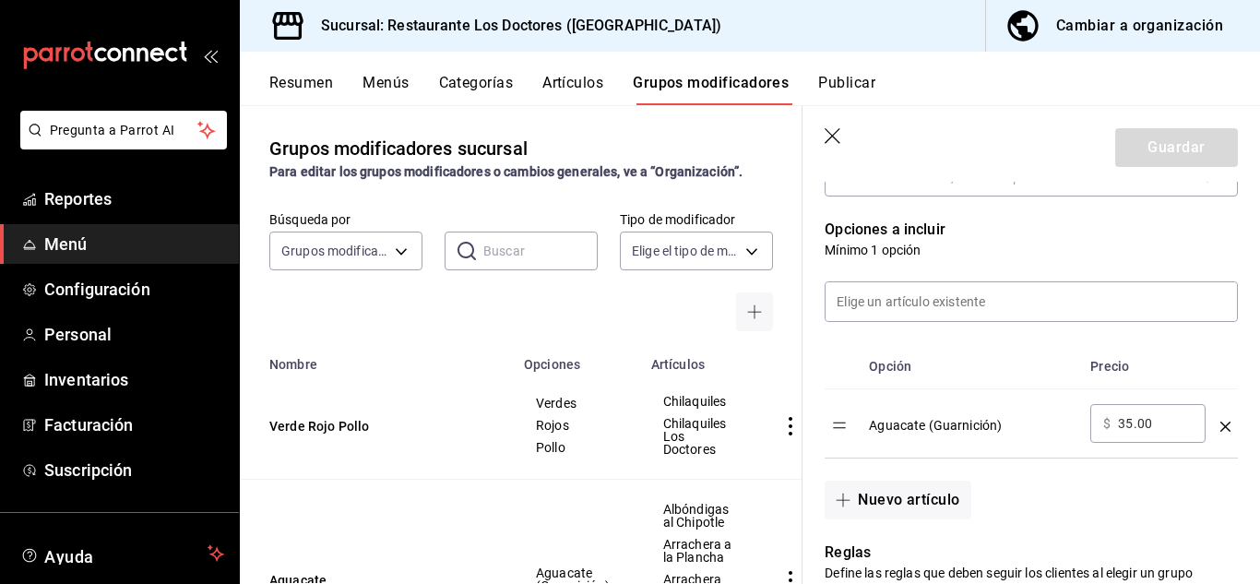
click at [1127, 427] on input "35.00" at bounding box center [1155, 423] width 75 height 18
click at [1130, 424] on input "35.00" at bounding box center [1155, 423] width 75 height 18
type input "3.00"
type input "20.00"
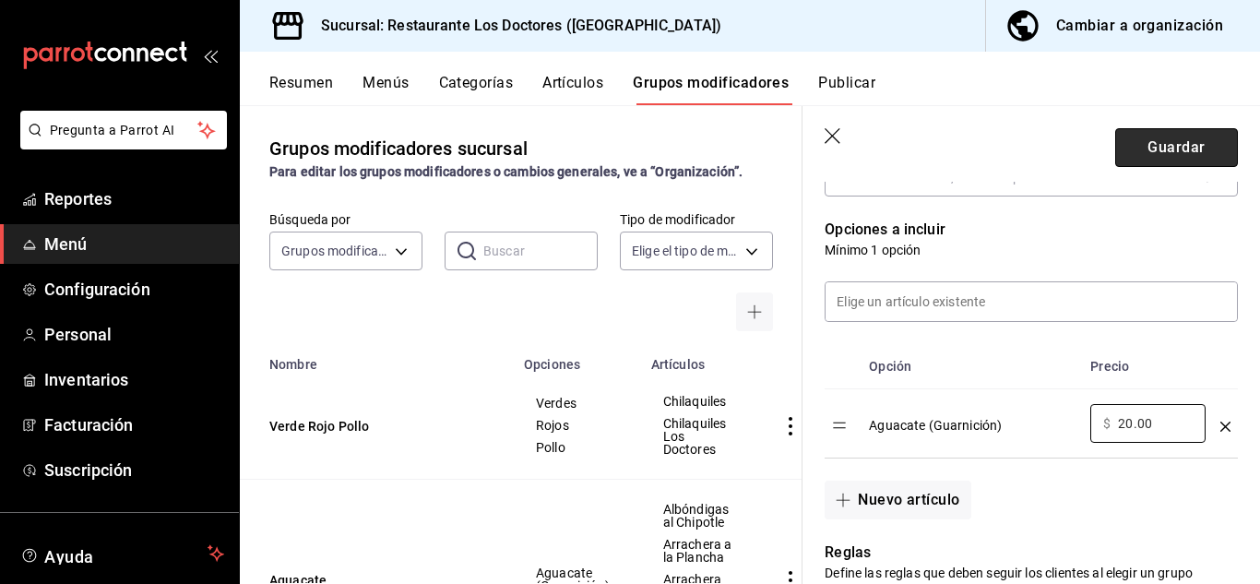
click at [1172, 149] on button "Guardar" at bounding box center [1176, 147] width 123 height 39
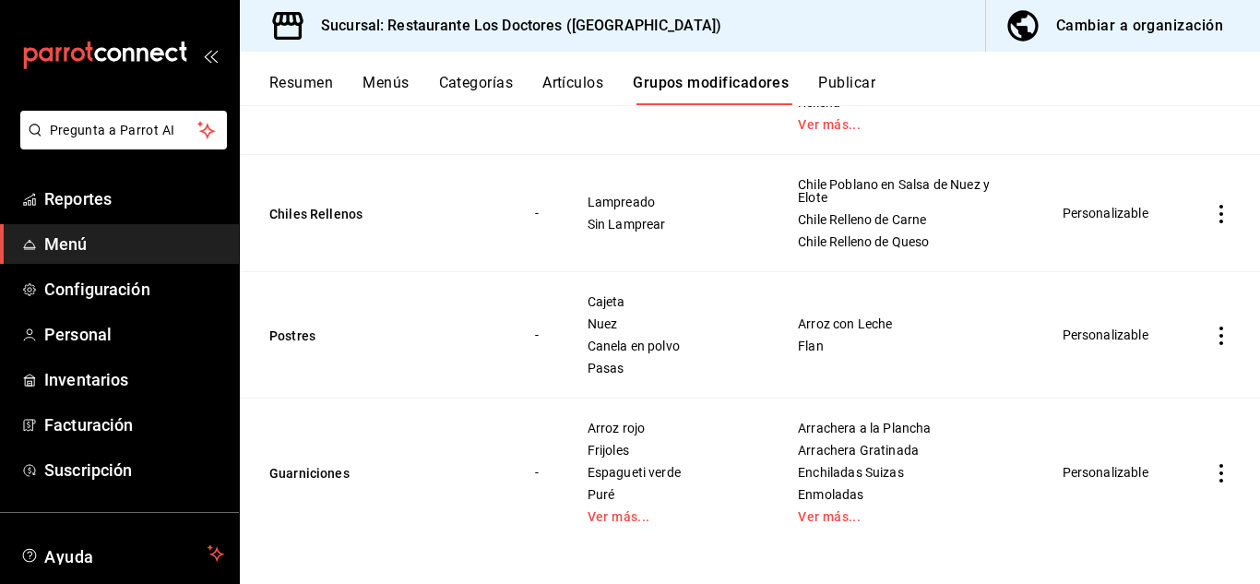
scroll to position [607, 0]
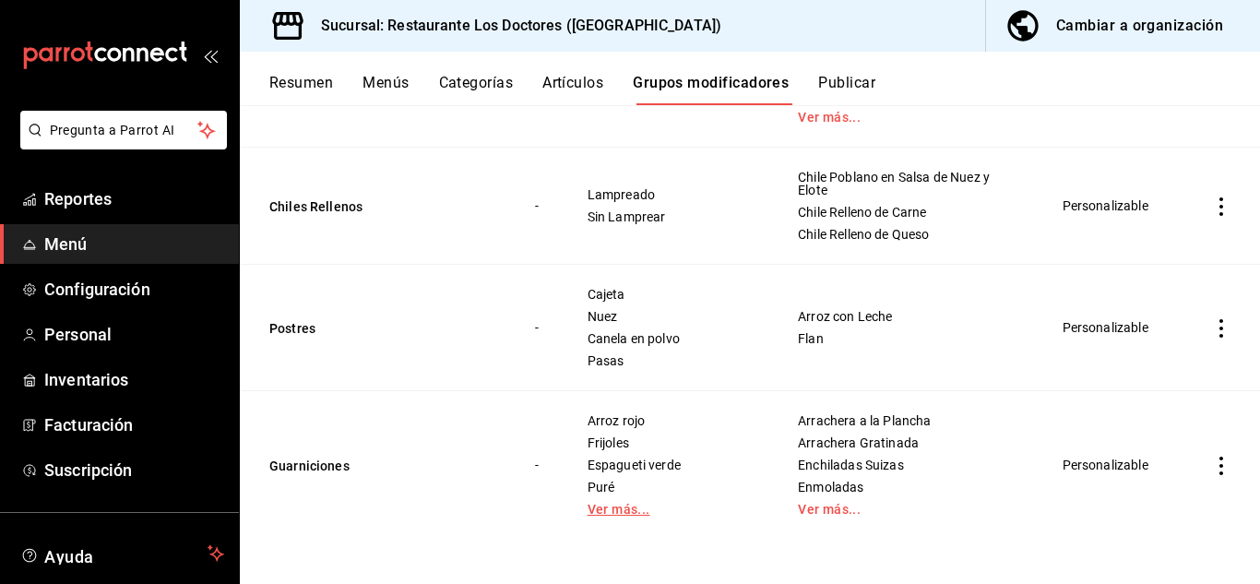
click at [617, 505] on link "Ver más..." at bounding box center [670, 509] width 165 height 13
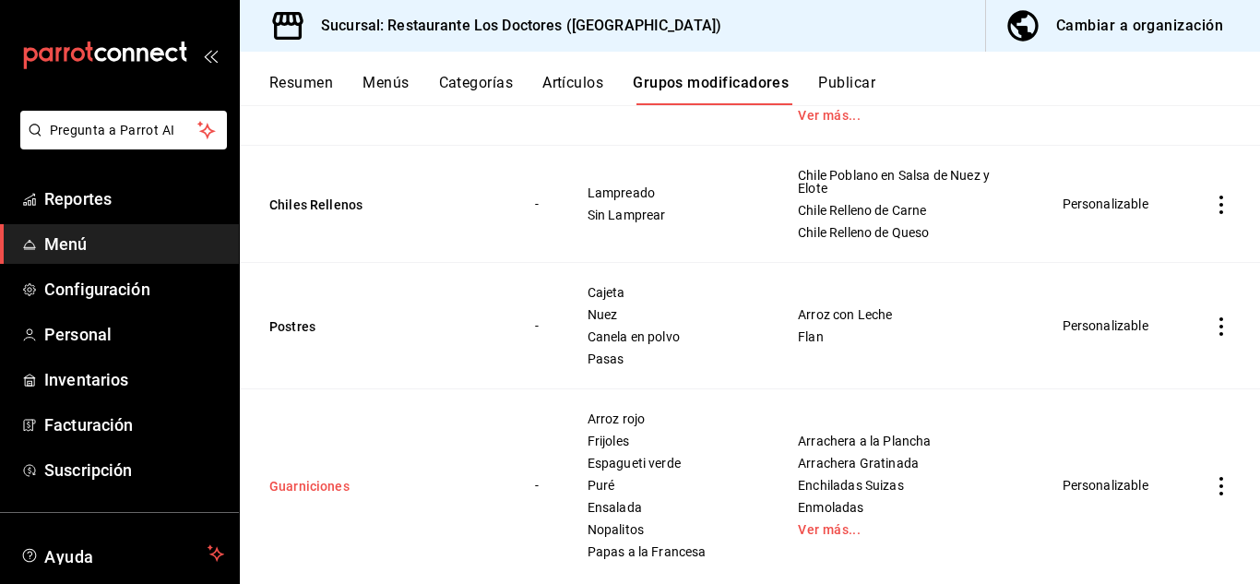
click at [316, 481] on button "Guarniciones" at bounding box center [379, 486] width 221 height 18
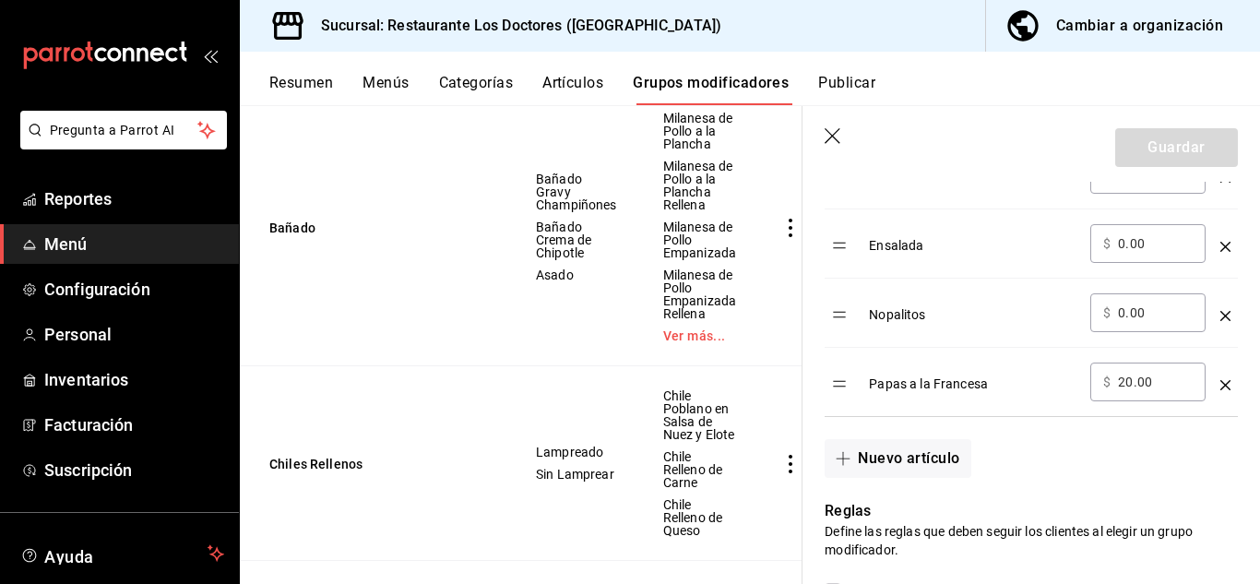
scroll to position [895, 0]
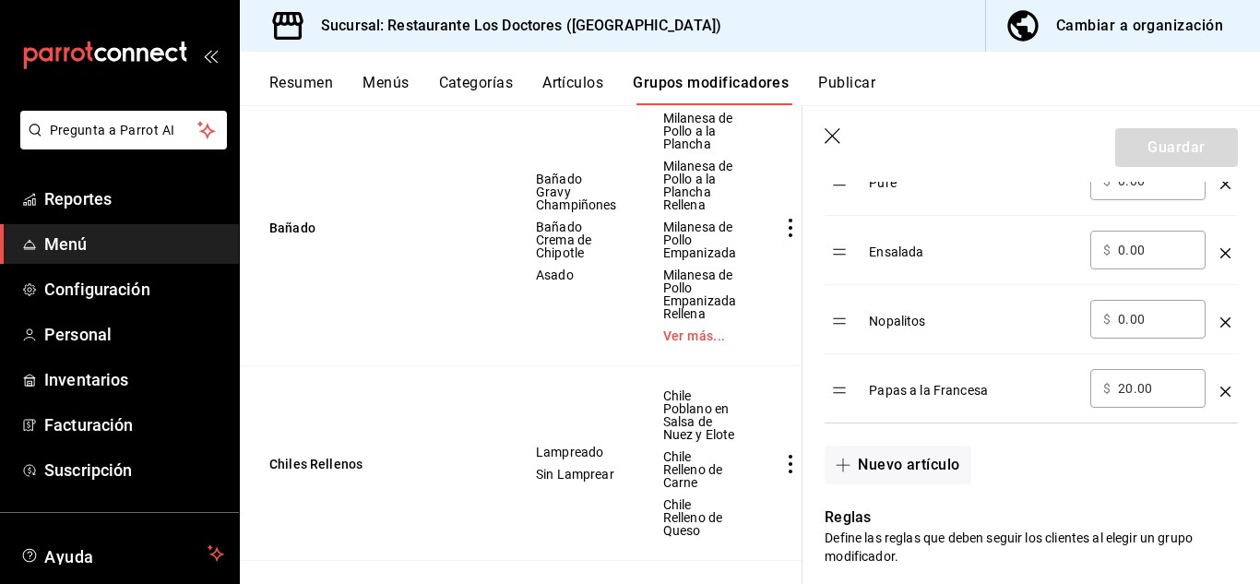
click at [900, 391] on div "Papas a la Francesa" at bounding box center [972, 384] width 207 height 30
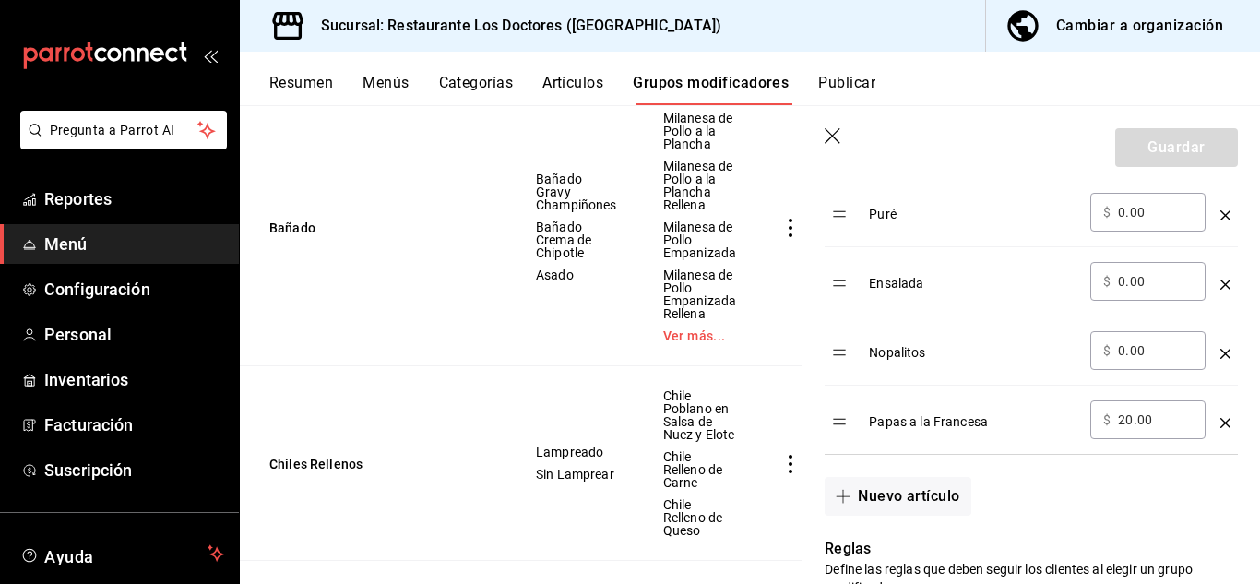
scroll to position [870, 0]
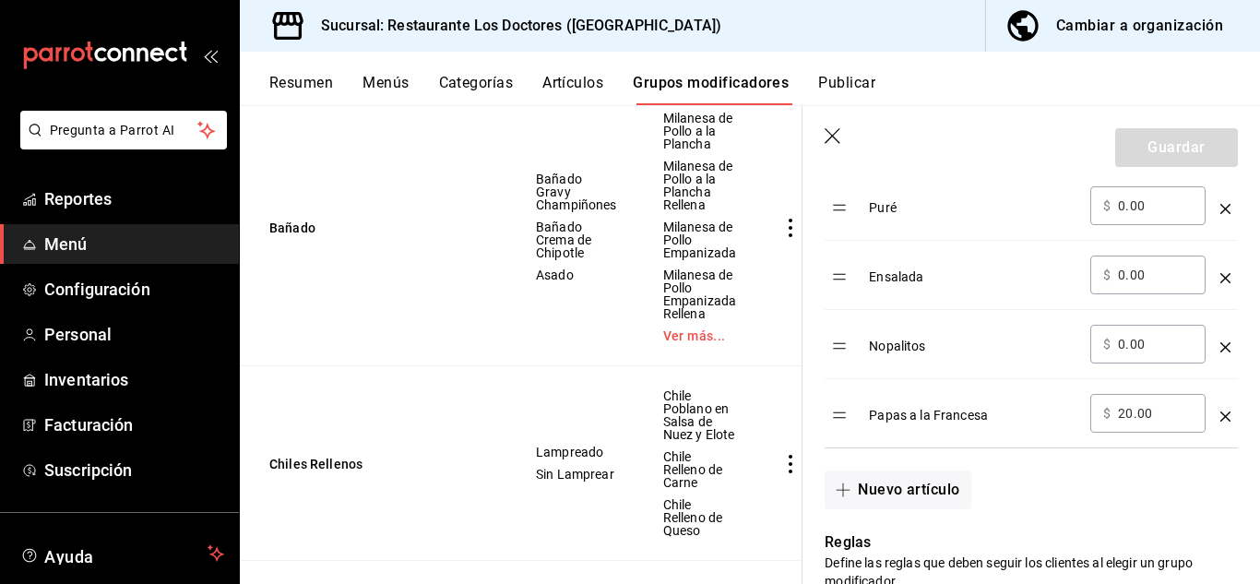
click at [389, 84] on button "Menús" at bounding box center [385, 89] width 46 height 31
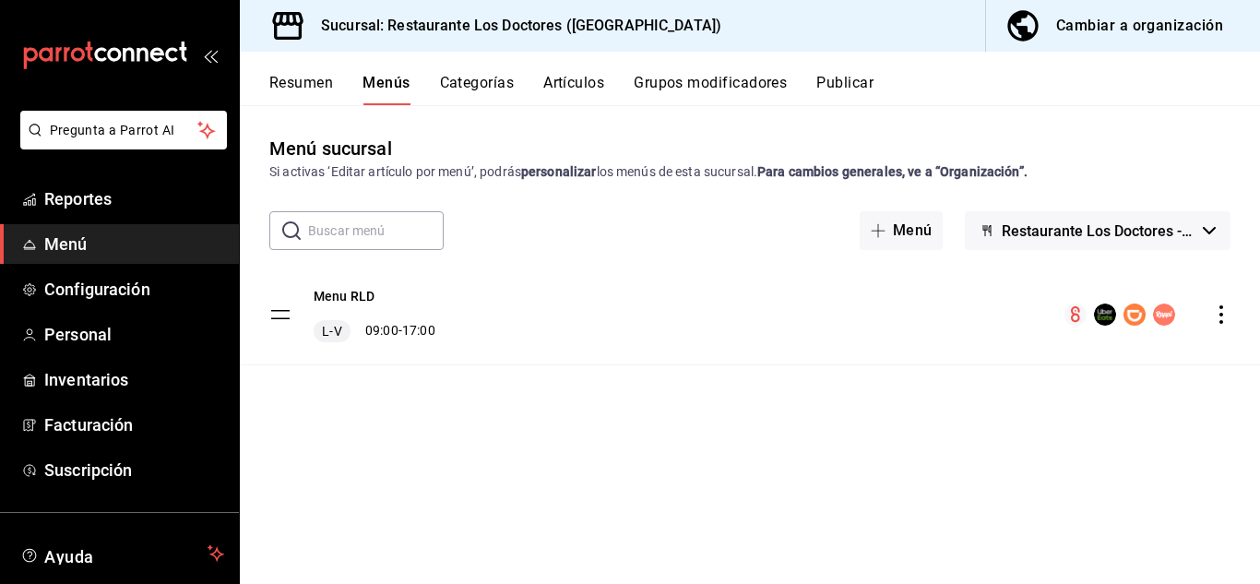
click at [472, 85] on button "Categorías" at bounding box center [477, 89] width 75 height 31
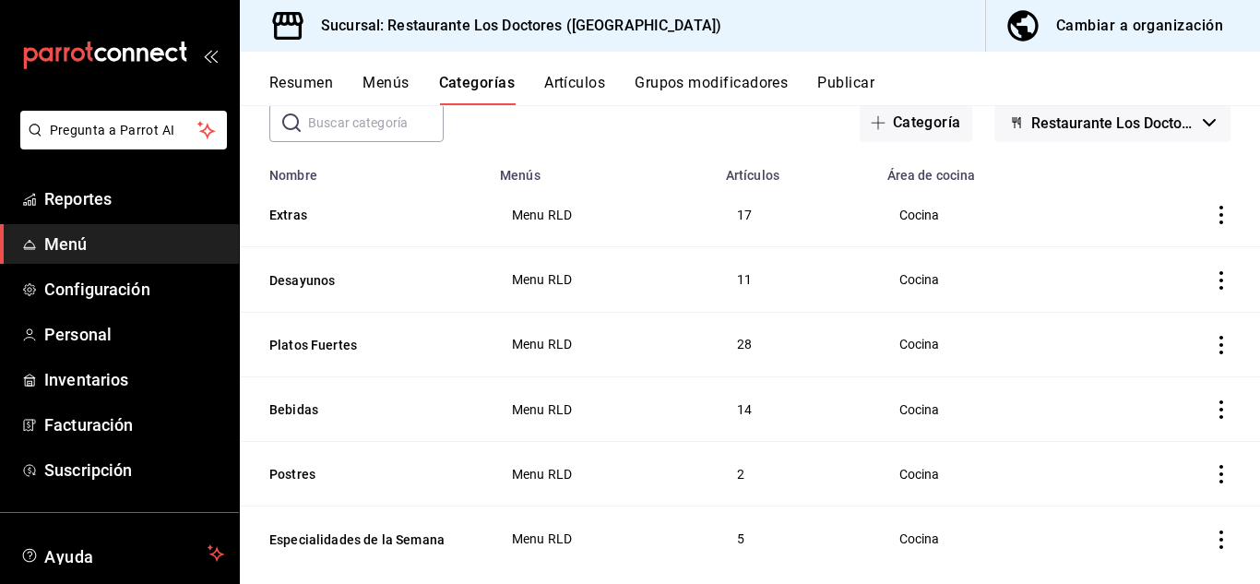
scroll to position [136, 0]
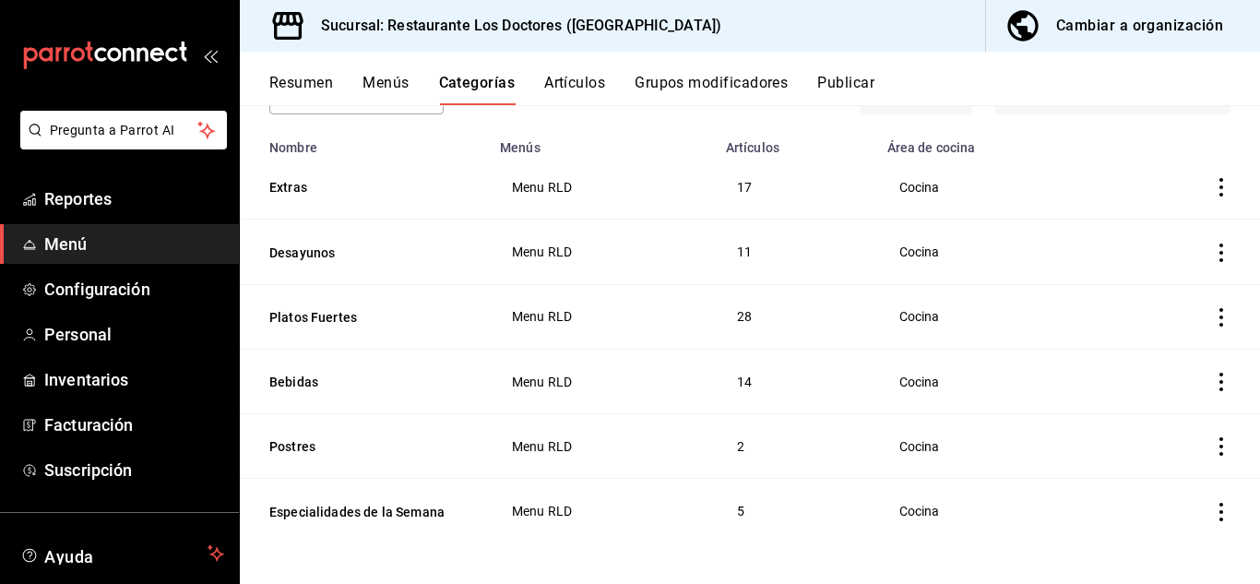
click at [382, 79] on button "Menús" at bounding box center [385, 89] width 46 height 31
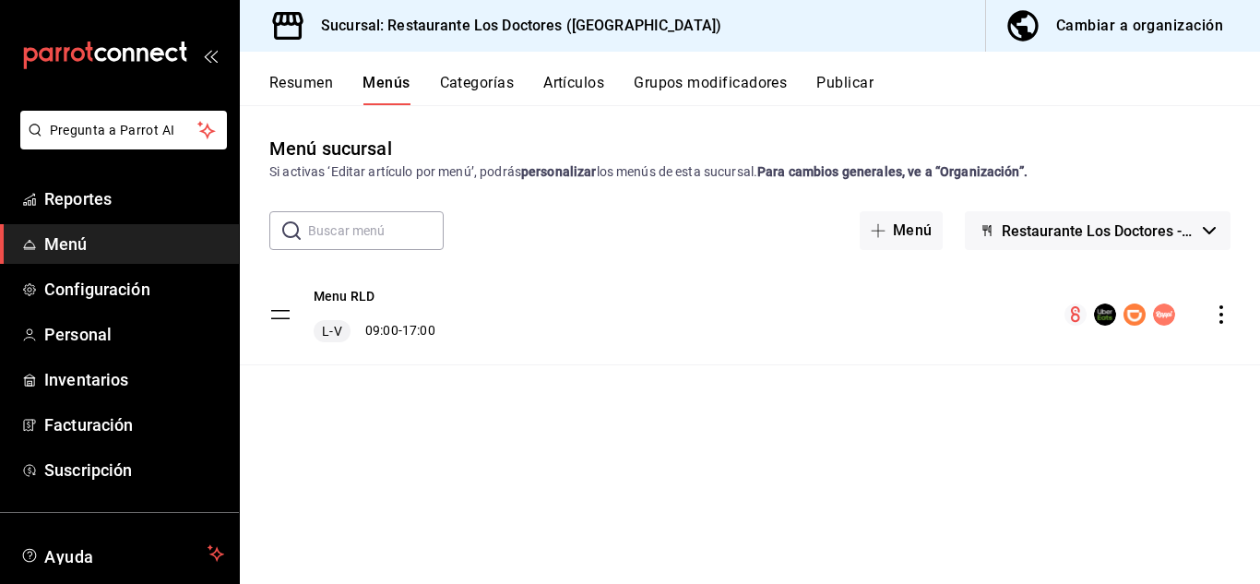
click at [681, 86] on button "Grupos modificadores" at bounding box center [710, 89] width 153 height 31
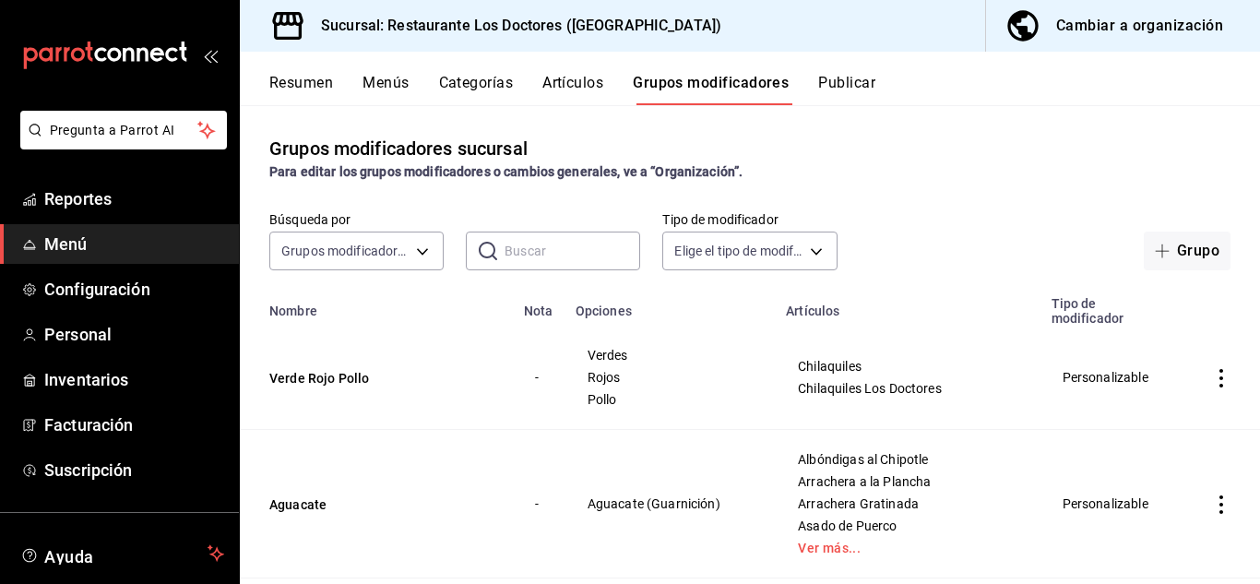
click at [501, 247] on div "​ ​" at bounding box center [553, 250] width 174 height 39
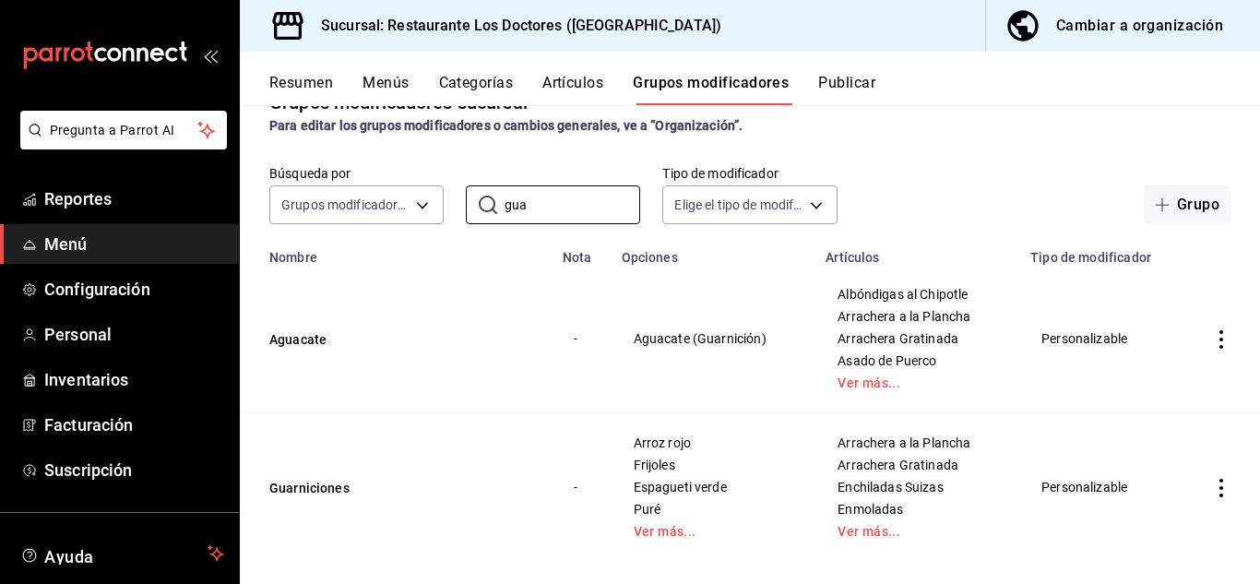
scroll to position [69, 0]
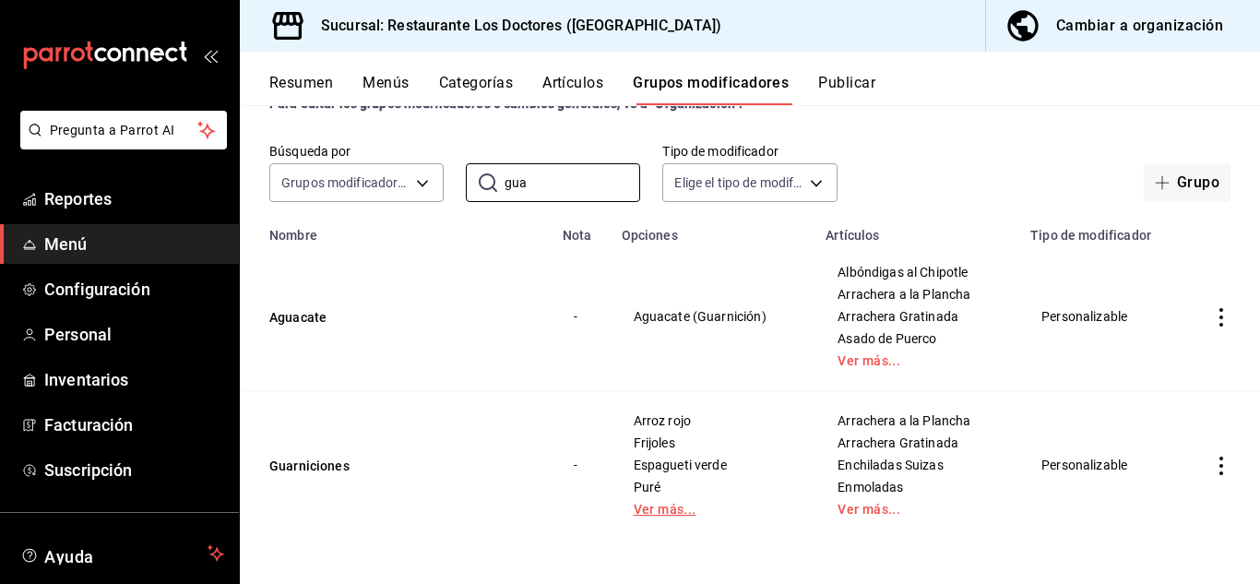
type input "gua"
click at [661, 512] on link "Ver más..." at bounding box center [713, 509] width 159 height 13
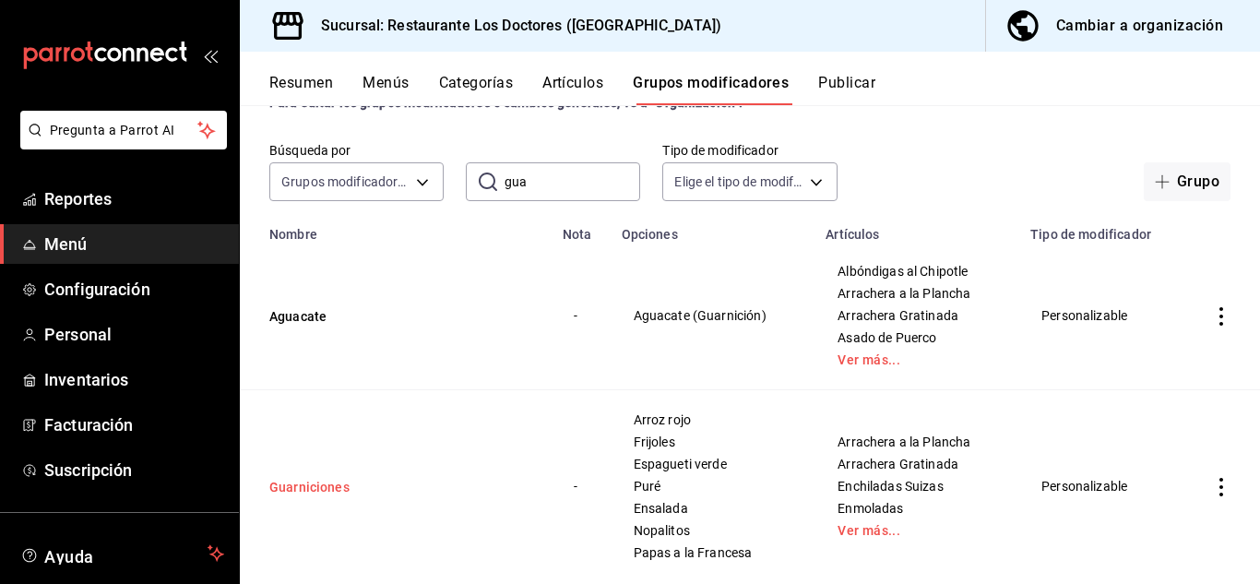
click at [330, 481] on button "Guarniciones" at bounding box center [379, 487] width 221 height 18
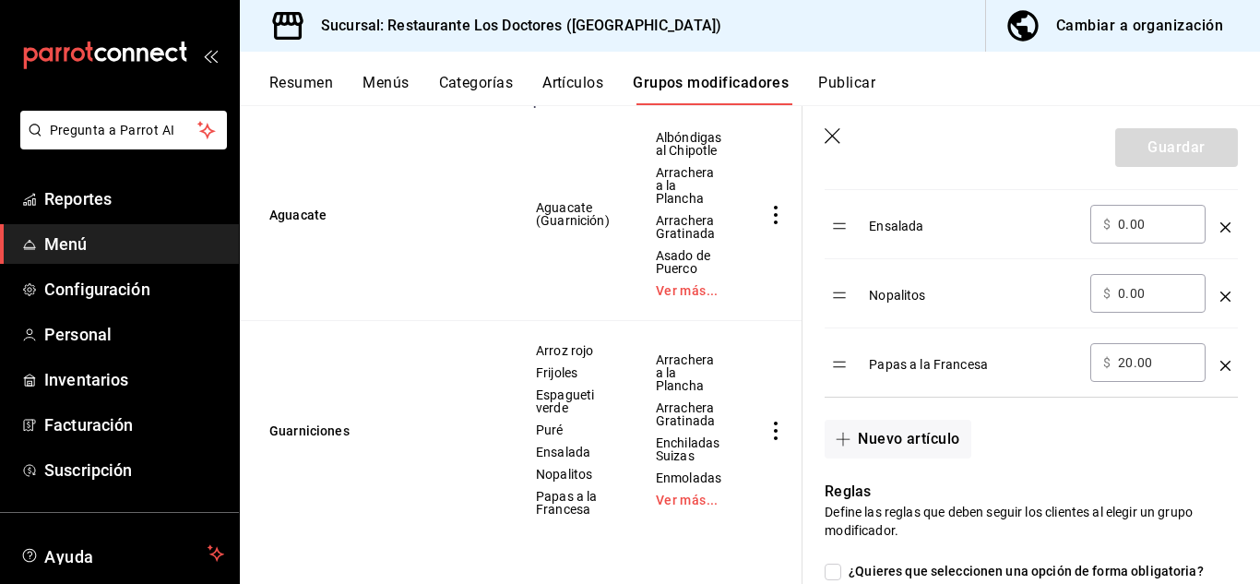
scroll to position [932, 0]
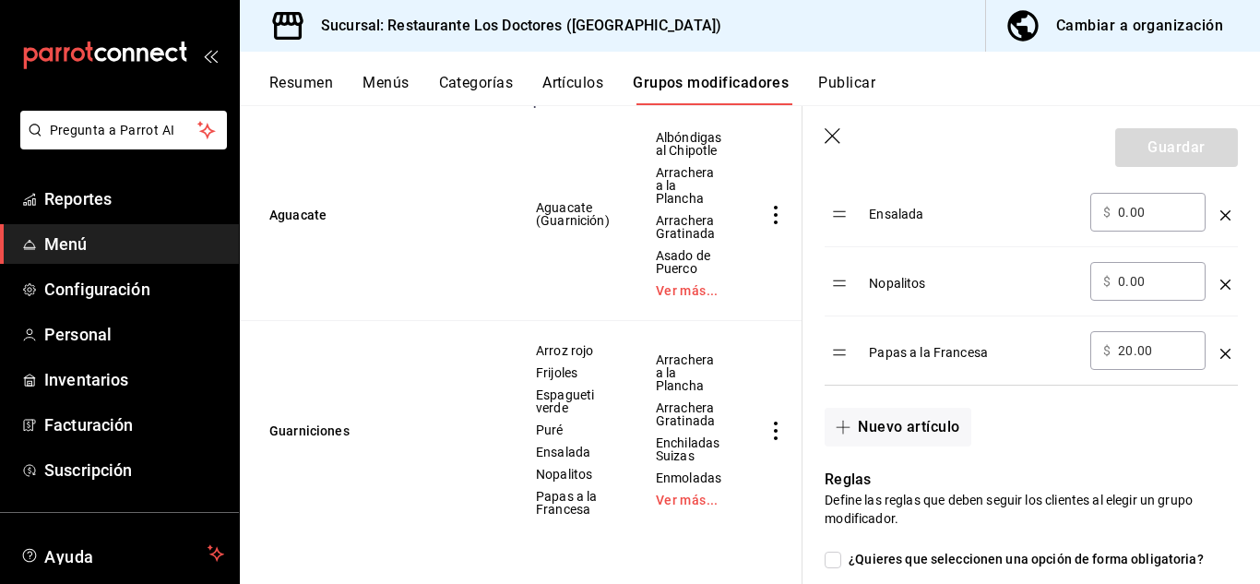
click at [569, 493] on span "Papas a la Francesa" at bounding box center [573, 503] width 74 height 26
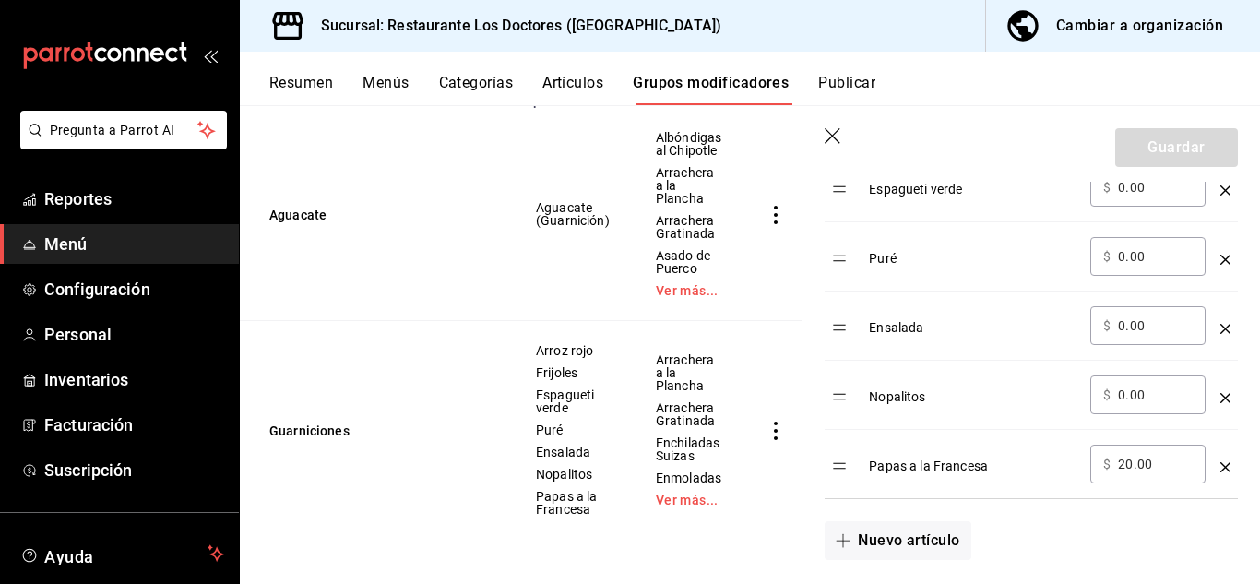
scroll to position [825, 0]
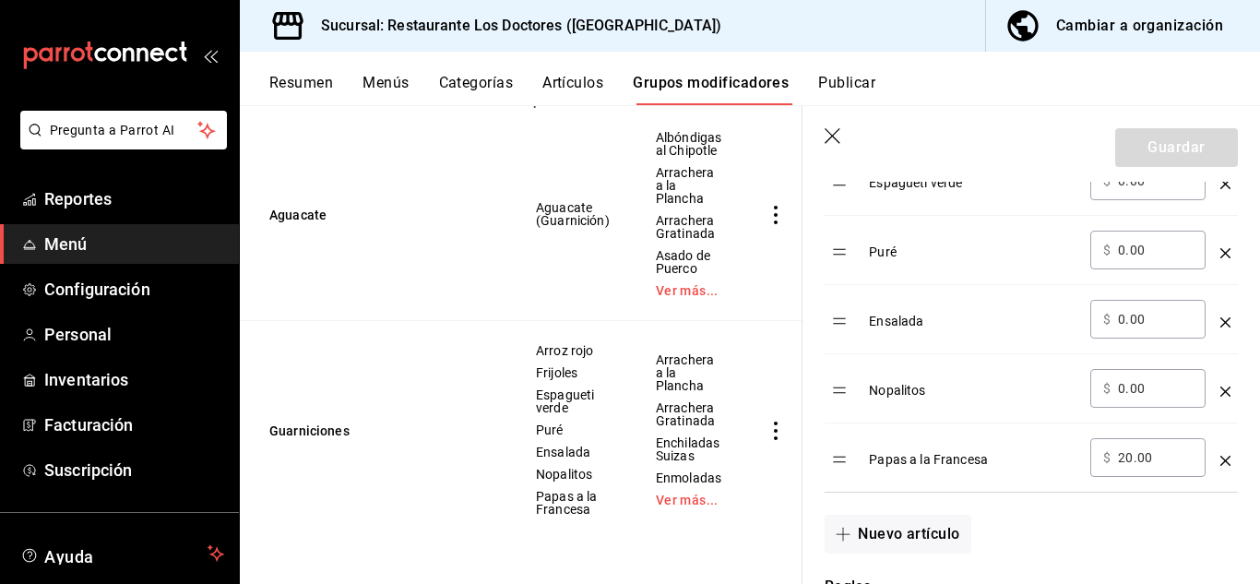
click at [927, 458] on div "Papas a la Francesa" at bounding box center [972, 453] width 207 height 30
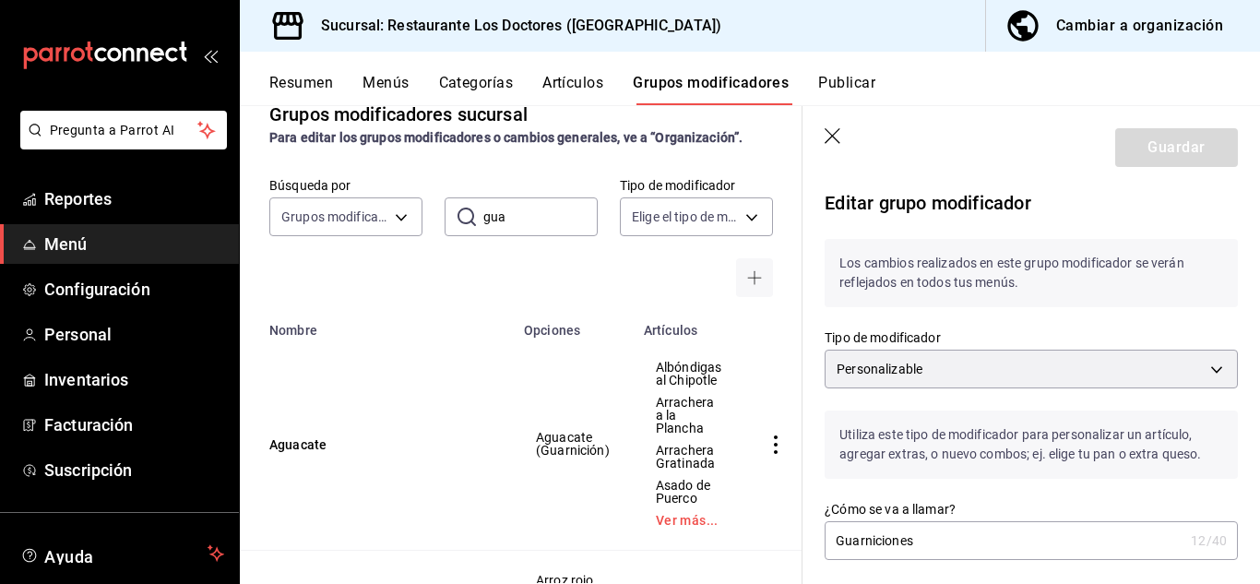
scroll to position [0, 0]
